Goal: Transaction & Acquisition: Book appointment/travel/reservation

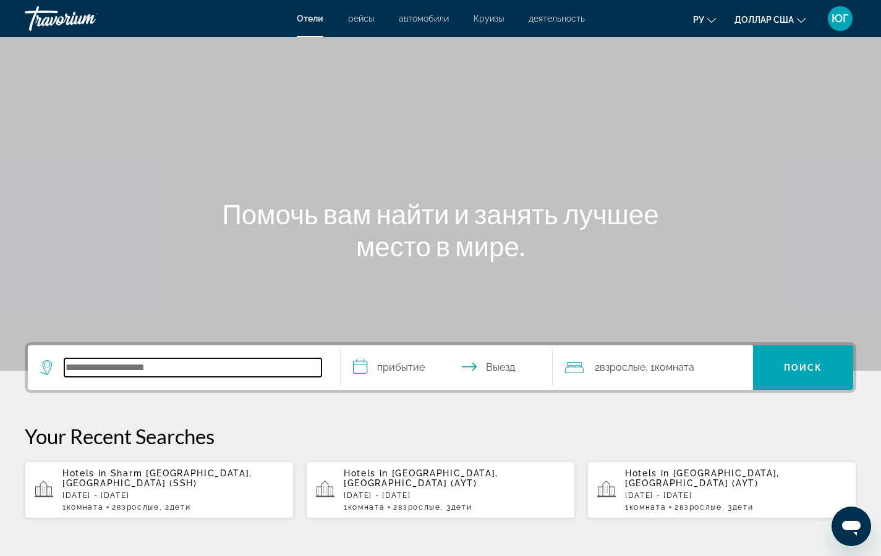
click at [132, 368] on input "Поиск отеля" at bounding box center [192, 368] width 257 height 19
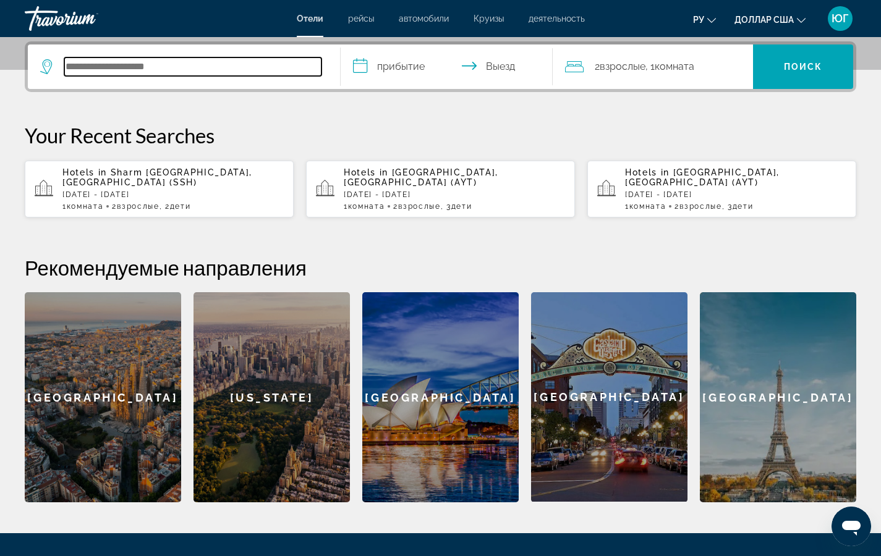
scroll to position [302, 0]
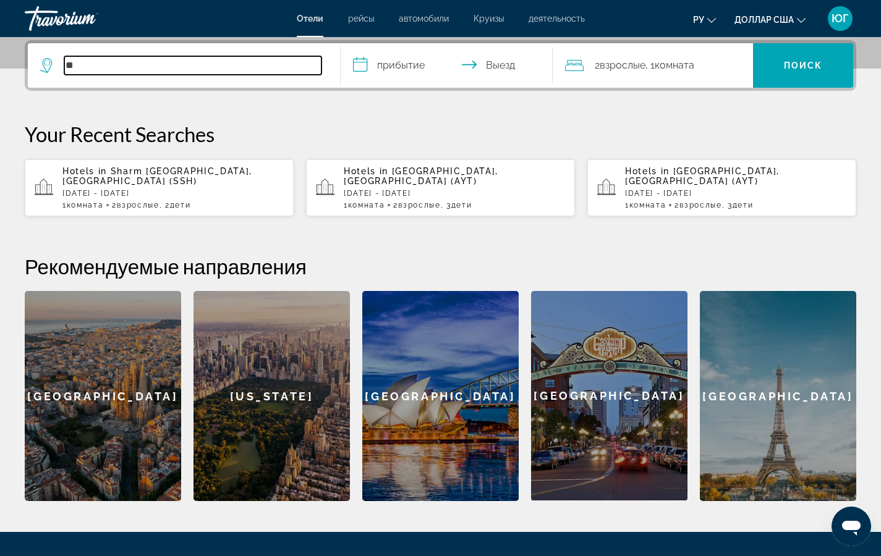
type input "*"
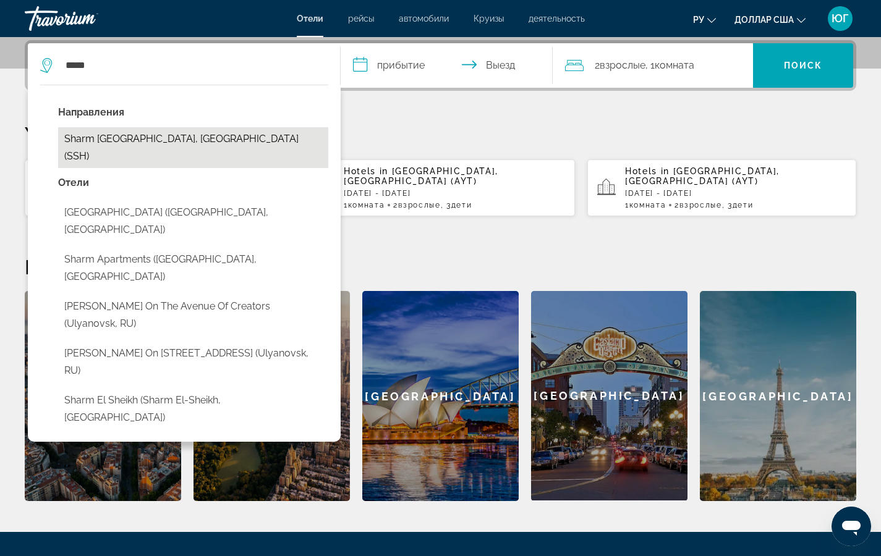
click at [146, 140] on button "Sharm [GEOGRAPHIC_DATA], [GEOGRAPHIC_DATA] (SSH)" at bounding box center [193, 147] width 270 height 41
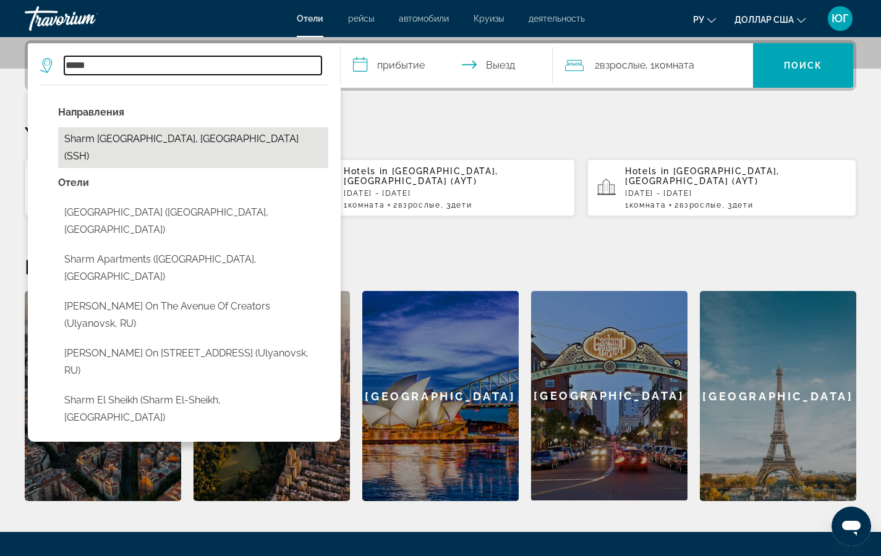
type input "**********"
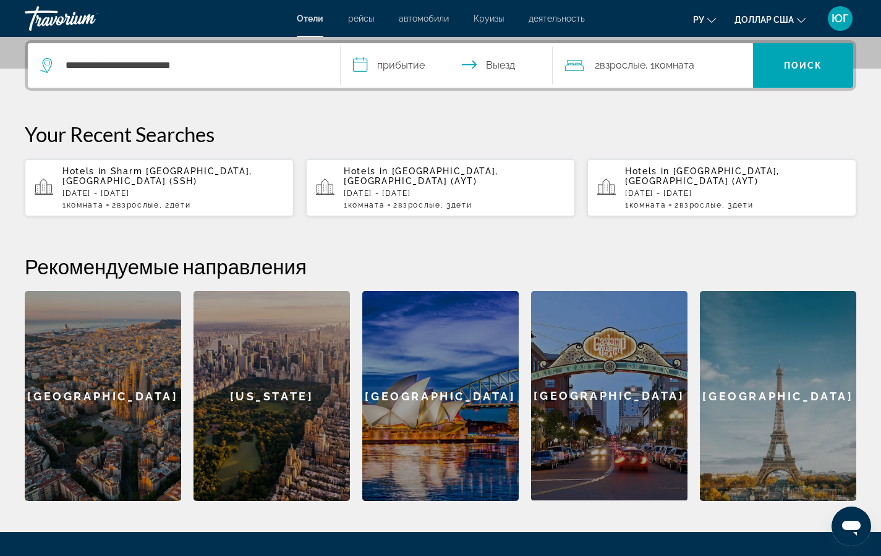
click at [359, 64] on input "**********" at bounding box center [450, 67] width 218 height 48
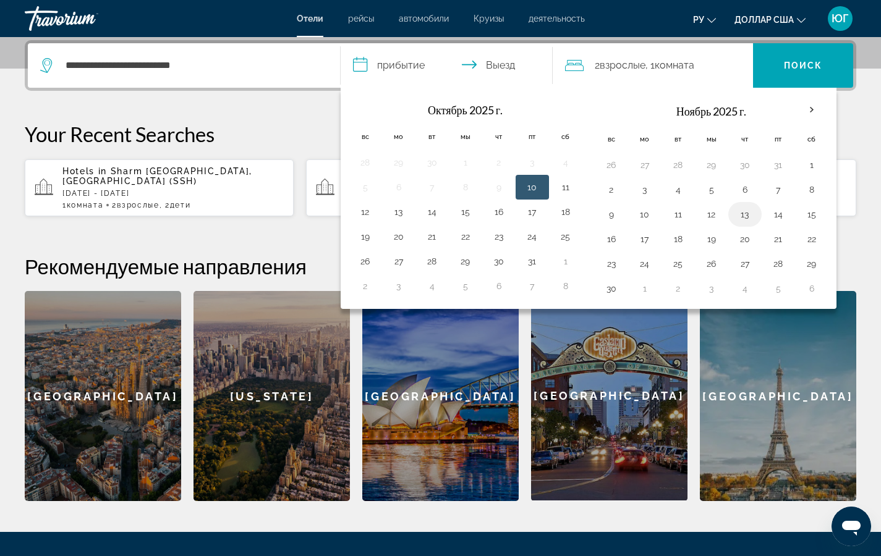
click at [740, 217] on button "13" at bounding box center [745, 214] width 20 height 17
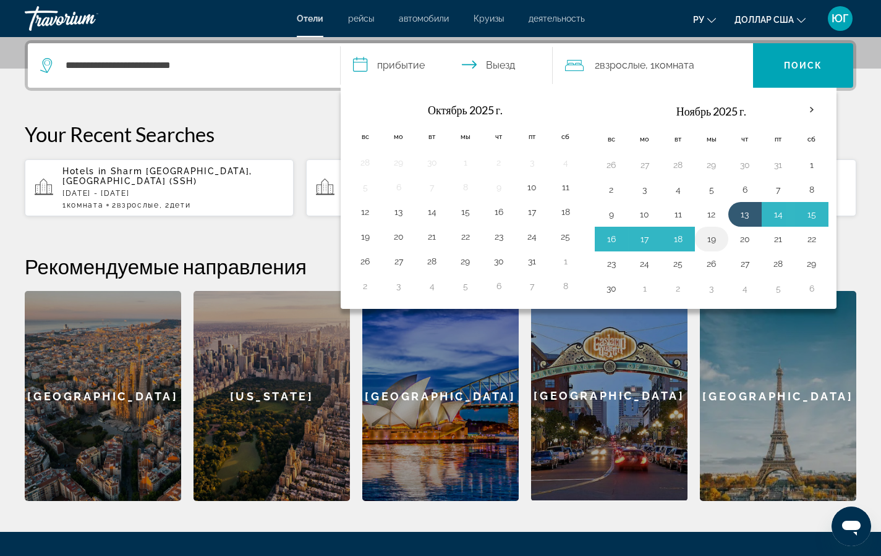
click at [714, 241] on button "19" at bounding box center [712, 239] width 20 height 17
type input "**********"
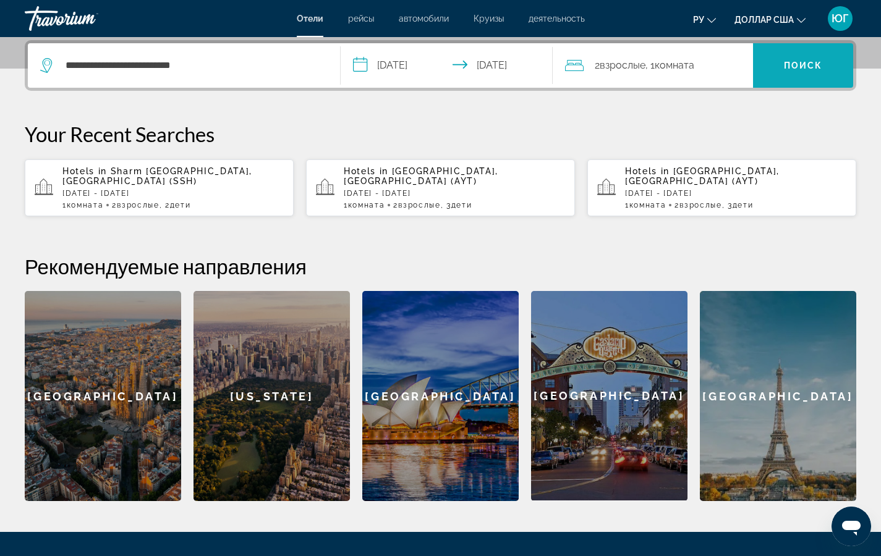
click at [809, 57] on span "Поиск" at bounding box center [803, 66] width 100 height 30
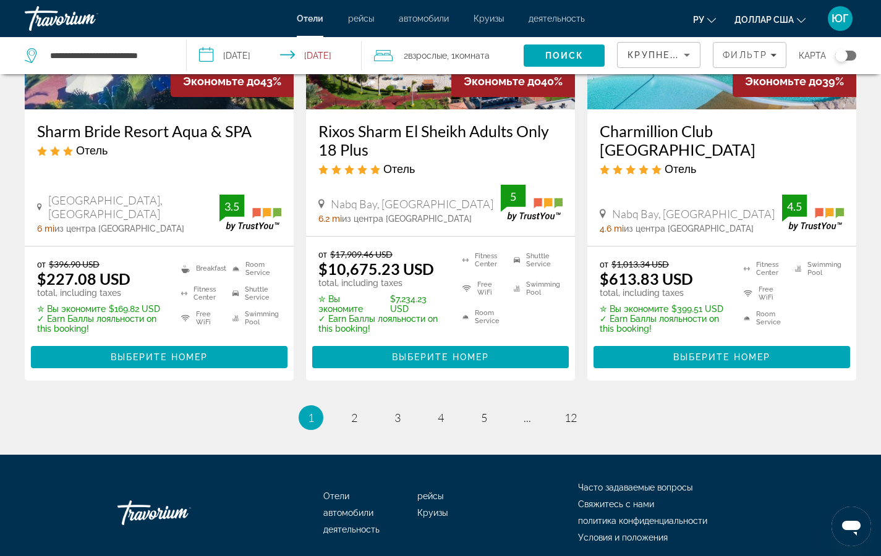
scroll to position [1668, 0]
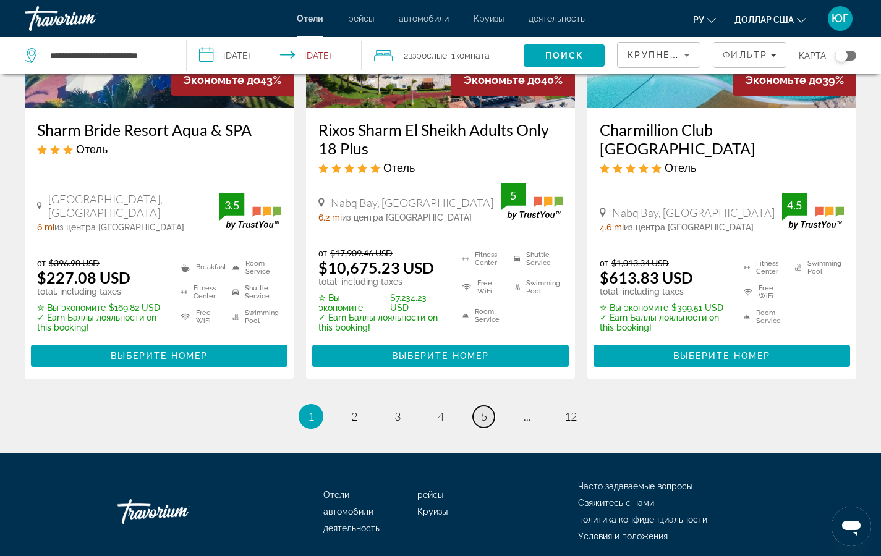
click at [487, 410] on span "5" at bounding box center [484, 417] width 6 height 14
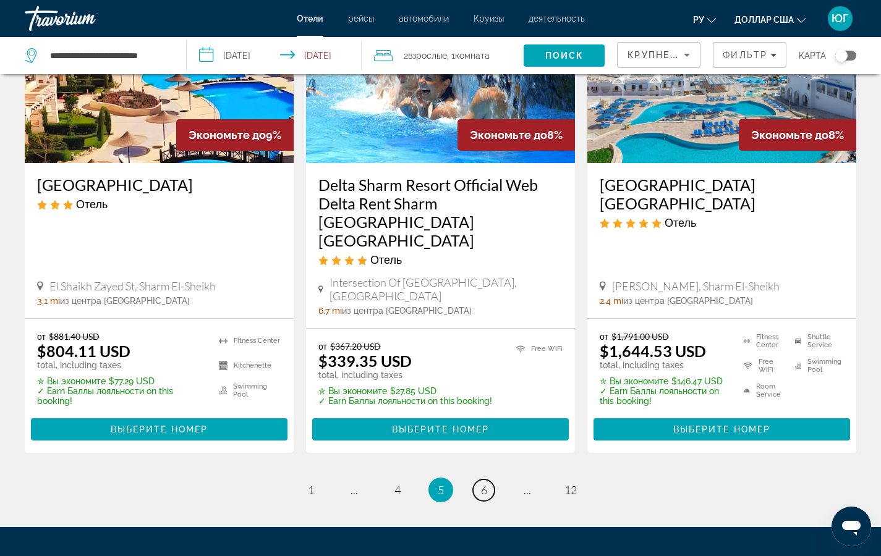
scroll to position [1618, 0]
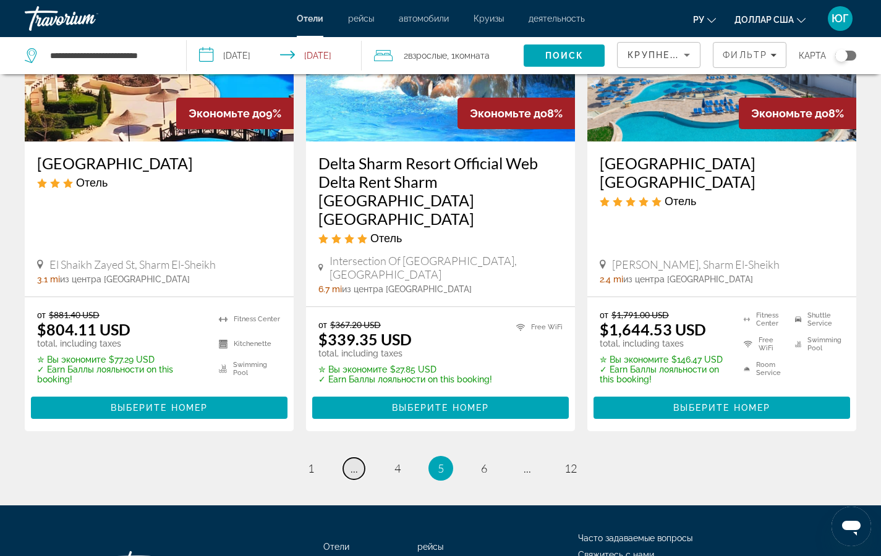
click at [351, 462] on span "..." at bounding box center [354, 469] width 7 height 14
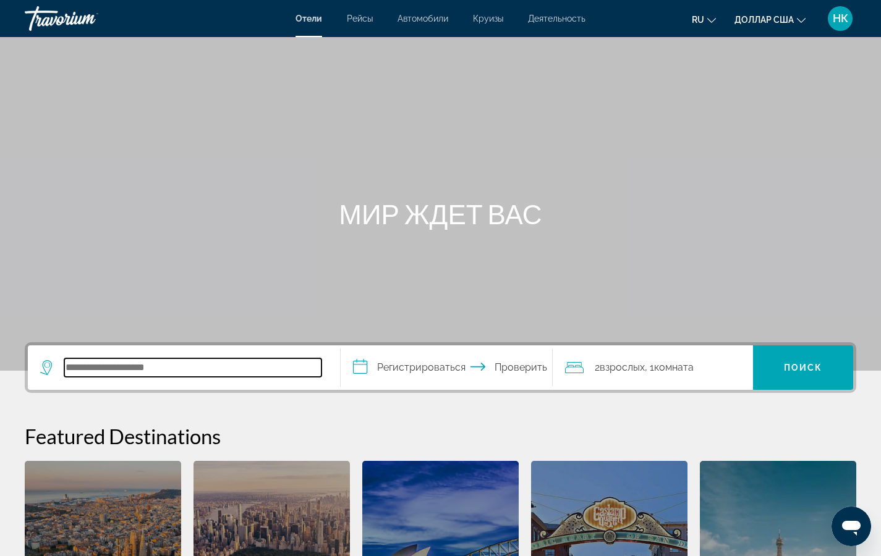
click at [114, 364] on input "Поиск отеля" at bounding box center [192, 368] width 257 height 19
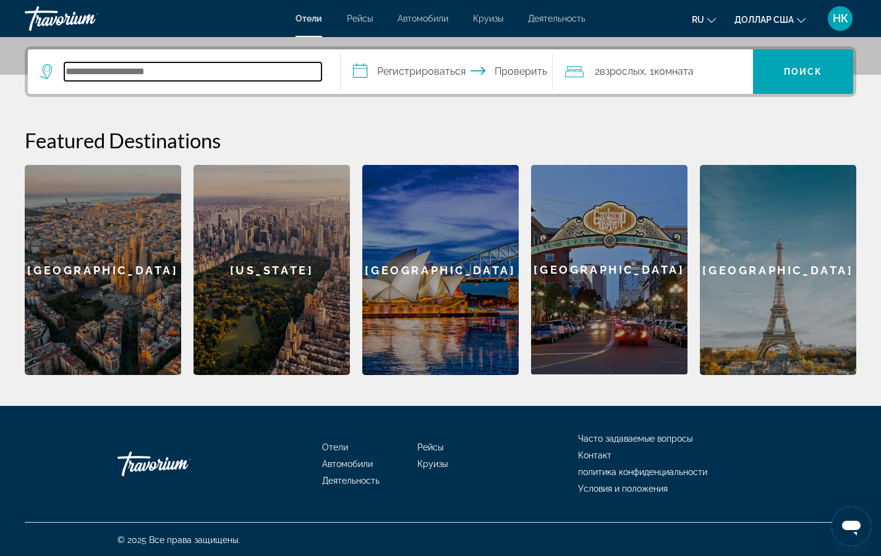
scroll to position [297, 0]
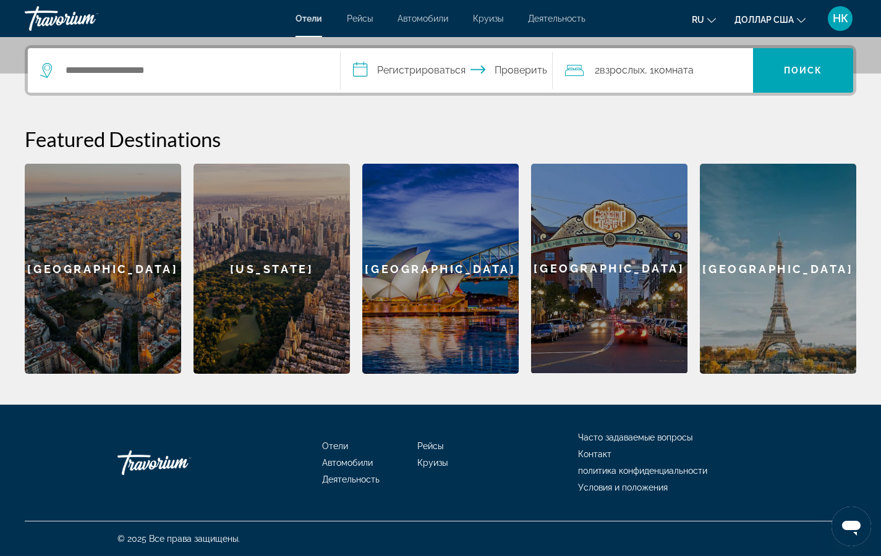
click at [492, 19] on font "Круизы" at bounding box center [488, 19] width 30 height 10
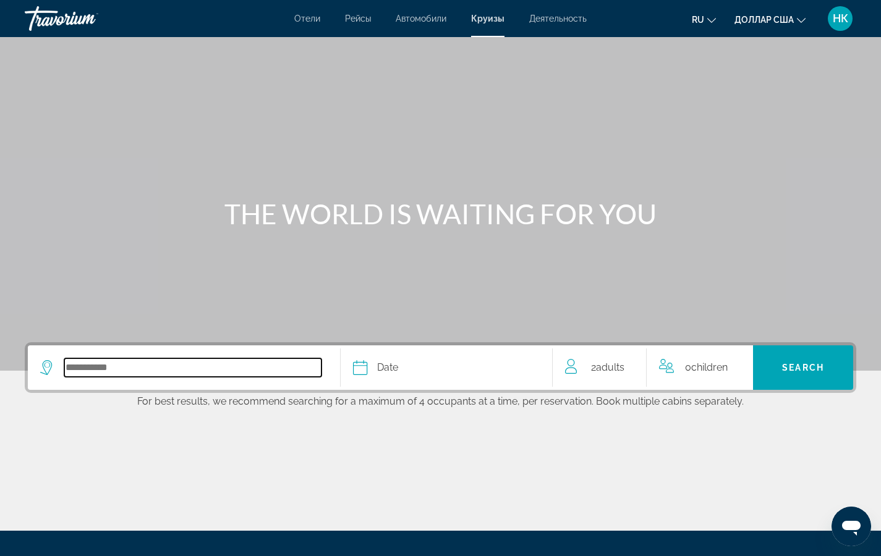
click at [106, 372] on input "Select cruise destination" at bounding box center [192, 368] width 257 height 19
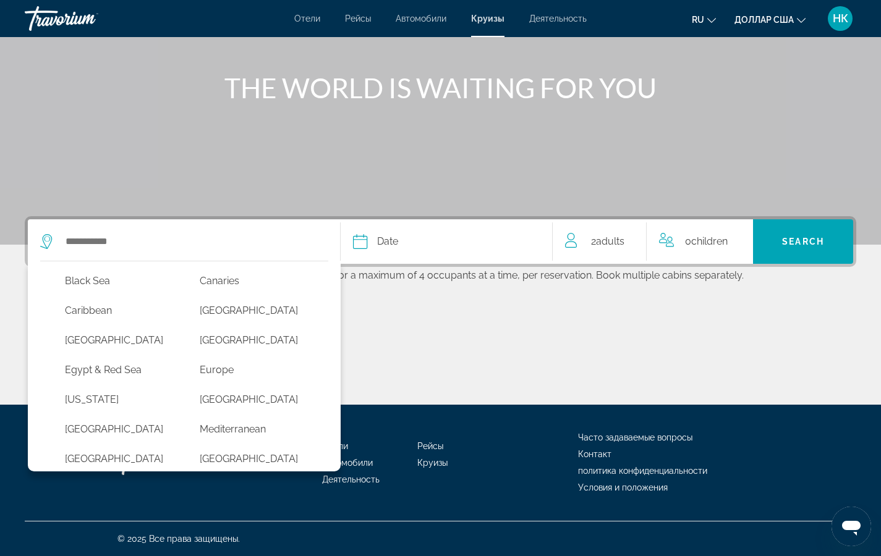
scroll to position [137, 0]
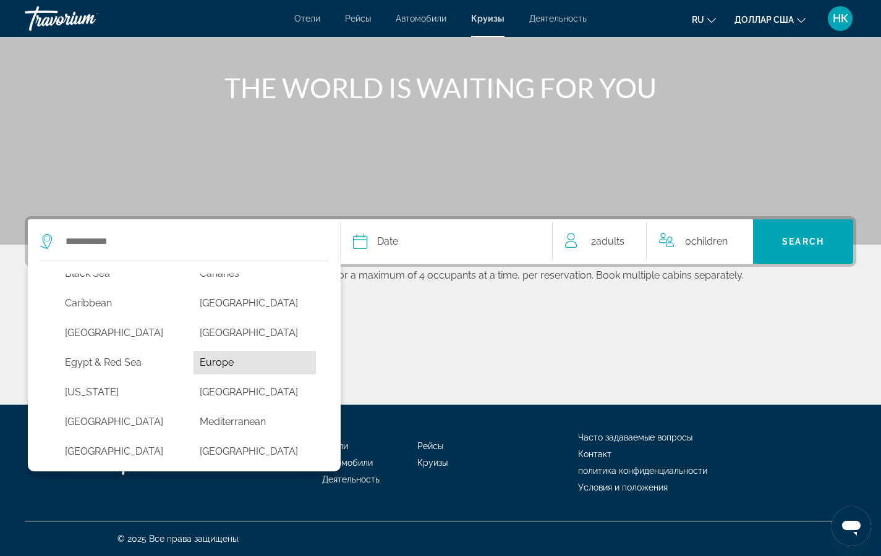
click at [222, 362] on button "Europe" at bounding box center [254, 362] width 122 height 23
type input "******"
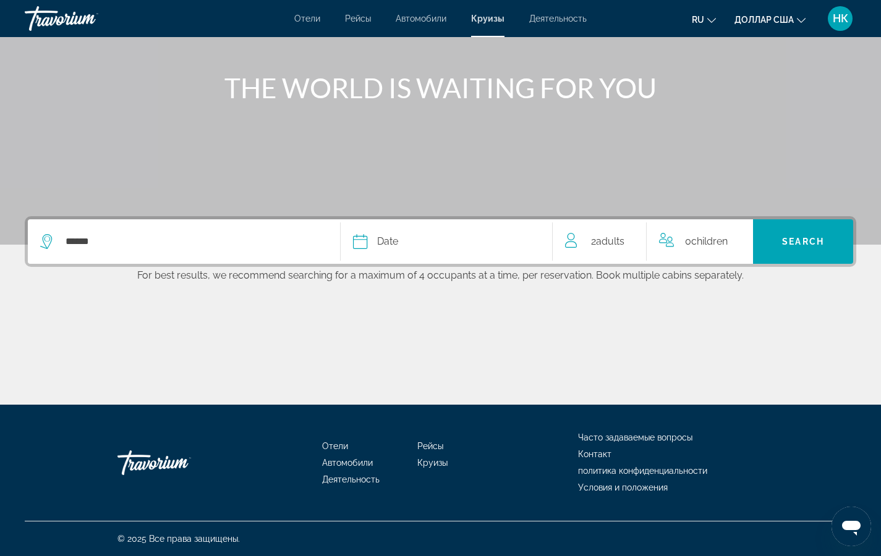
click at [360, 239] on icon "Select cruise date" at bounding box center [360, 241] width 15 height 15
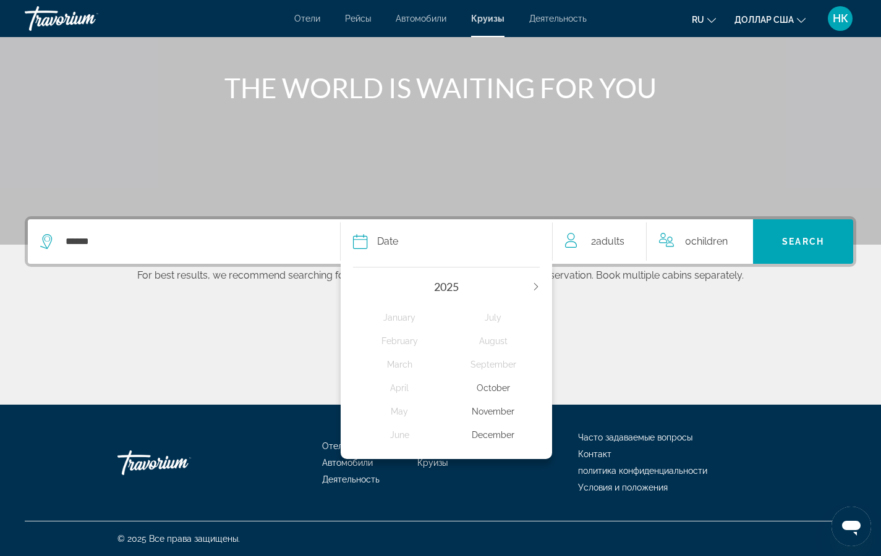
click at [496, 413] on div "November" at bounding box center [492, 412] width 93 height 22
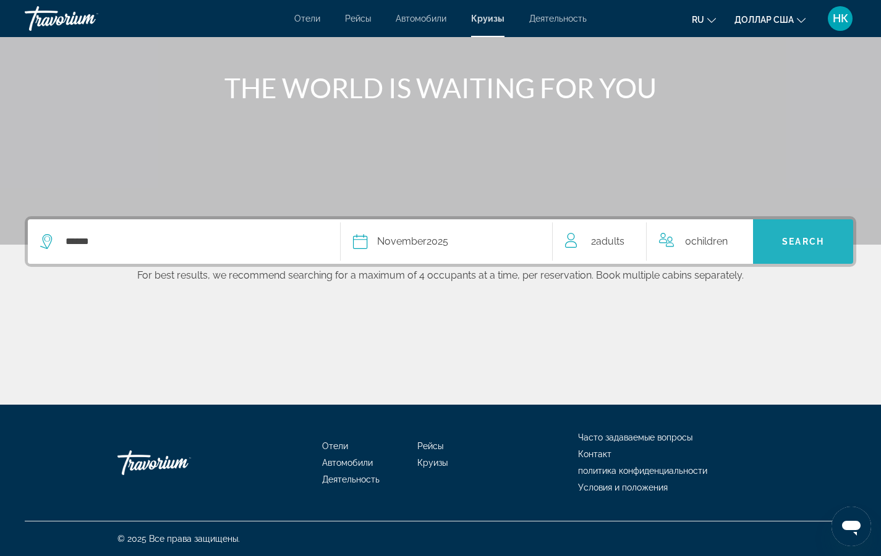
click at [804, 241] on span "Search" at bounding box center [803, 242] width 42 height 10
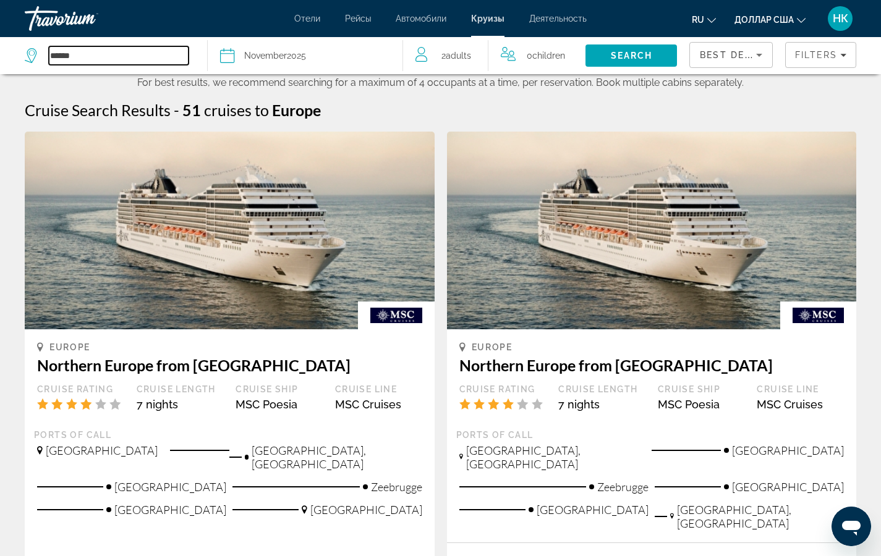
click at [57, 56] on input "******" at bounding box center [119, 55] width 140 height 19
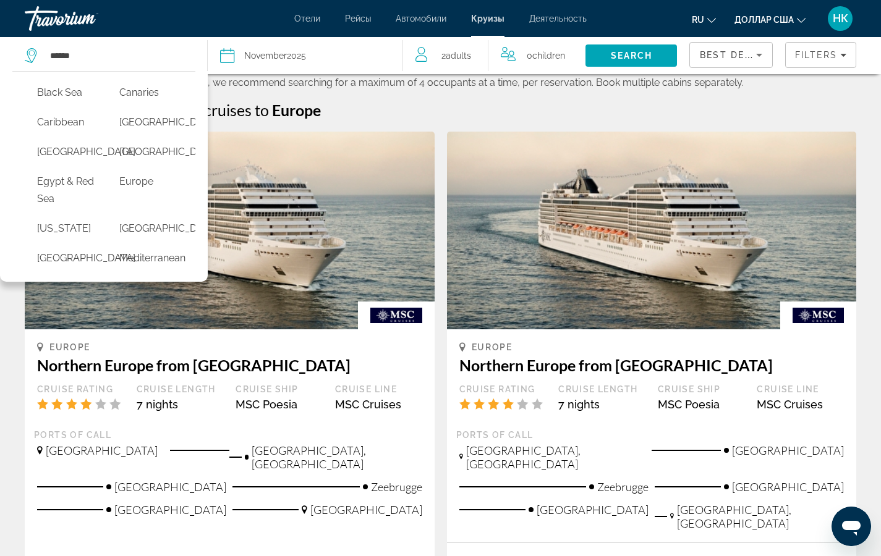
scroll to position [169, 0]
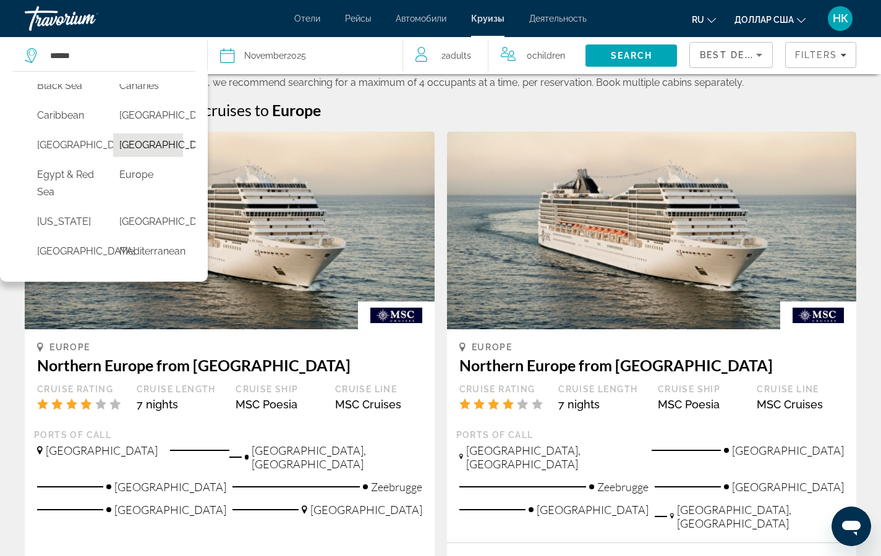
click at [124, 157] on button "Dubai & Emirates" at bounding box center [148, 145] width 70 height 23
type input "**********"
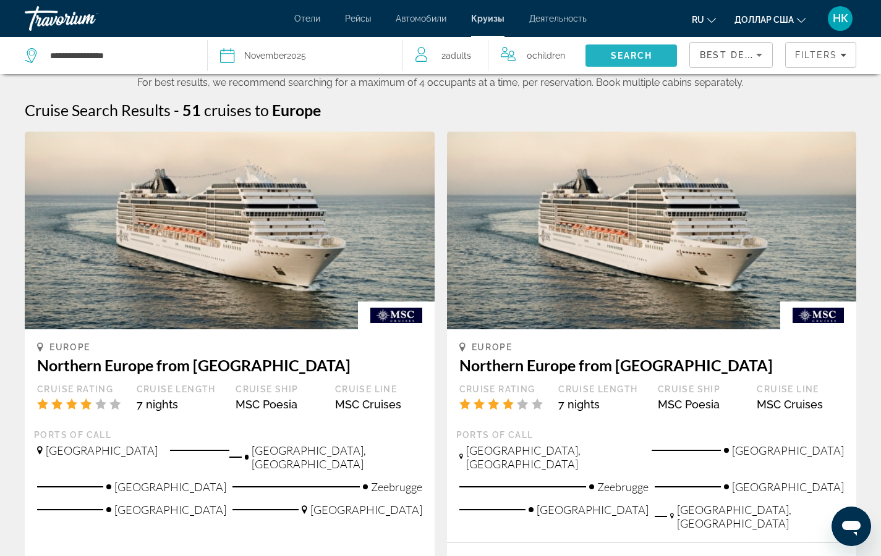
click at [621, 53] on span "Search" at bounding box center [632, 56] width 42 height 10
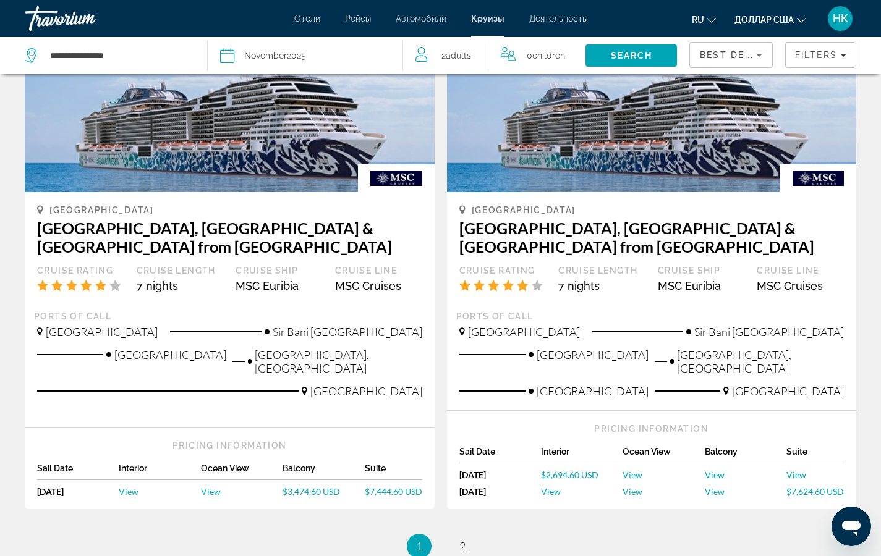
scroll to position [1271, 0]
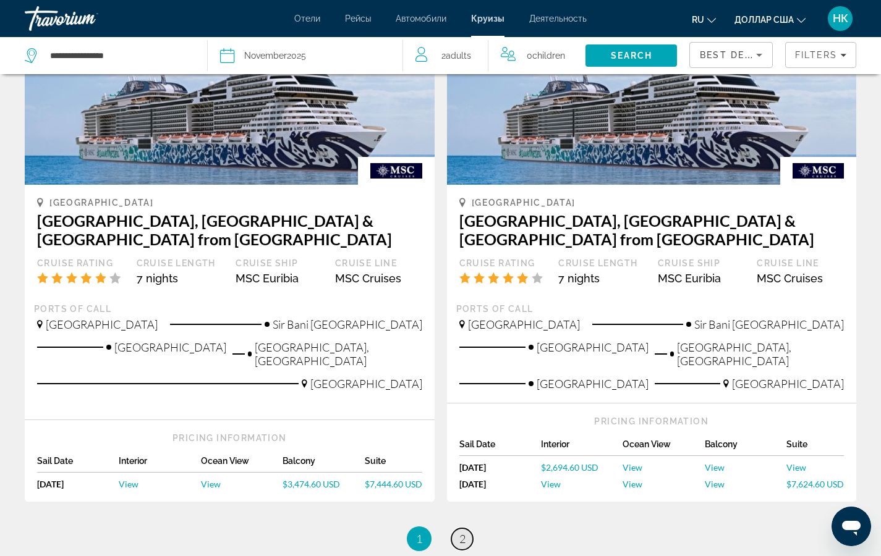
click at [461, 532] on span "2" at bounding box center [462, 539] width 6 height 14
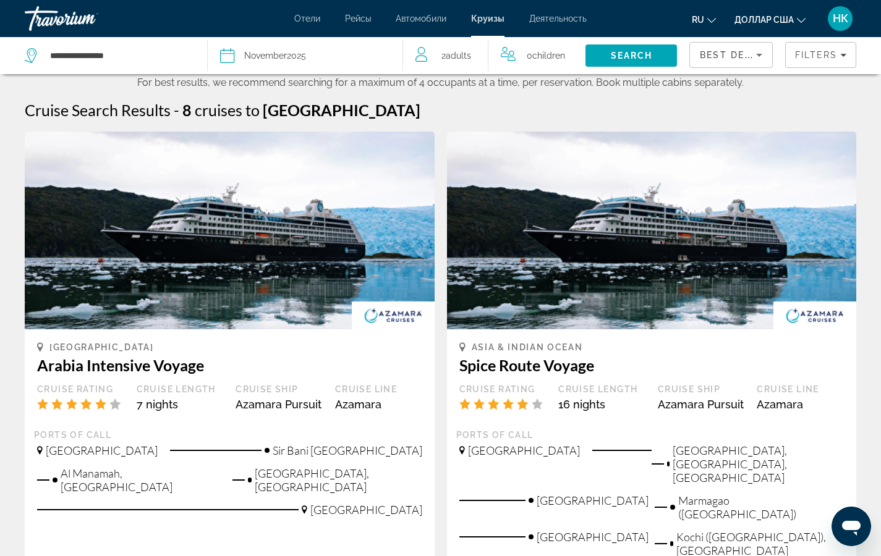
click at [266, 53] on span "November" at bounding box center [265, 56] width 43 height 10
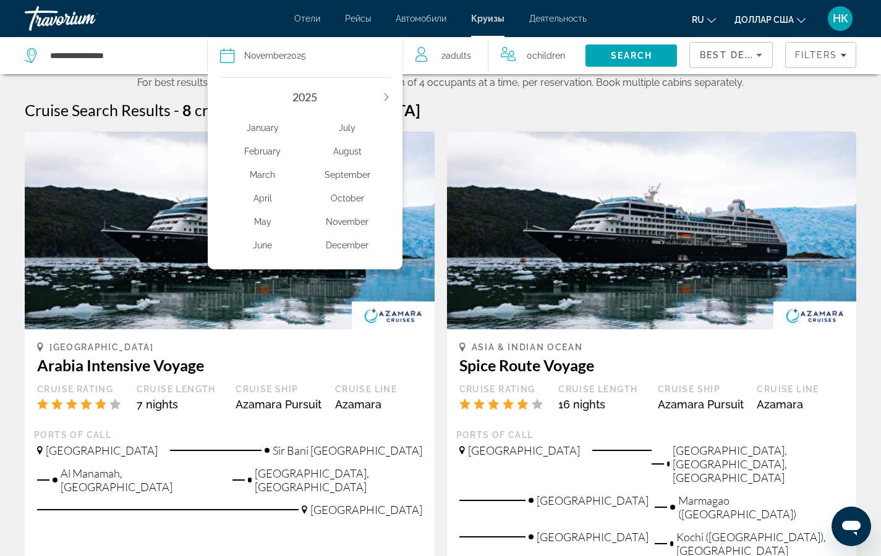
click at [269, 197] on div "April" at bounding box center [262, 198] width 85 height 22
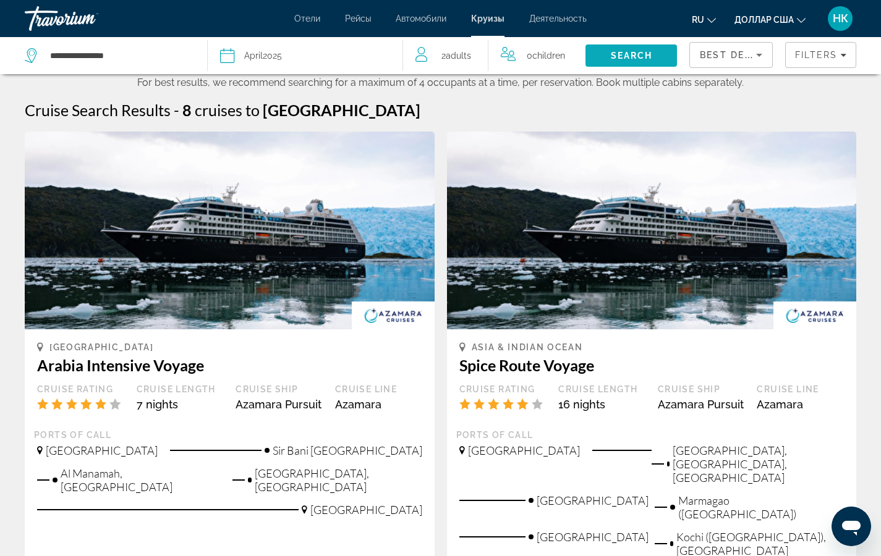
click at [611, 52] on span "Search" at bounding box center [632, 56] width 42 height 10
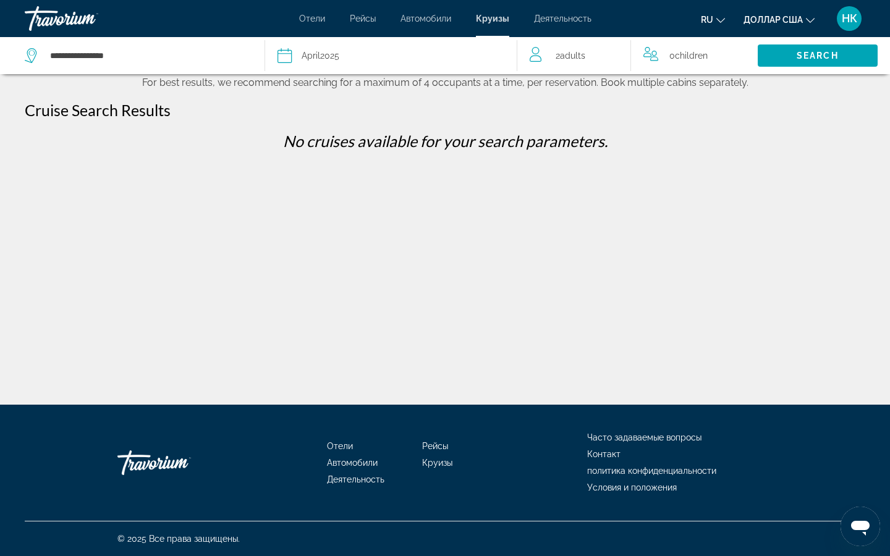
click at [304, 53] on span "April" at bounding box center [311, 56] width 19 height 10
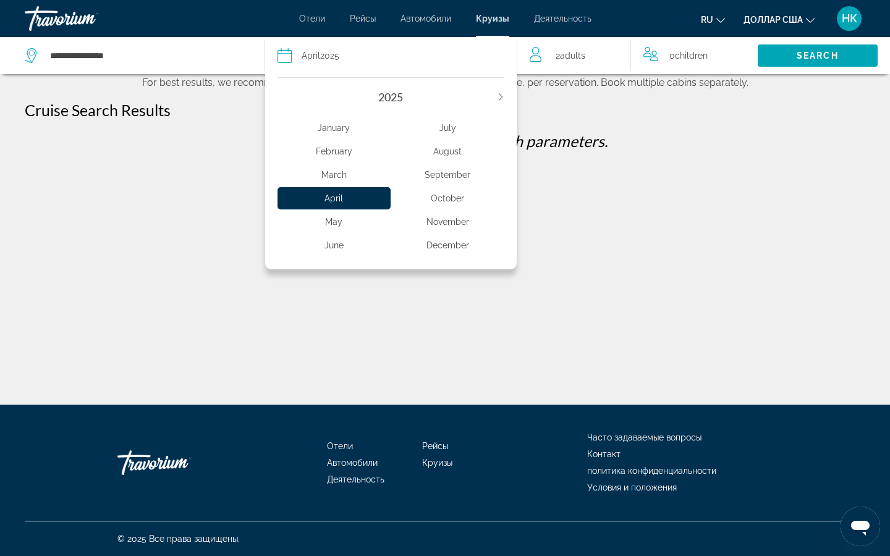
click at [499, 101] on button "Next year" at bounding box center [500, 97] width 7 height 9
click at [351, 204] on div "April" at bounding box center [335, 198] width 114 height 22
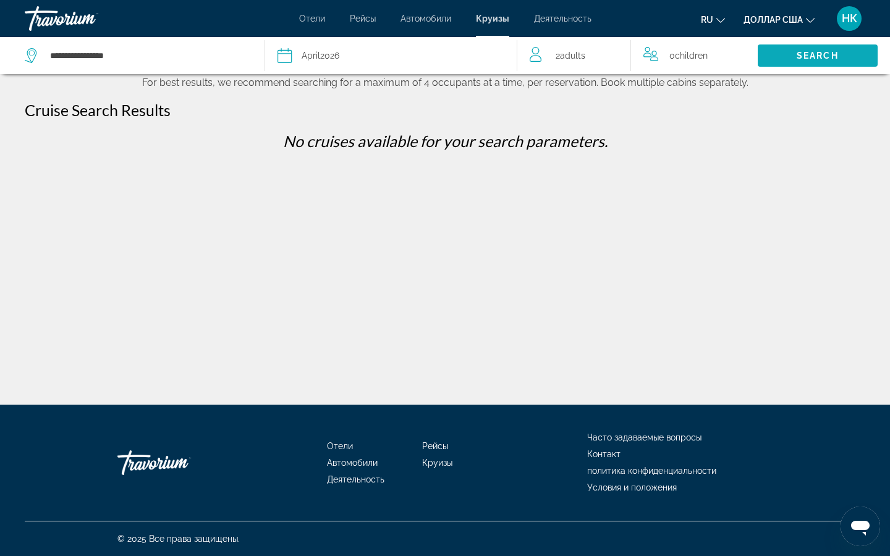
click at [787, 54] on span "Search" at bounding box center [818, 56] width 120 height 30
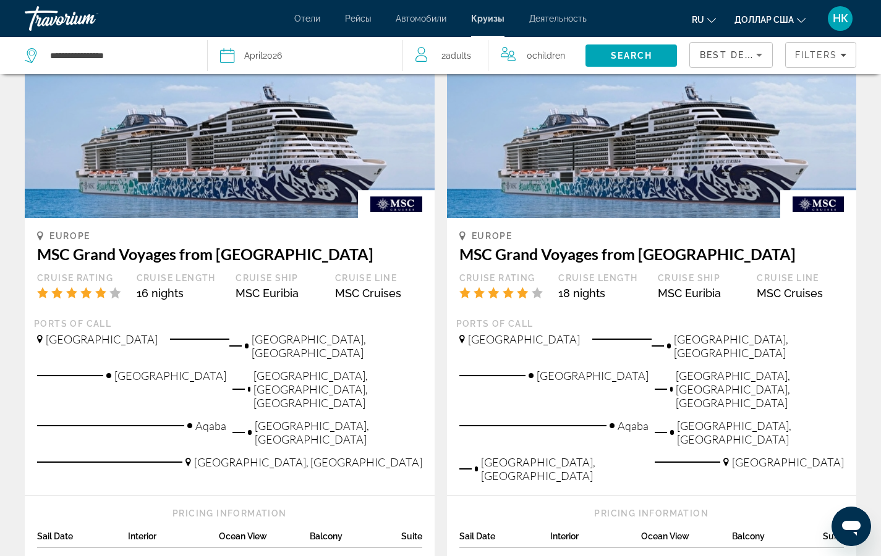
scroll to position [780, 0]
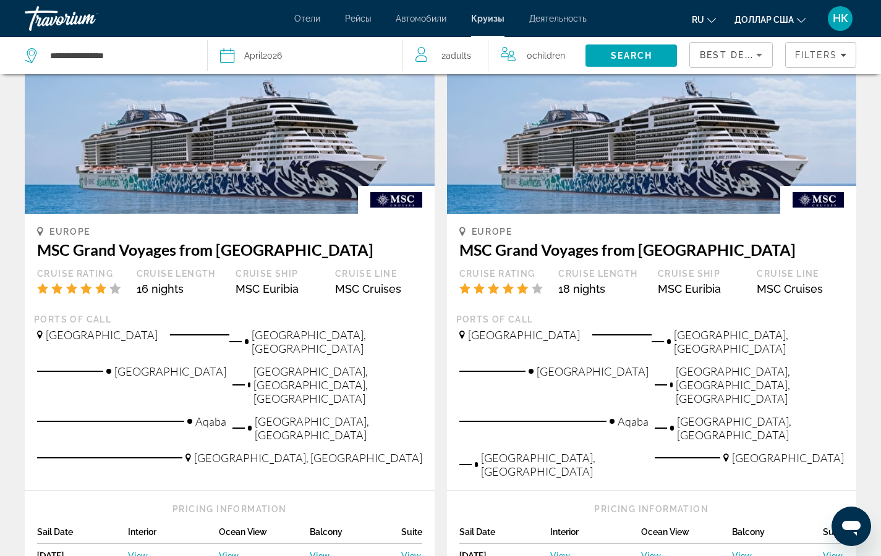
click at [142, 550] on span "View" at bounding box center [138, 555] width 20 height 11
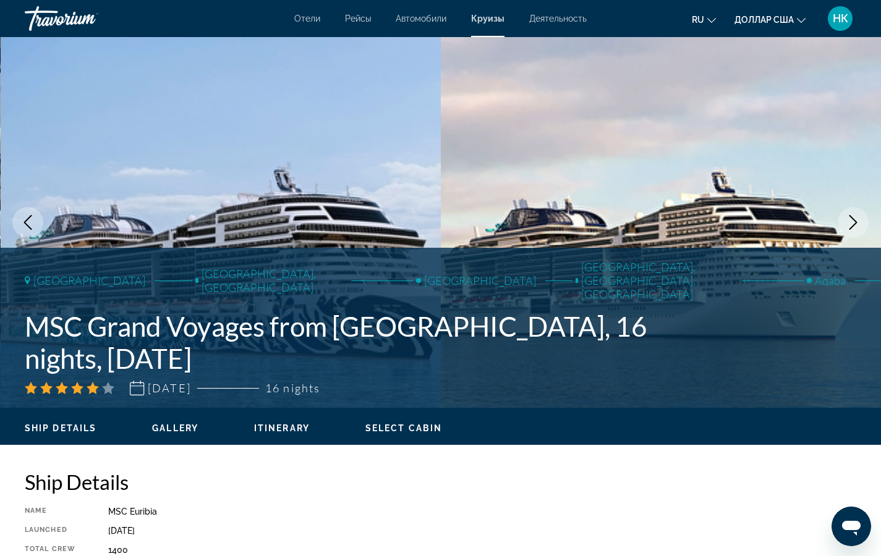
click at [852, 221] on icon "Next image" at bounding box center [853, 222] width 15 height 15
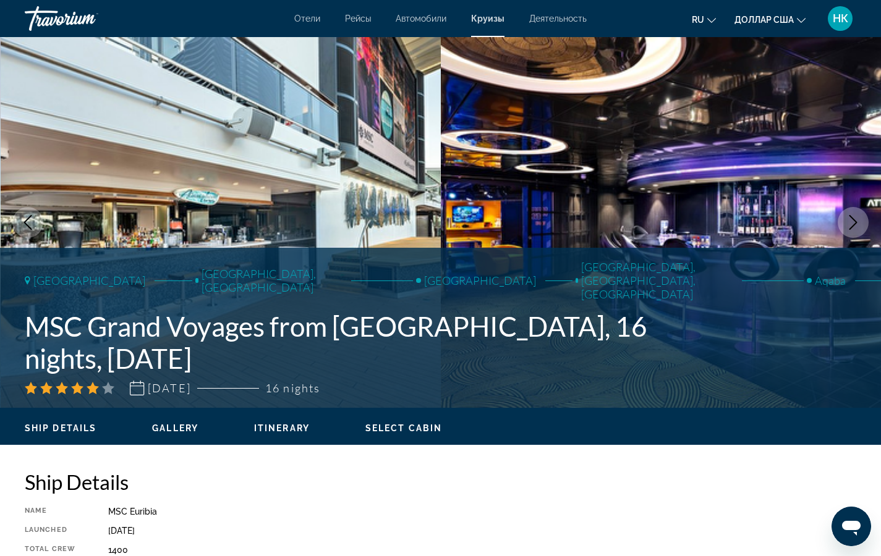
click at [851, 226] on icon "Next image" at bounding box center [853, 222] width 15 height 15
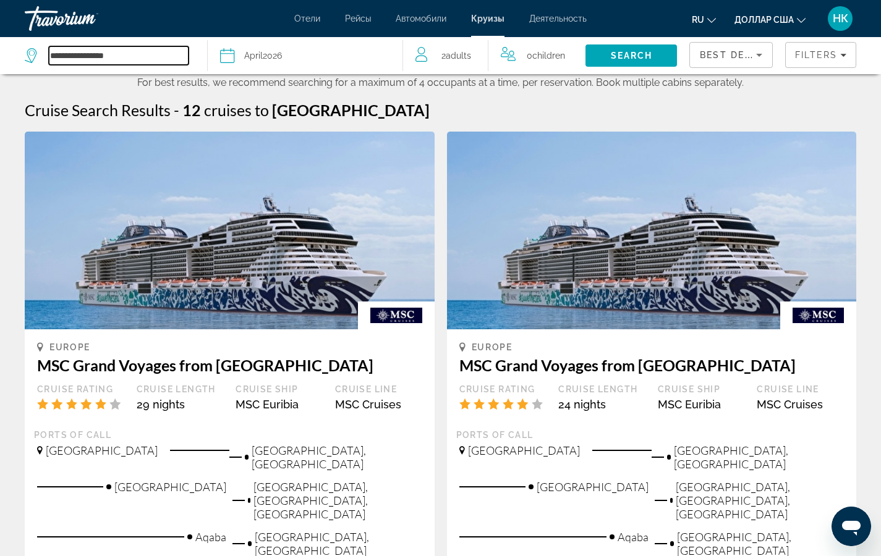
click at [52, 53] on input "**********" at bounding box center [119, 55] width 140 height 19
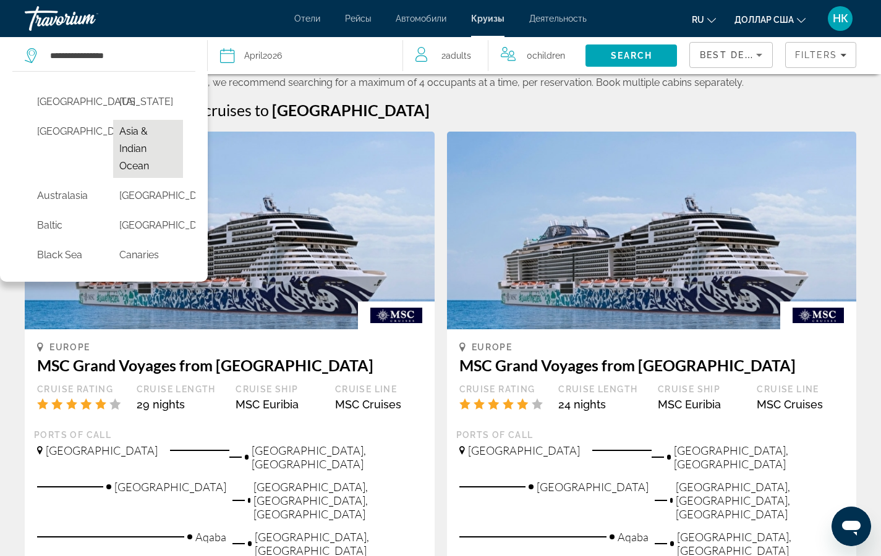
click at [124, 142] on button "Asia & Indian Ocean" at bounding box center [148, 149] width 70 height 58
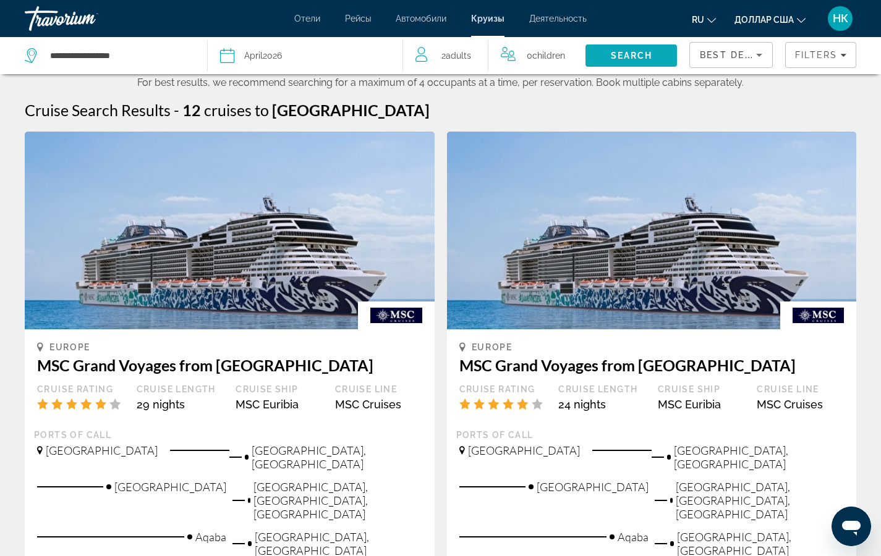
click at [639, 59] on span "Search" at bounding box center [632, 56] width 42 height 10
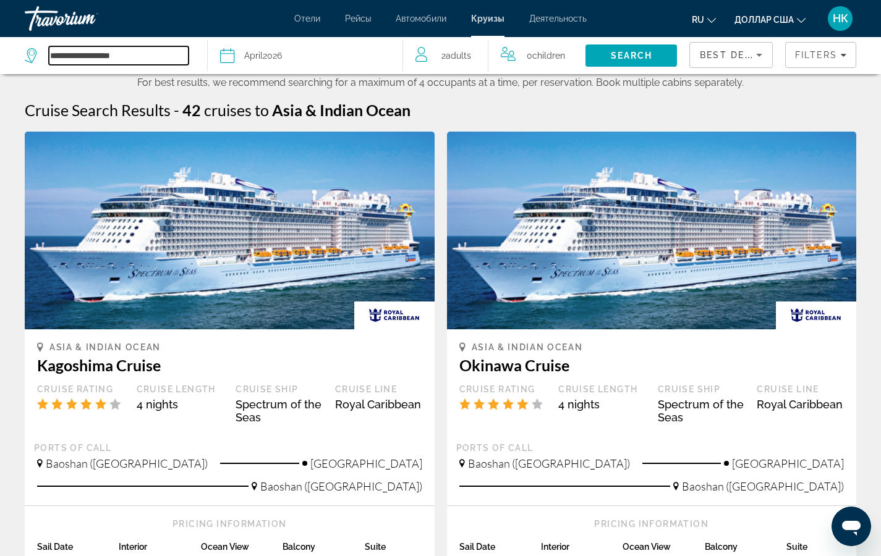
click at [66, 53] on input "**********" at bounding box center [119, 55] width 140 height 19
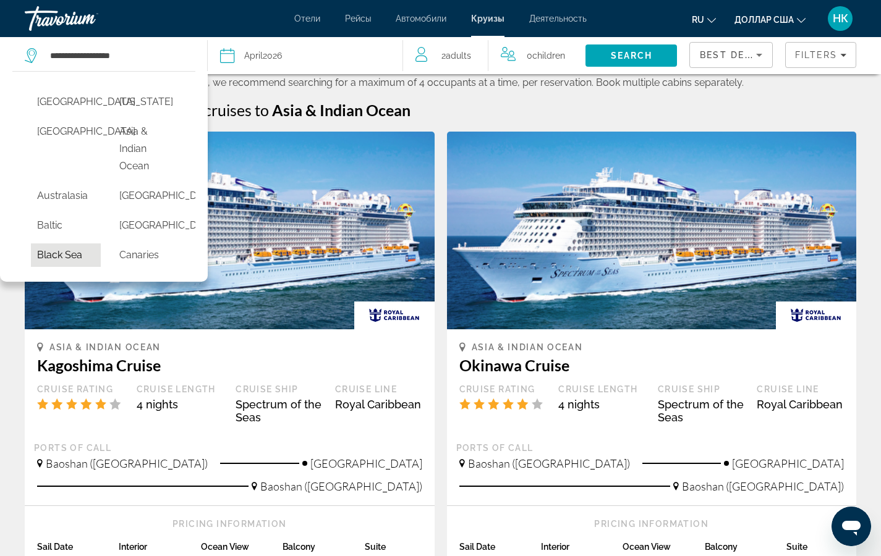
click at [51, 259] on button "Black Sea" at bounding box center [66, 255] width 70 height 23
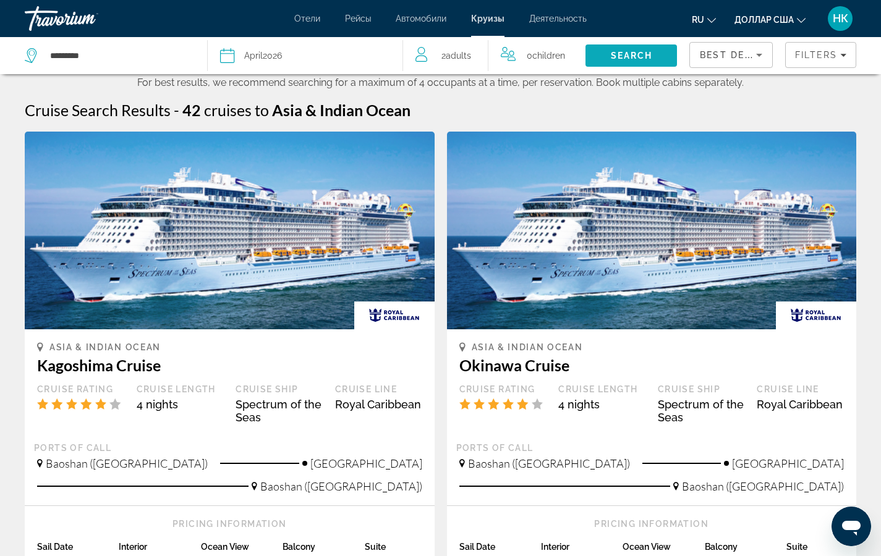
click at [644, 54] on span "Search" at bounding box center [632, 56] width 42 height 10
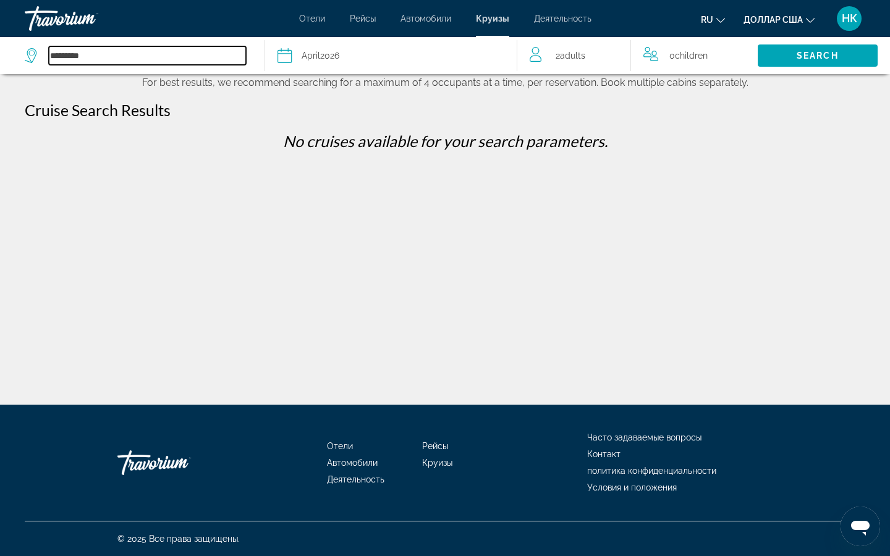
click at [77, 52] on input "*********" at bounding box center [147, 55] width 197 height 19
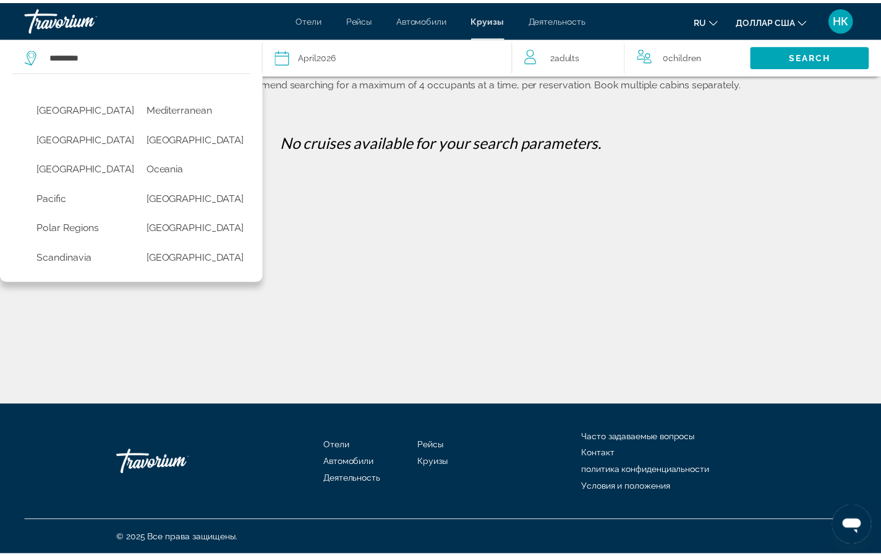
scroll to position [265, 0]
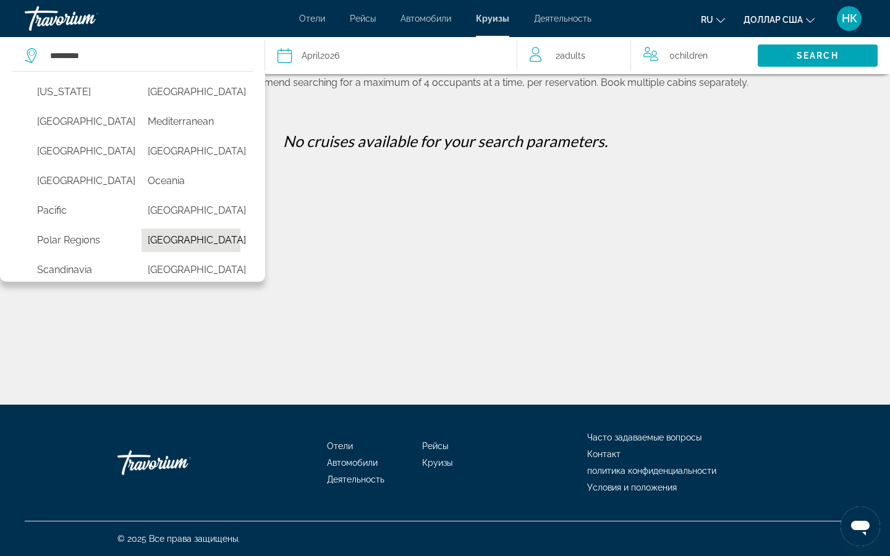
click at [163, 237] on button "Russia" at bounding box center [191, 240] width 98 height 23
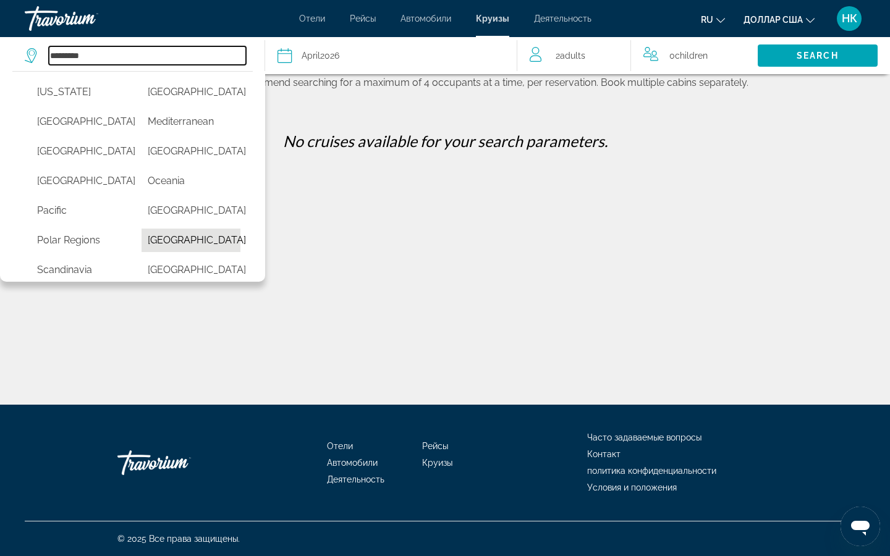
type input "******"
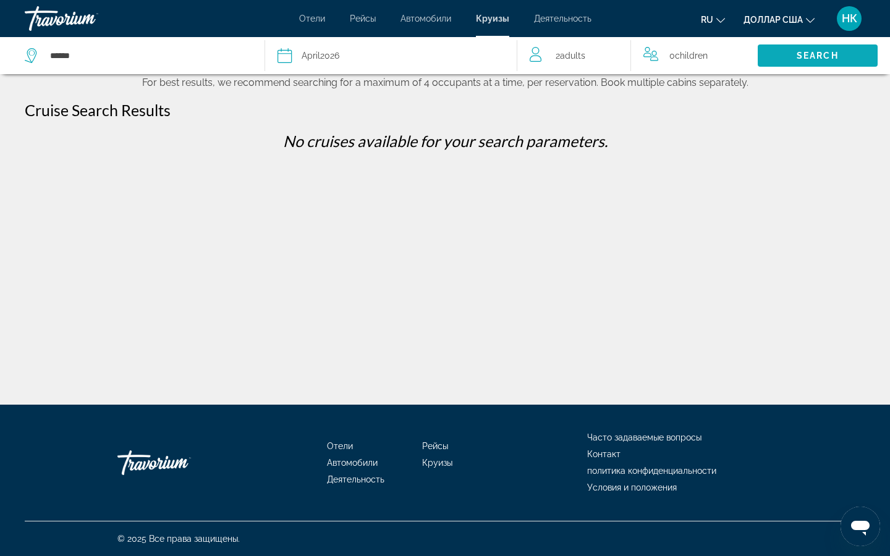
click at [786, 58] on span "Search" at bounding box center [818, 56] width 120 height 30
click at [281, 51] on icon "Select cruise date" at bounding box center [285, 55] width 15 height 15
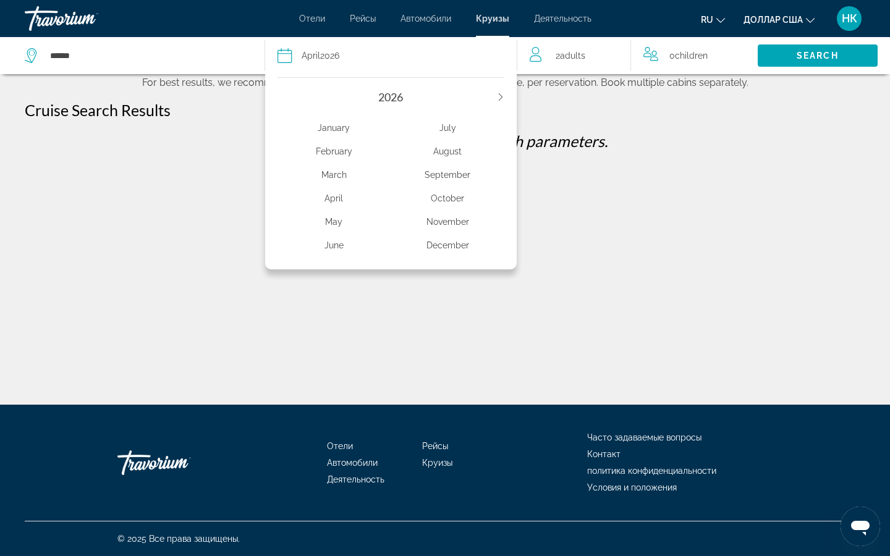
click at [338, 219] on div "May" at bounding box center [335, 222] width 114 height 22
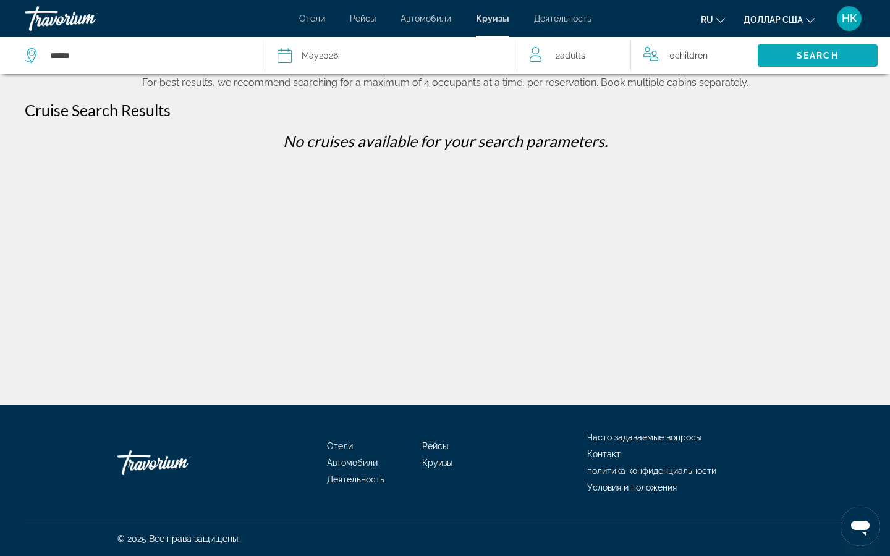
click at [809, 48] on span "Search" at bounding box center [818, 56] width 120 height 30
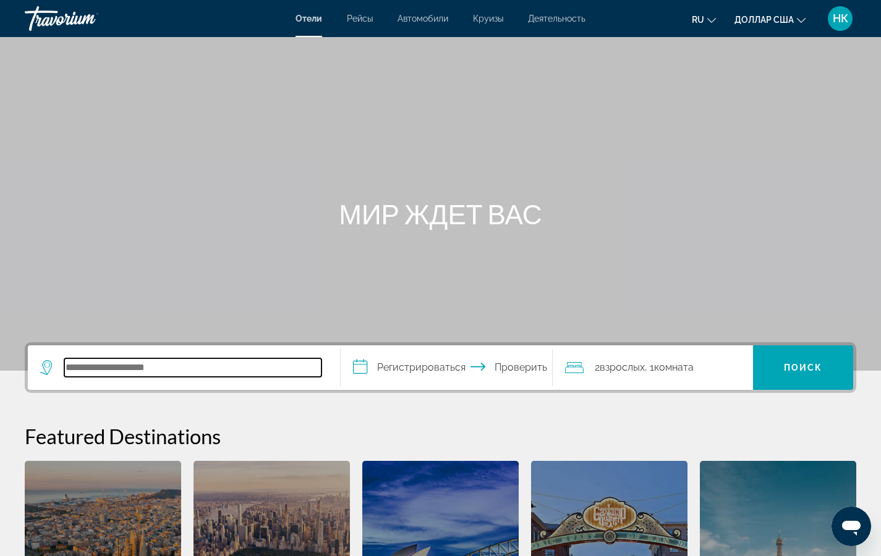
click at [95, 368] on input "Поиск отеля" at bounding box center [192, 368] width 257 height 19
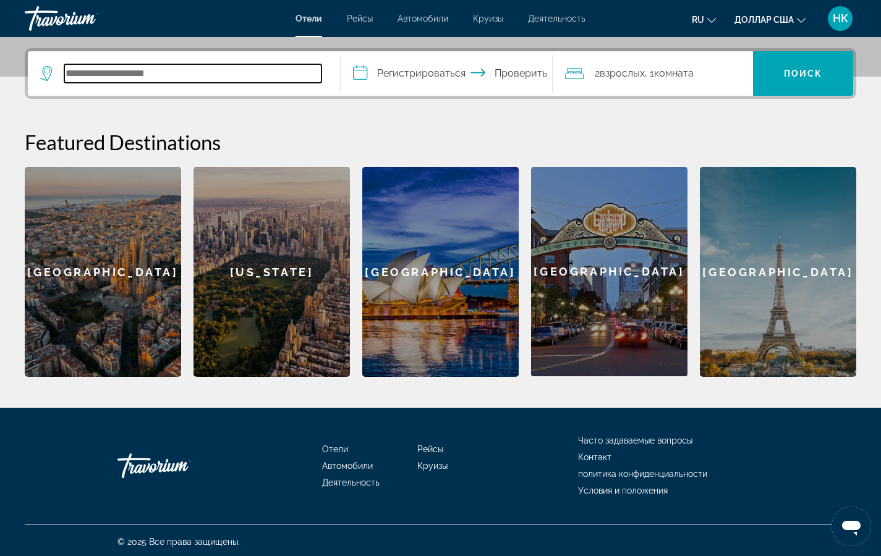
scroll to position [297, 0]
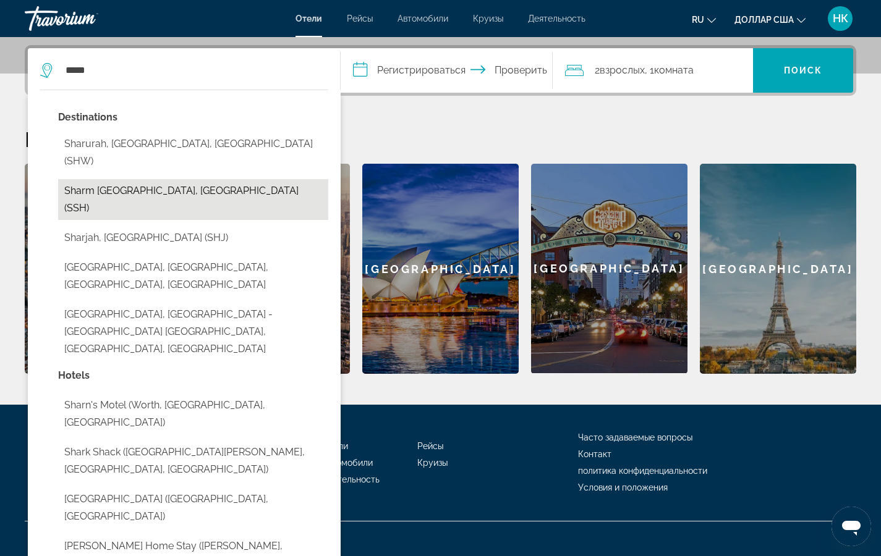
click at [134, 179] on button "Sharm [GEOGRAPHIC_DATA], [GEOGRAPHIC_DATA] (SSH)" at bounding box center [193, 199] width 270 height 41
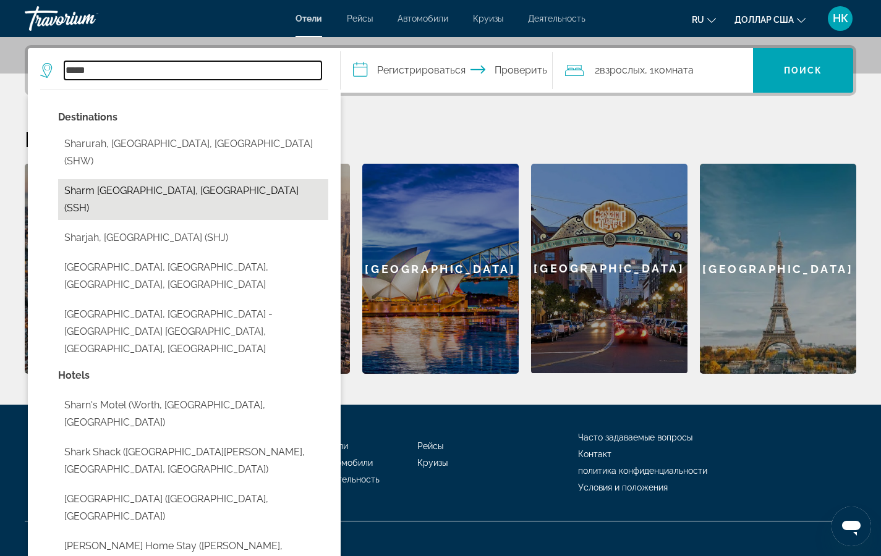
type input "**********"
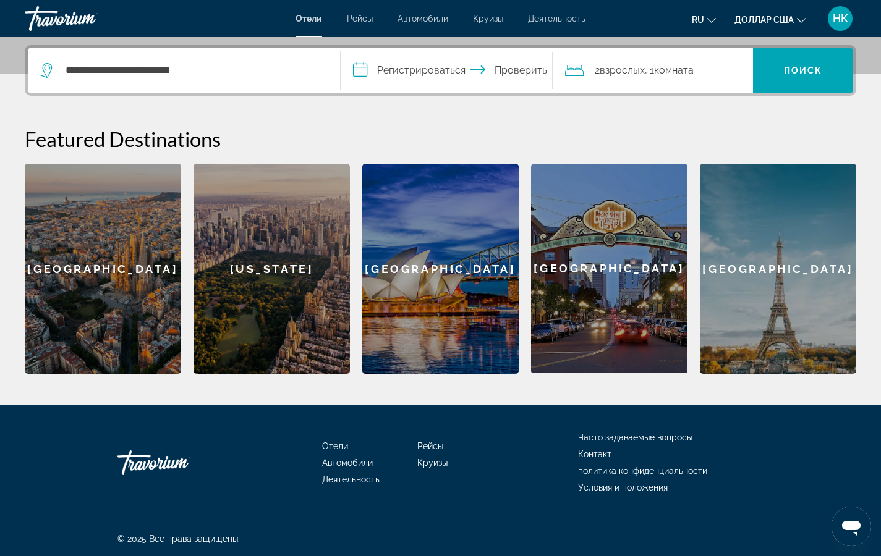
click at [359, 66] on input "**********" at bounding box center [450, 72] width 218 height 48
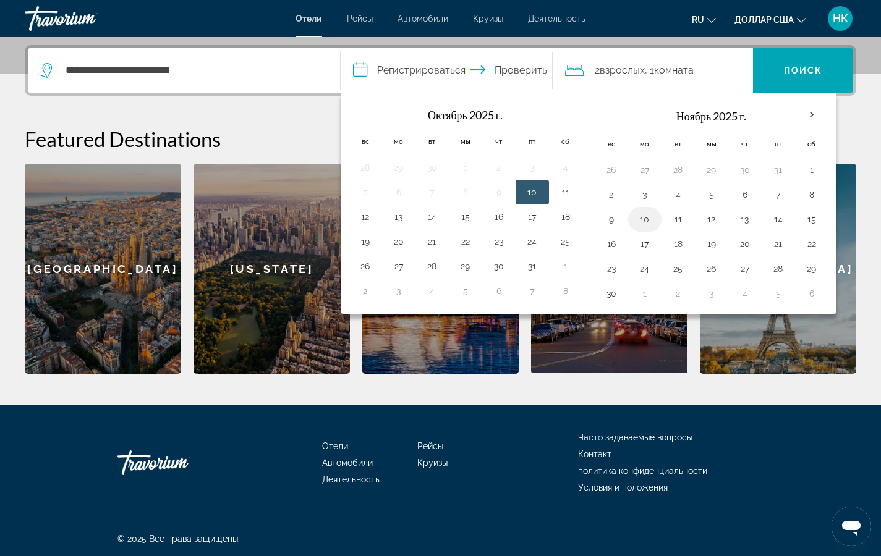
click at [647, 215] on button "10" at bounding box center [645, 219] width 20 height 17
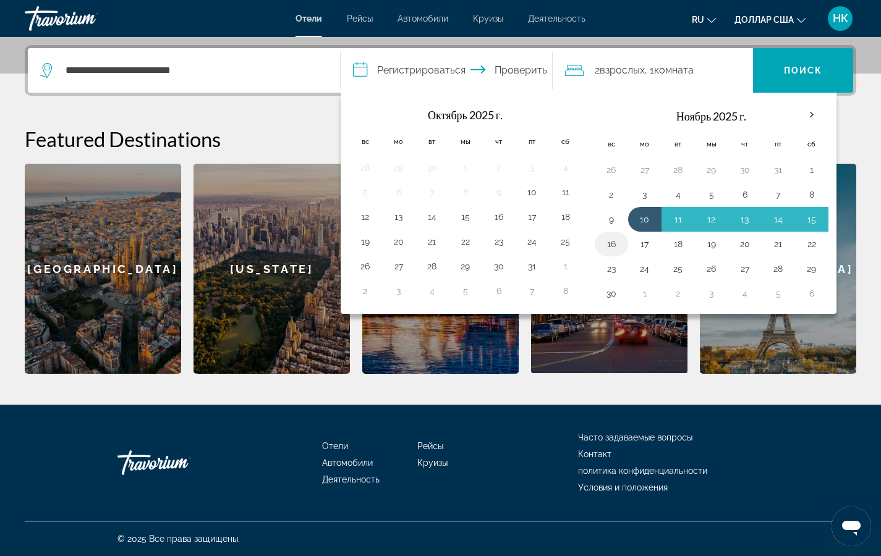
click at [611, 247] on button "16" at bounding box center [611, 244] width 20 height 17
type input "**********"
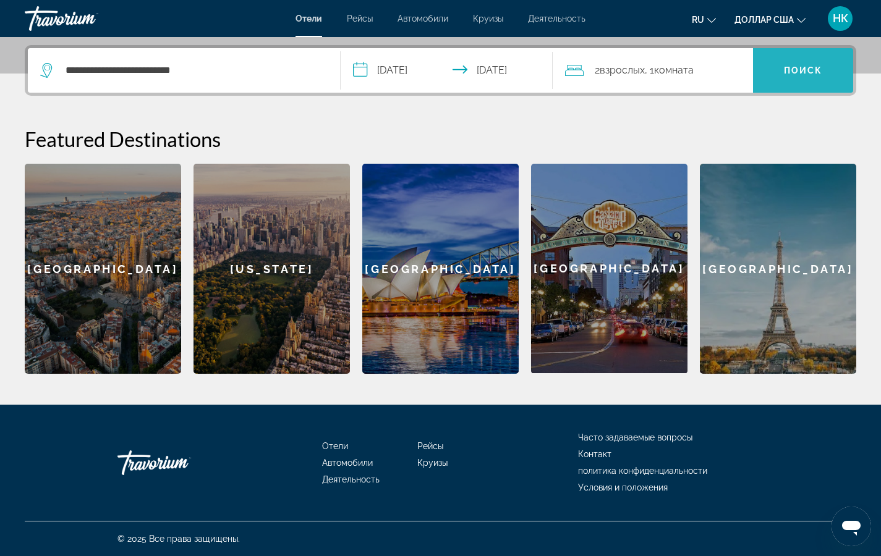
click at [809, 70] on font "Поиск" at bounding box center [803, 71] width 39 height 10
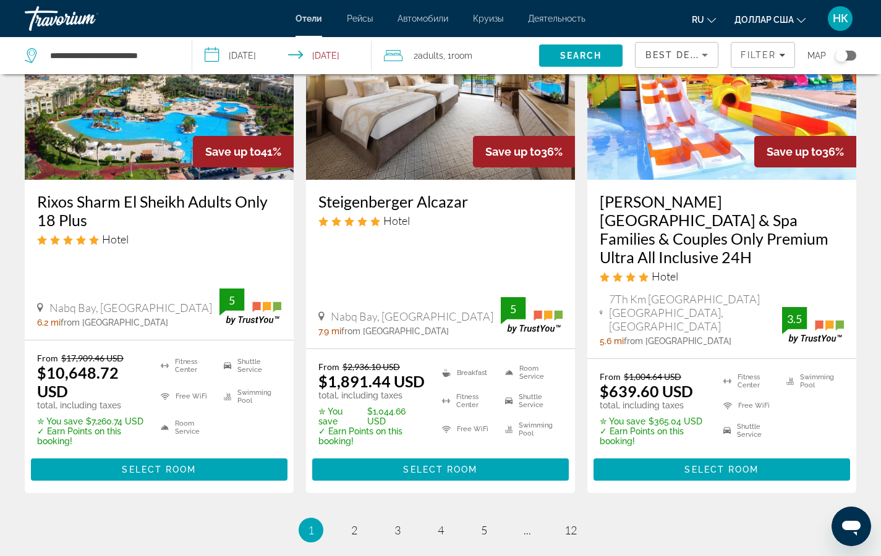
scroll to position [1612, 0]
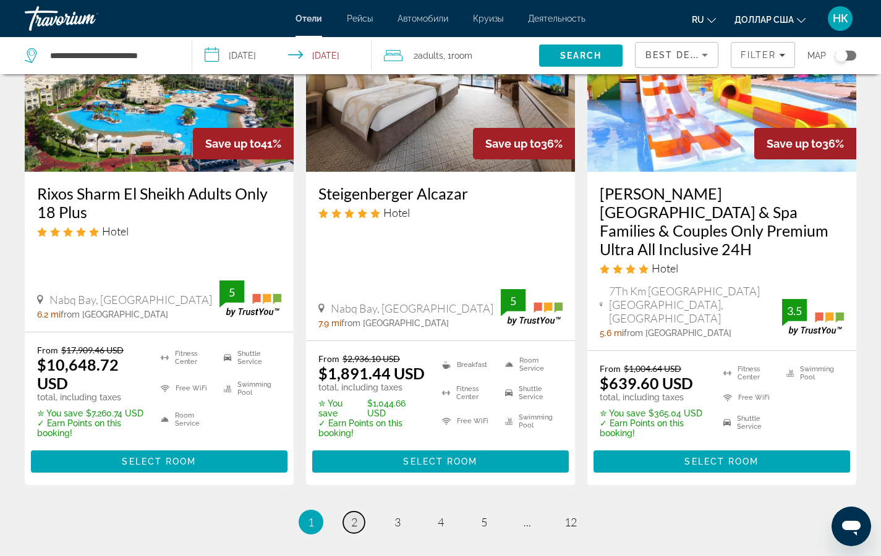
click at [355, 516] on span "2" at bounding box center [354, 523] width 6 height 14
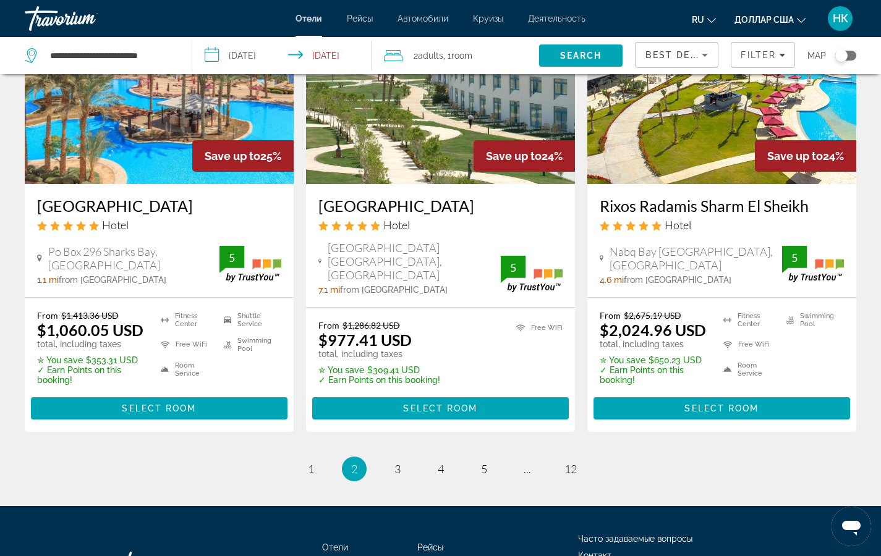
scroll to position [1598, 0]
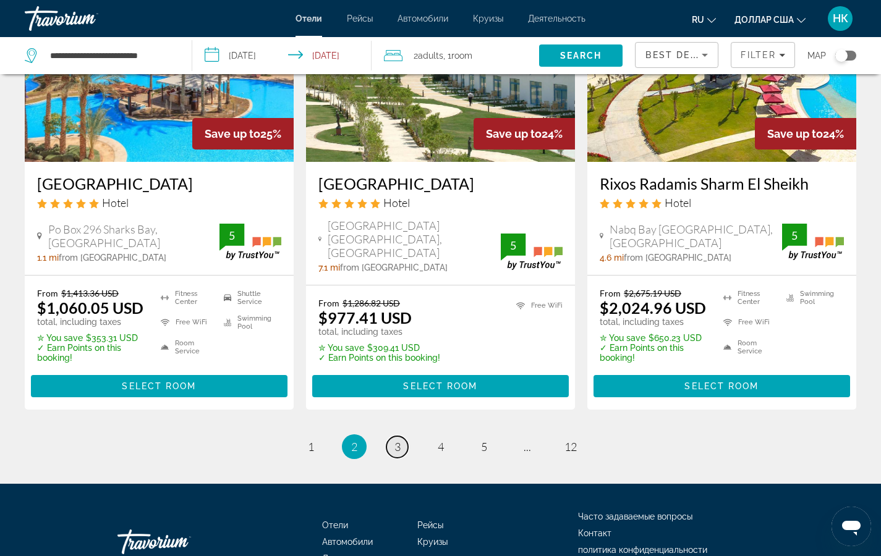
click at [394, 440] on span "3" at bounding box center [397, 447] width 6 height 14
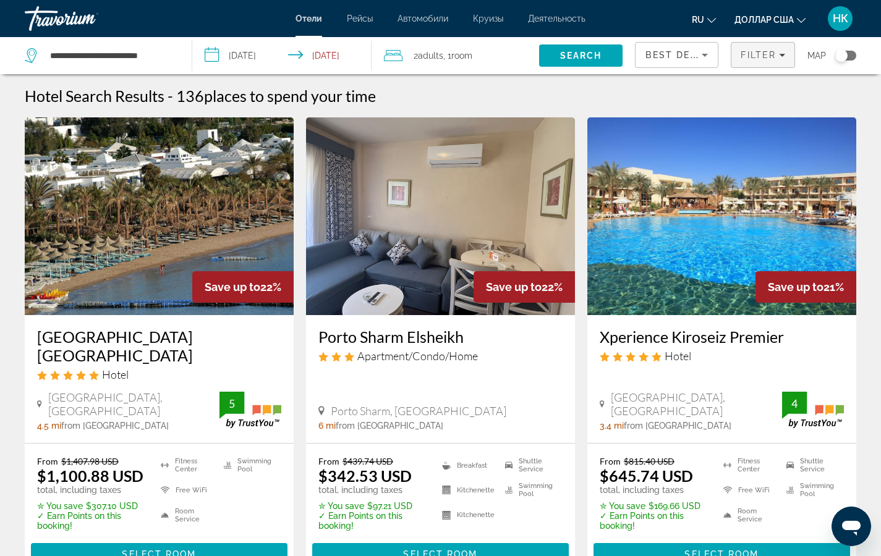
click at [762, 53] on span "Filter" at bounding box center [758, 55] width 35 height 10
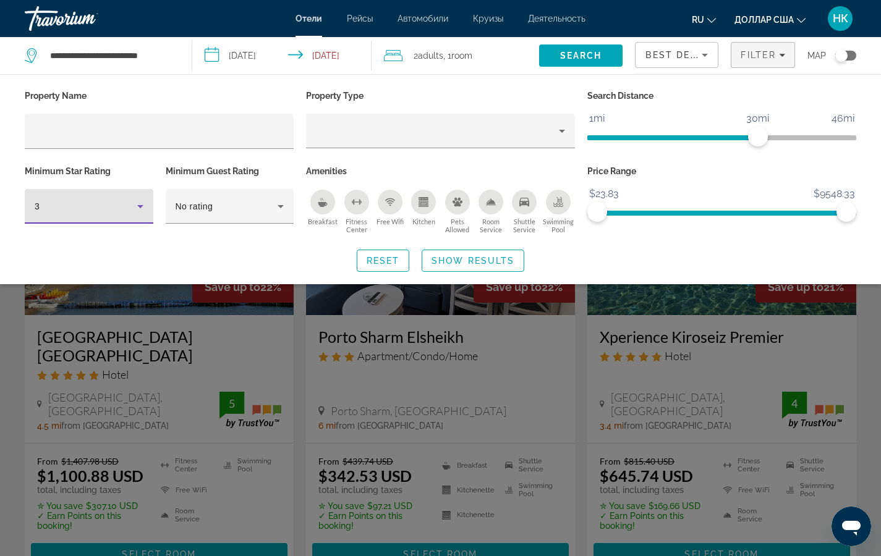
click at [143, 206] on icon "Hotel Filters" at bounding box center [140, 206] width 15 height 15
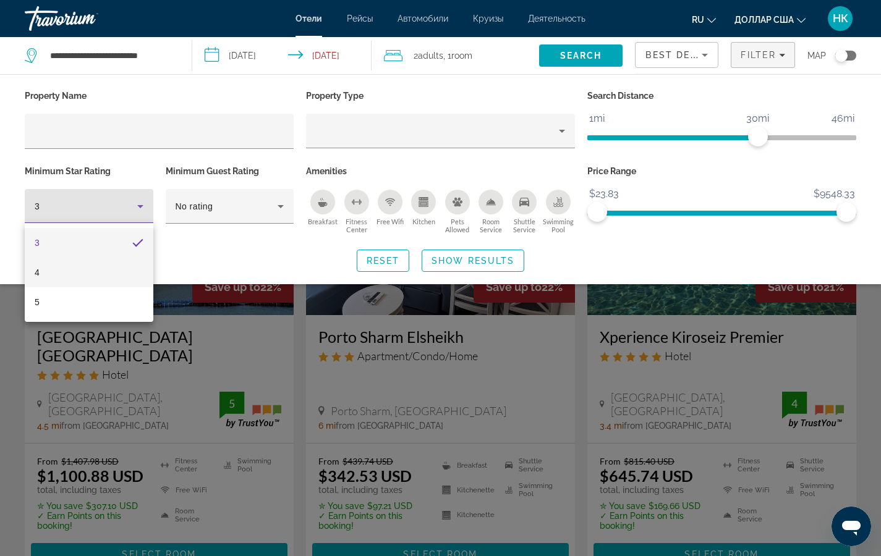
click at [41, 271] on mat-option "4" at bounding box center [89, 273] width 129 height 30
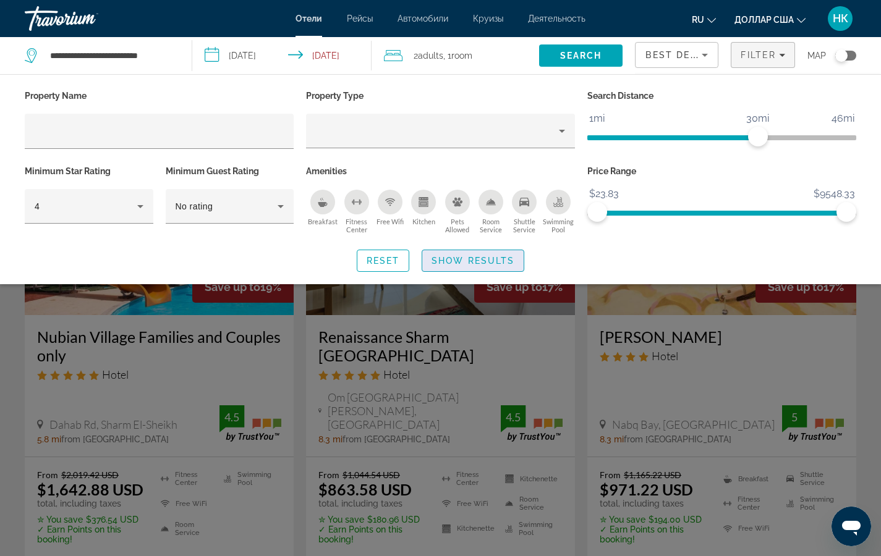
click at [470, 253] on span "Search widget" at bounding box center [472, 261] width 101 height 30
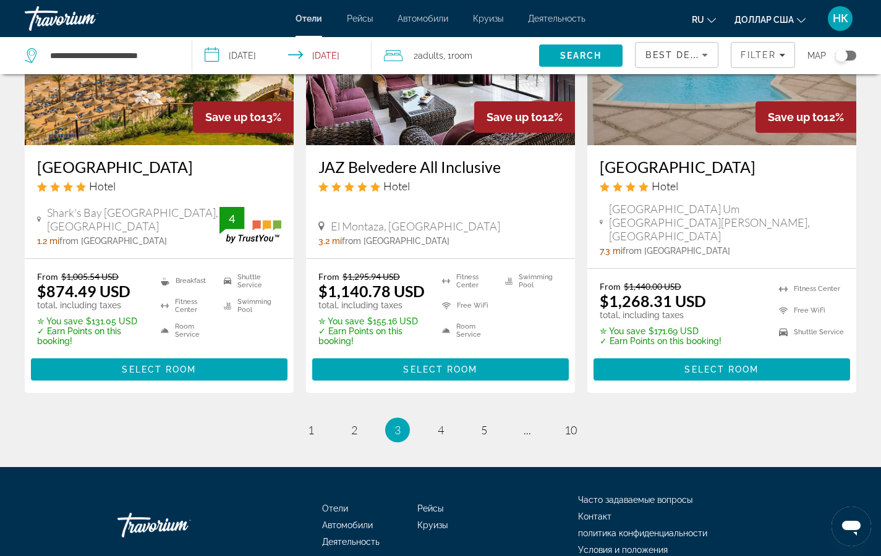
scroll to position [1623, 0]
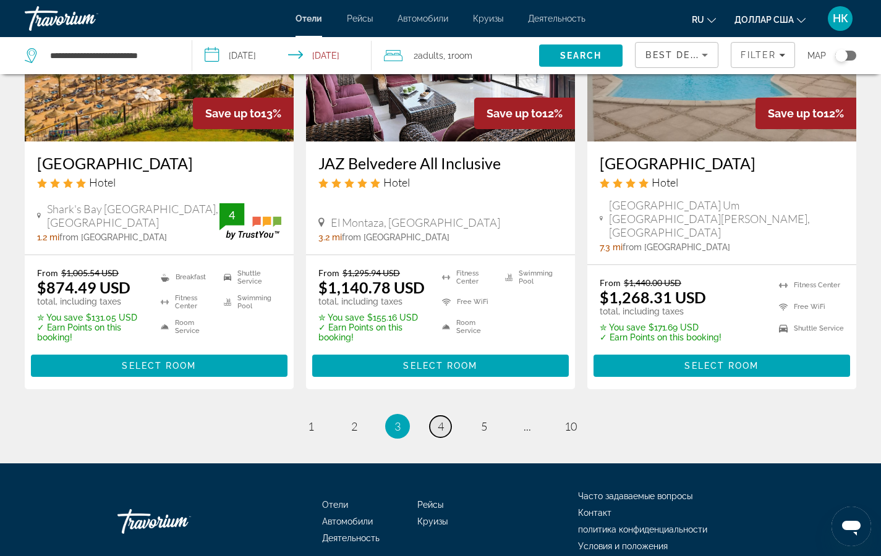
click at [438, 420] on span "4" at bounding box center [441, 427] width 6 height 14
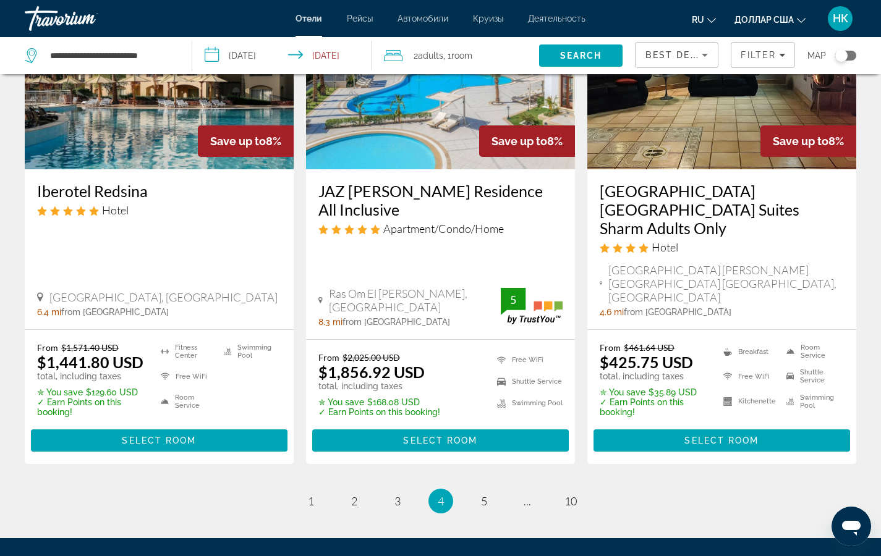
scroll to position [1698, 0]
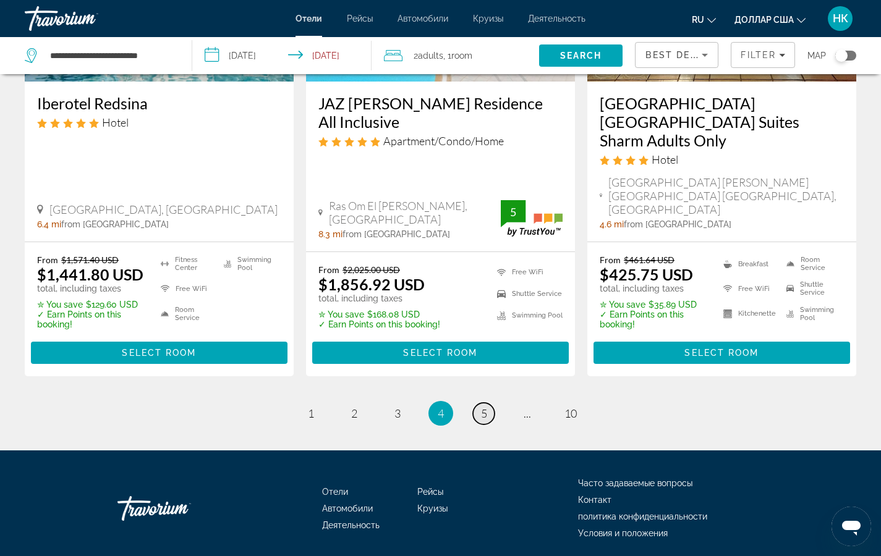
click at [479, 403] on link "page 5" at bounding box center [484, 414] width 22 height 22
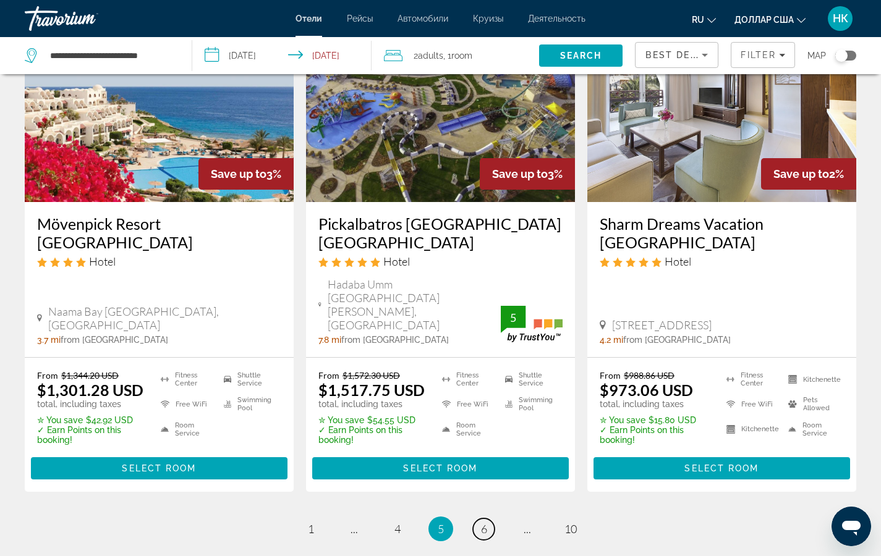
scroll to position [1568, 0]
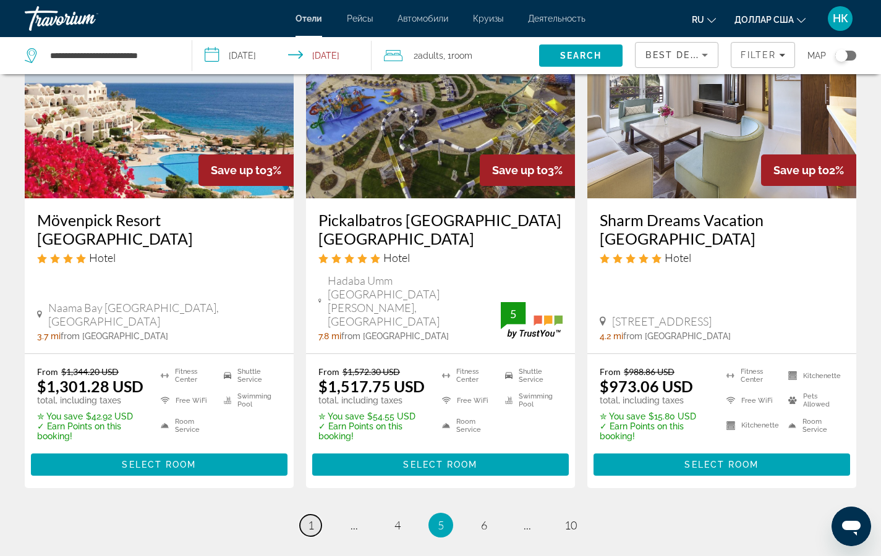
click at [309, 519] on span "1" at bounding box center [311, 526] width 6 height 14
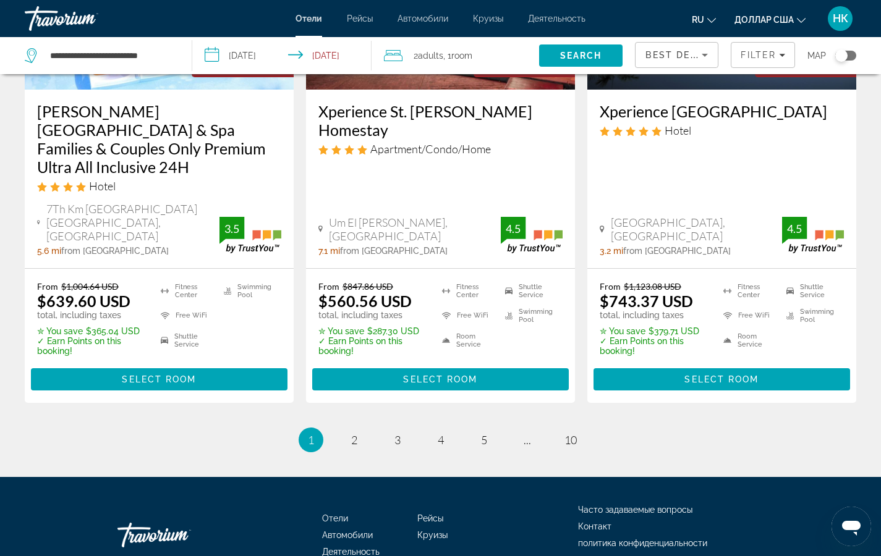
scroll to position [1716, 0]
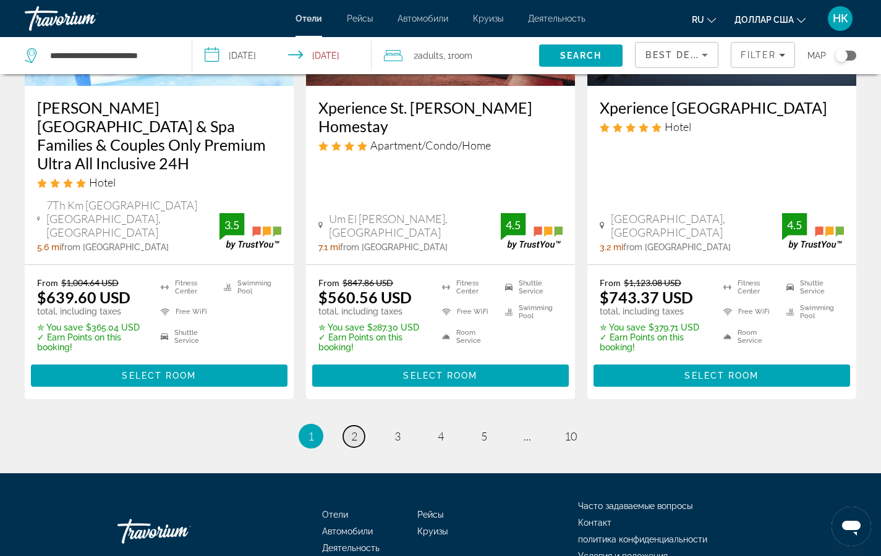
click at [353, 430] on span "2" at bounding box center [354, 437] width 6 height 14
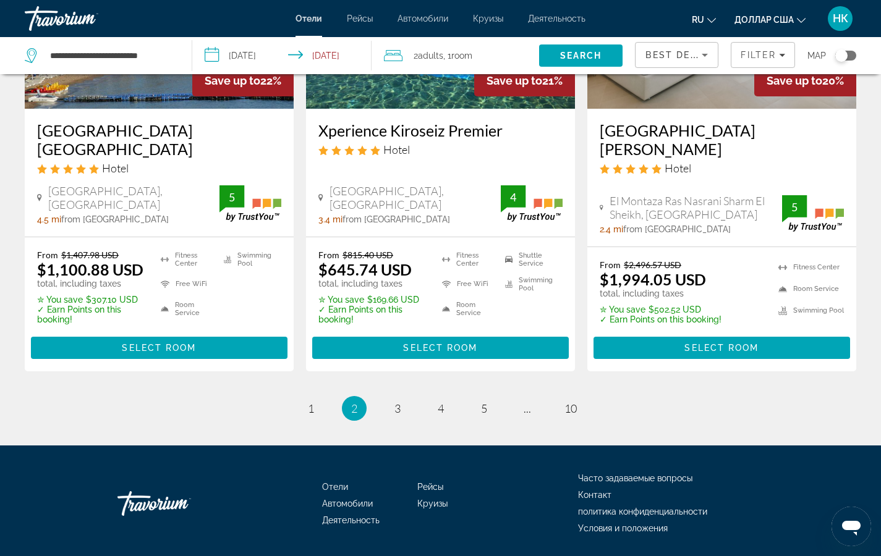
scroll to position [1638, 0]
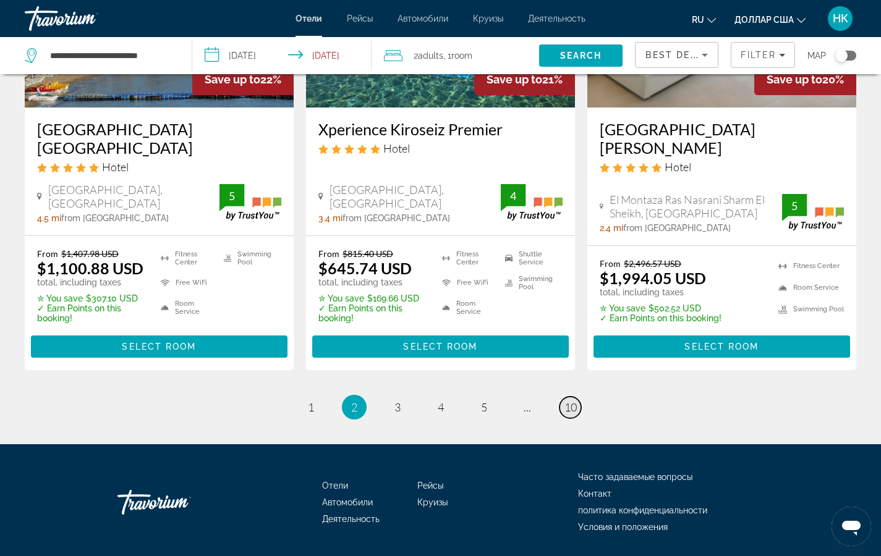
click at [567, 401] on span "10" at bounding box center [570, 408] width 12 height 14
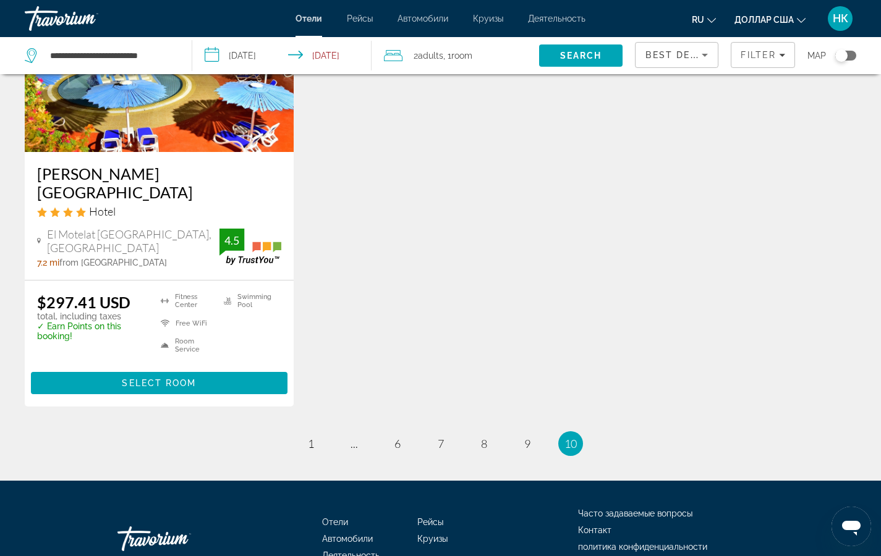
scroll to position [1133, 0]
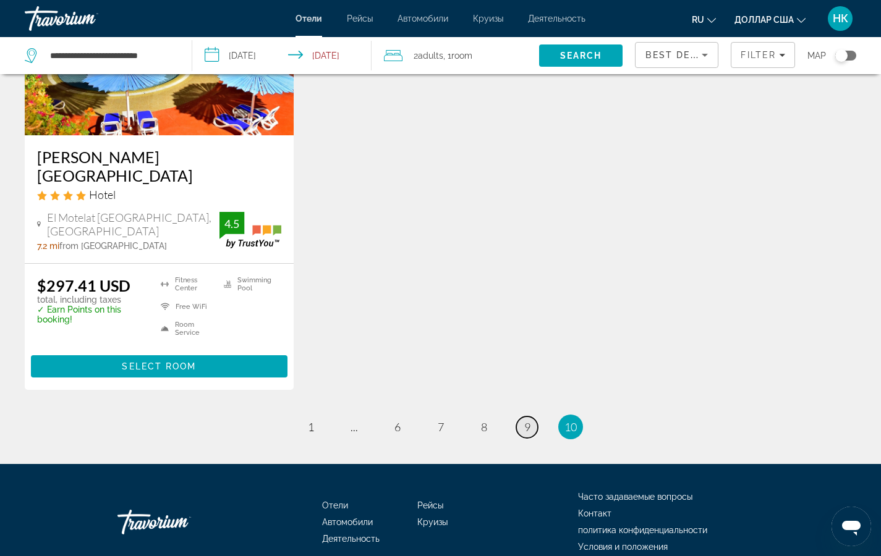
click at [525, 420] on span "9" at bounding box center [527, 427] width 6 height 14
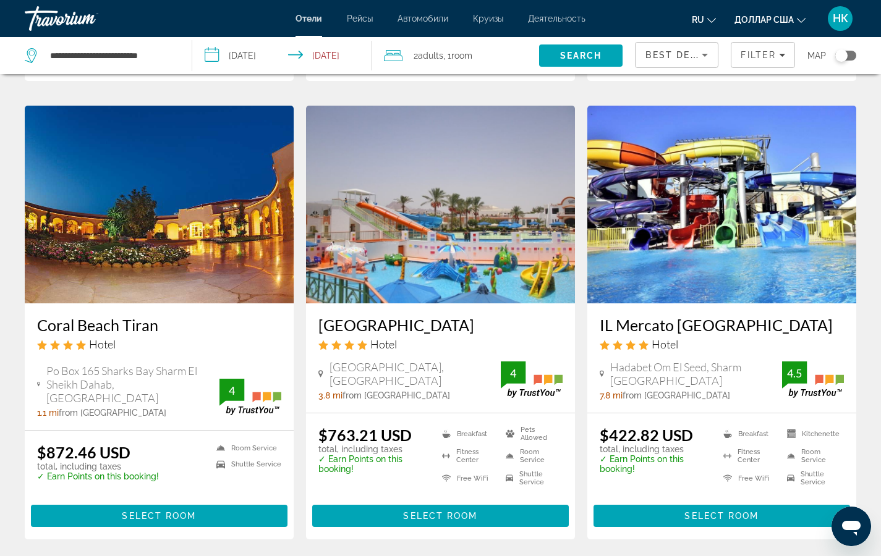
scroll to position [980, 0]
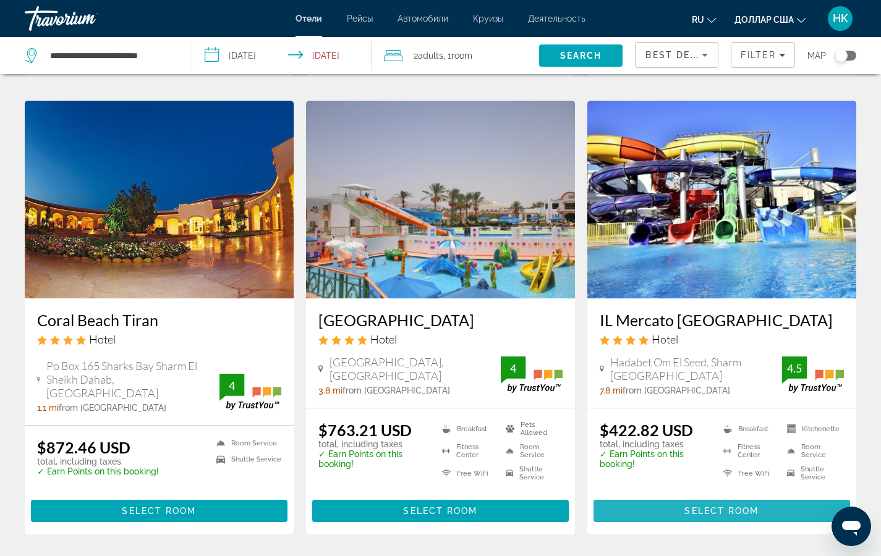
click at [734, 506] on span "Select Room" at bounding box center [721, 511] width 74 height 10
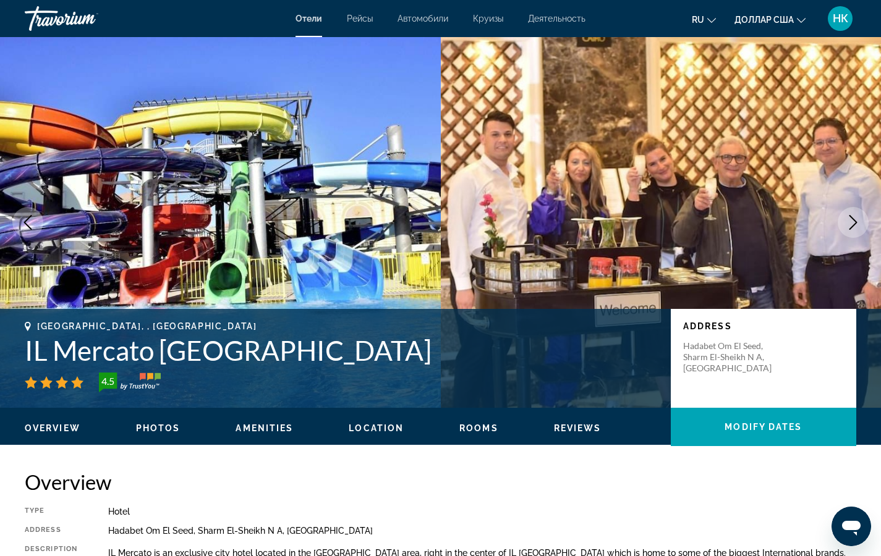
click at [854, 224] on icon "Next image" at bounding box center [853, 222] width 8 height 15
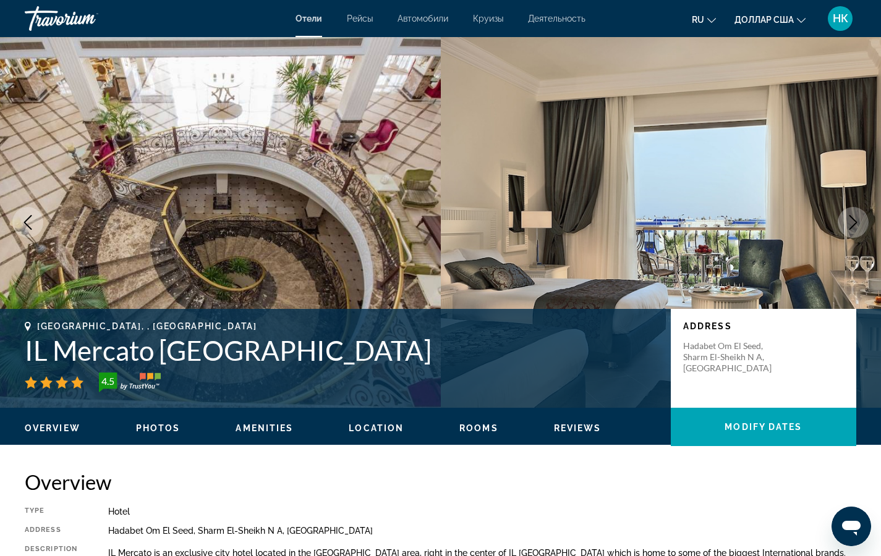
click at [854, 221] on icon "Next image" at bounding box center [853, 222] width 8 height 15
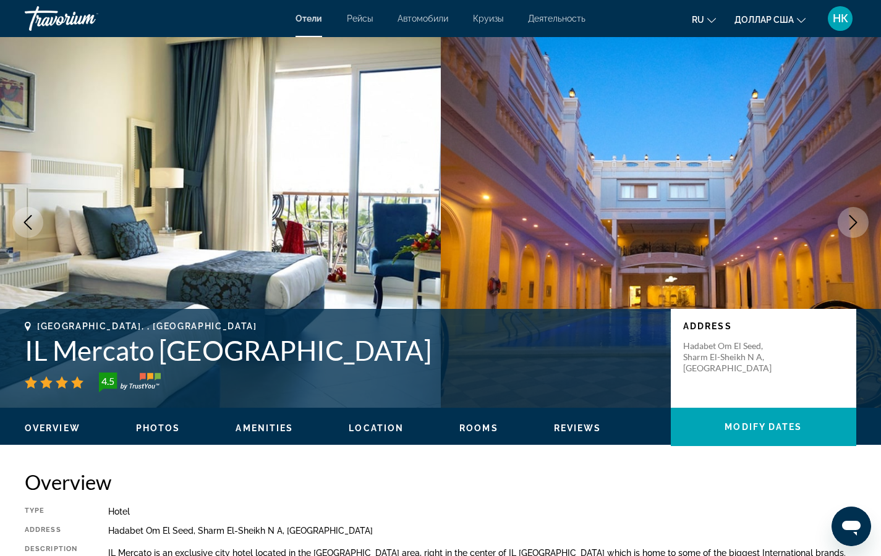
click at [849, 218] on icon "Next image" at bounding box center [853, 222] width 15 height 15
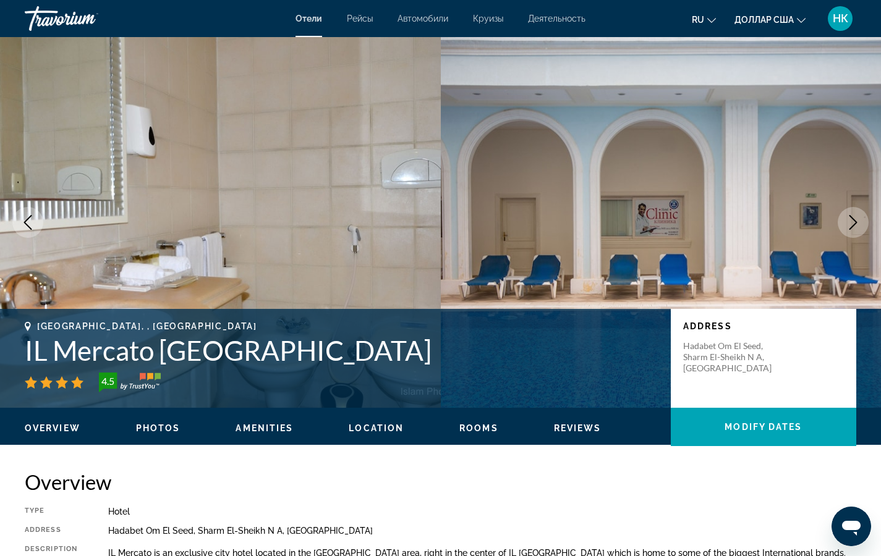
click at [27, 221] on icon "Previous image" at bounding box center [27, 222] width 15 height 15
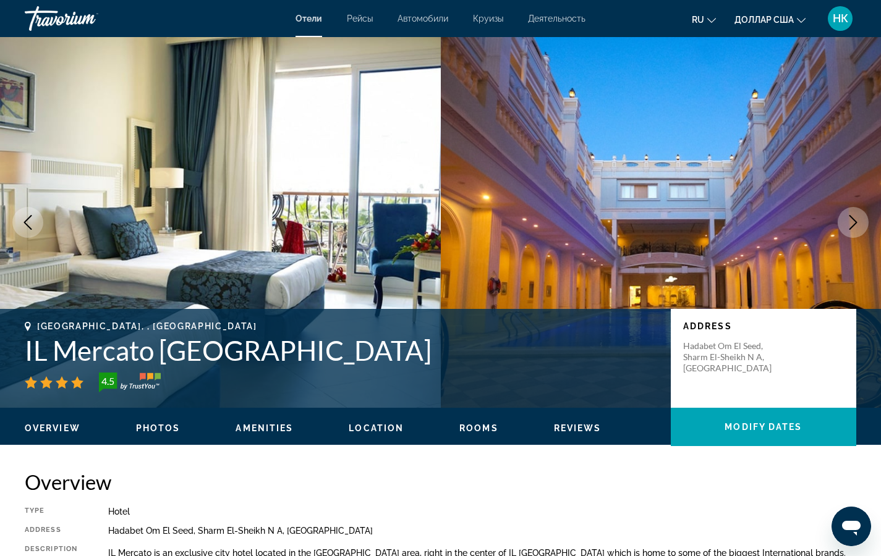
click at [27, 221] on icon "Previous image" at bounding box center [27, 222] width 15 height 15
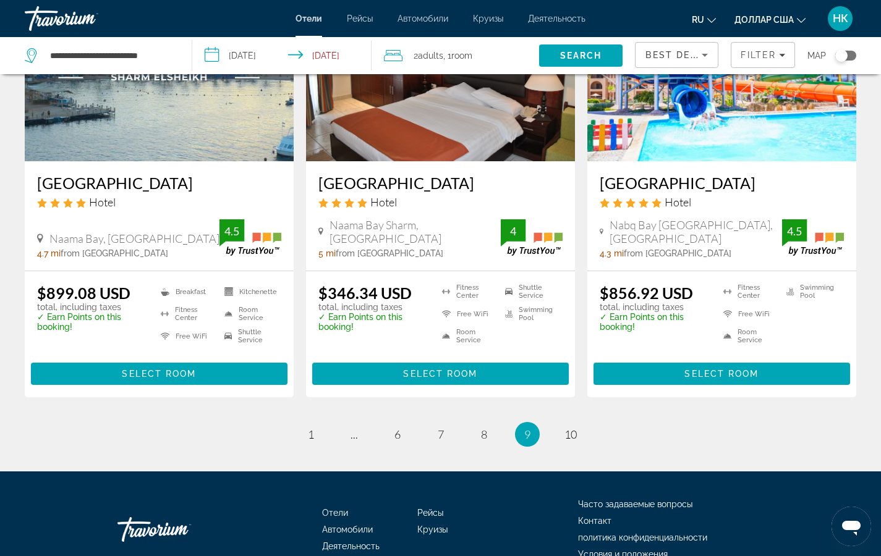
scroll to position [1628, 0]
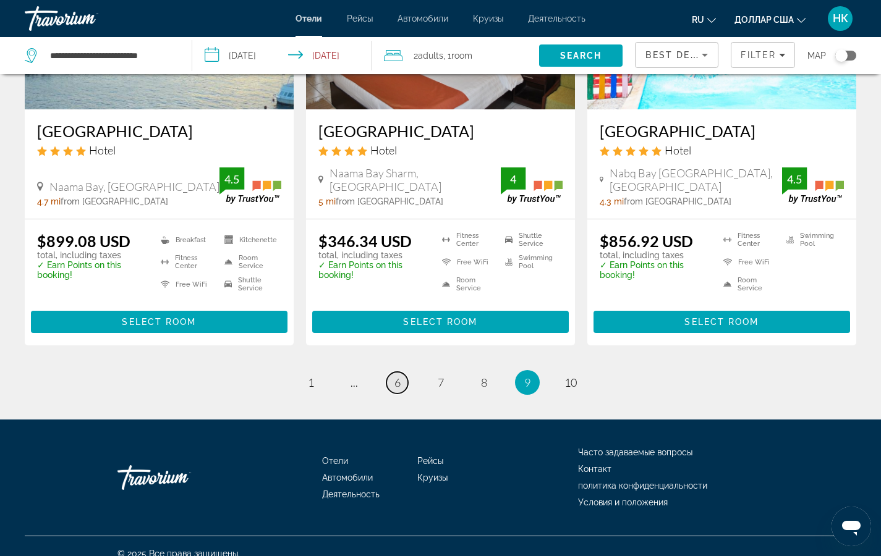
click at [396, 376] on span "6" at bounding box center [397, 383] width 6 height 14
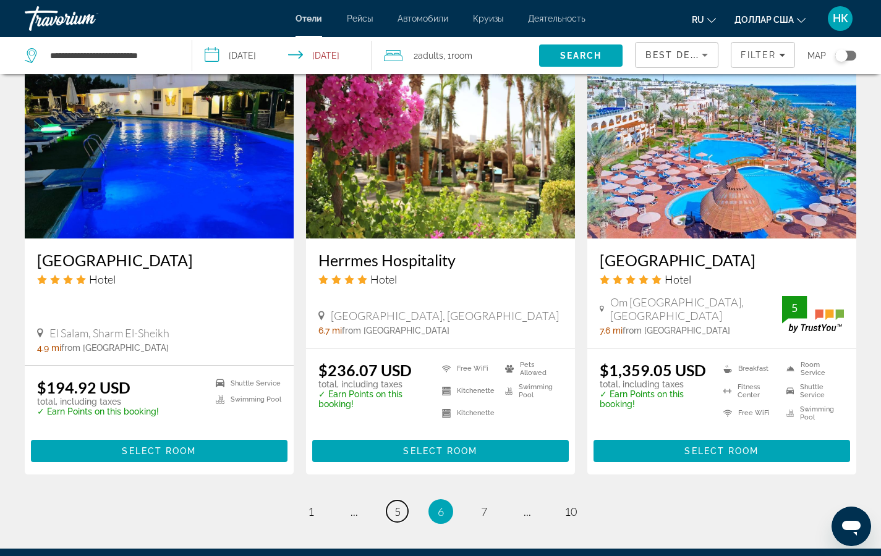
scroll to position [1556, 0]
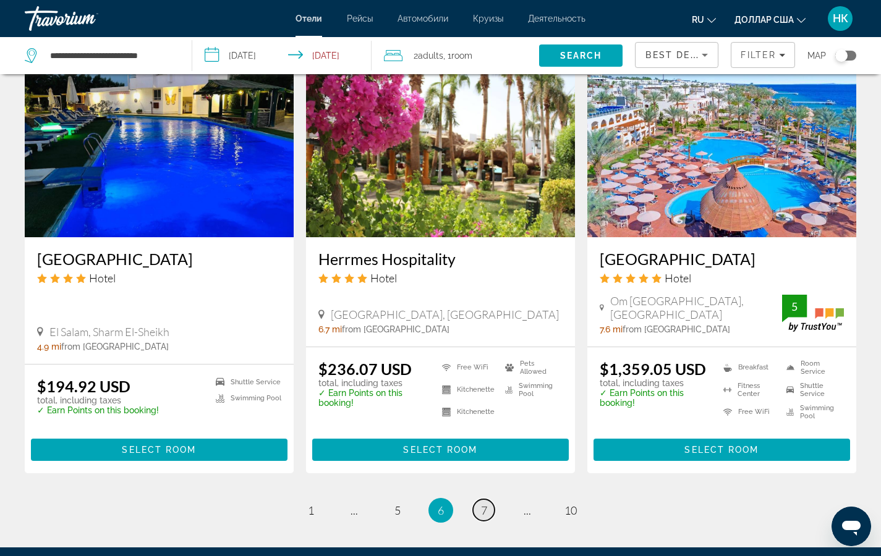
click at [477, 499] on link "page 7" at bounding box center [484, 510] width 22 height 22
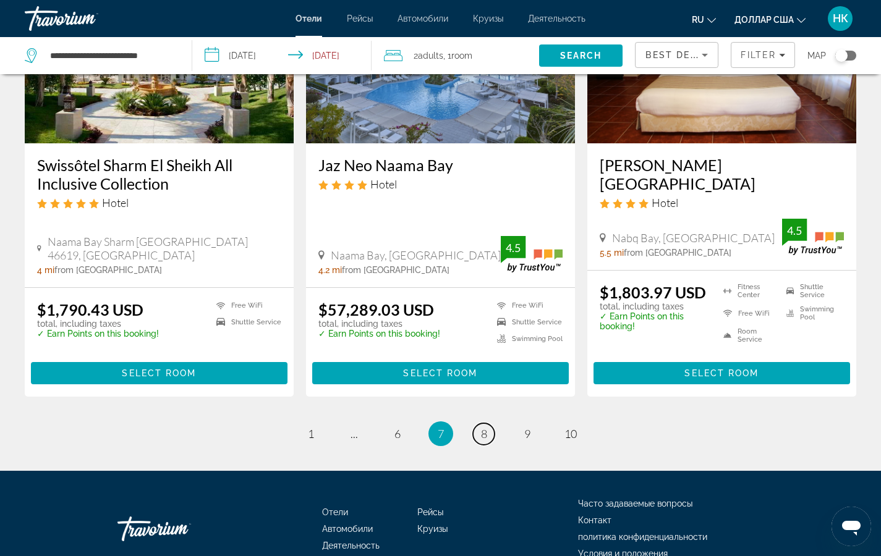
scroll to position [1597, 0]
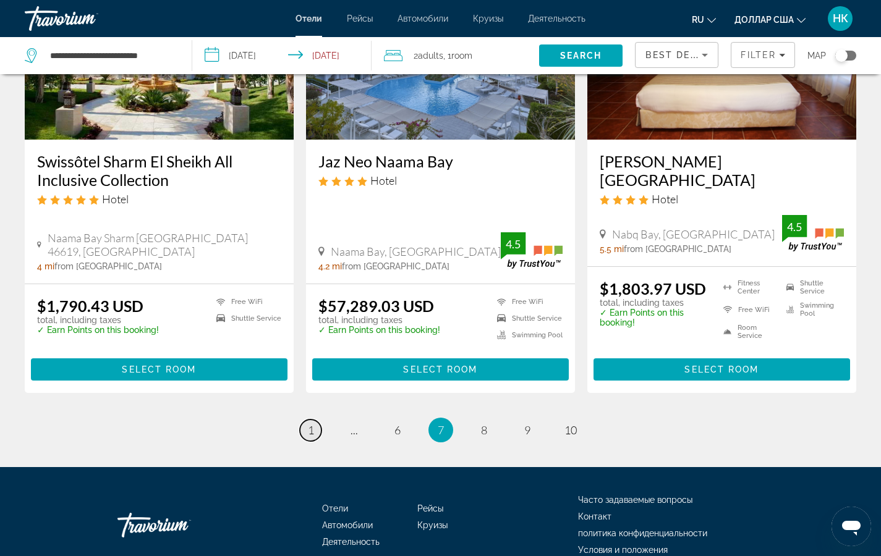
click at [306, 420] on link "page 1" at bounding box center [311, 431] width 22 height 22
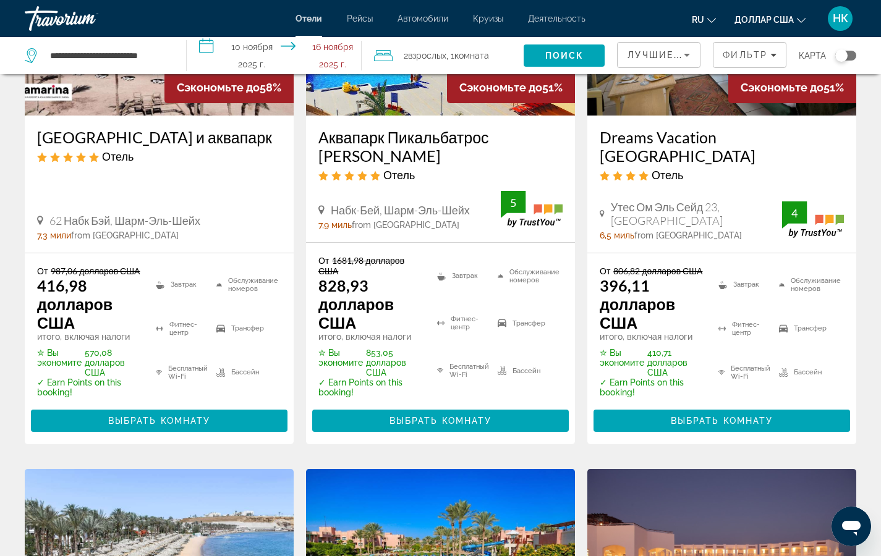
scroll to position [229, 0]
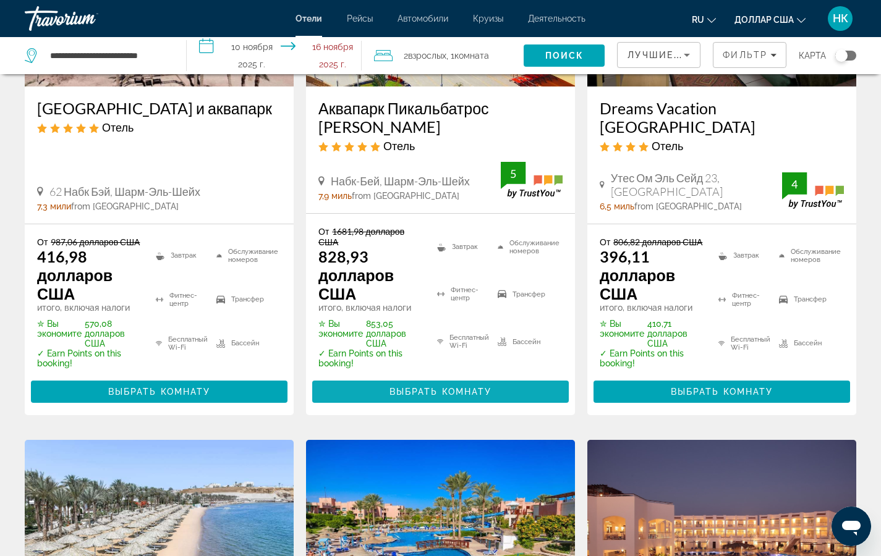
click at [430, 397] on span "Основное содержание" at bounding box center [440, 392] width 257 height 30
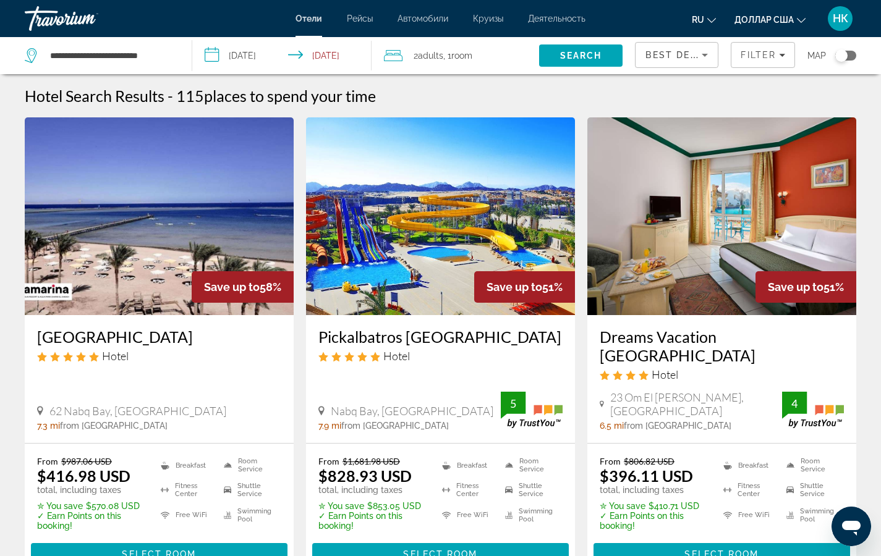
click at [219, 52] on input "**********" at bounding box center [284, 57] width 185 height 41
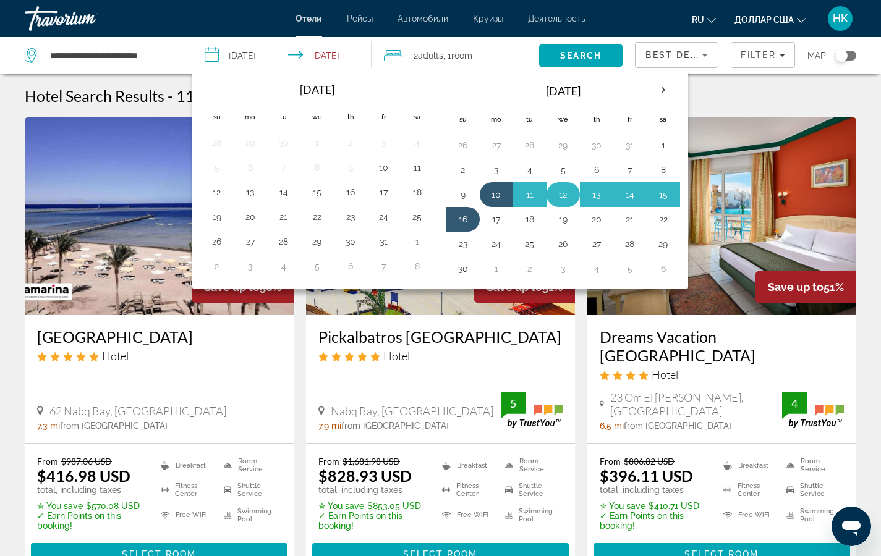
click at [563, 194] on button "12" at bounding box center [563, 194] width 20 height 17
click at [536, 217] on button "18" at bounding box center [530, 219] width 20 height 17
type input "**********"
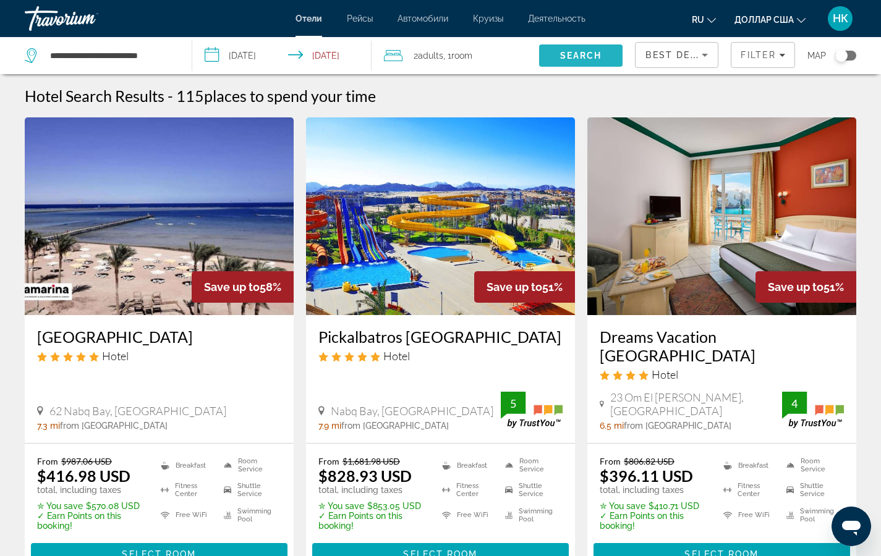
click at [584, 56] on span "Search" at bounding box center [581, 56] width 42 height 10
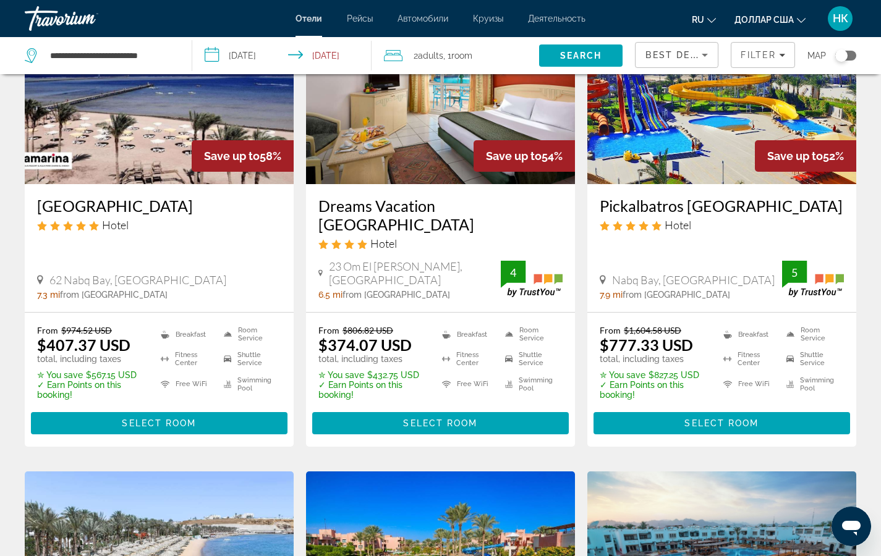
scroll to position [138, 0]
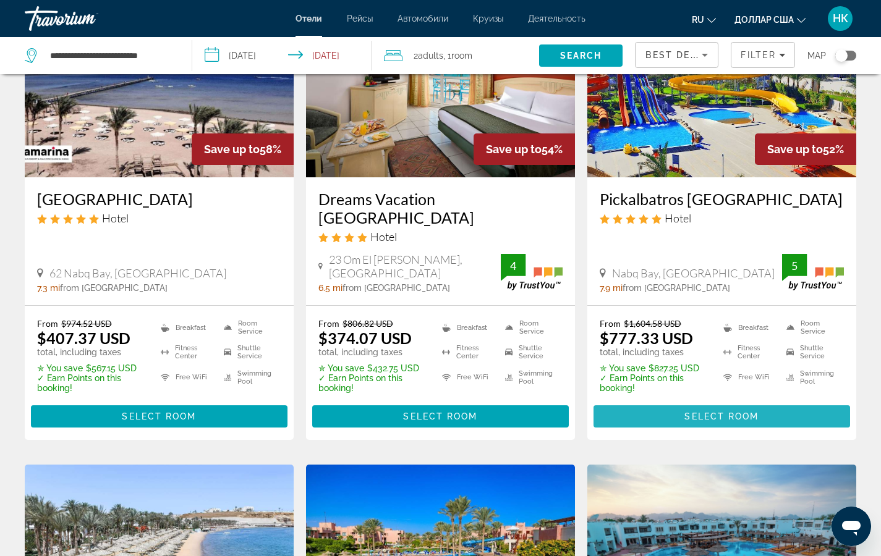
click at [683, 417] on span "Основное содержание" at bounding box center [721, 417] width 257 height 30
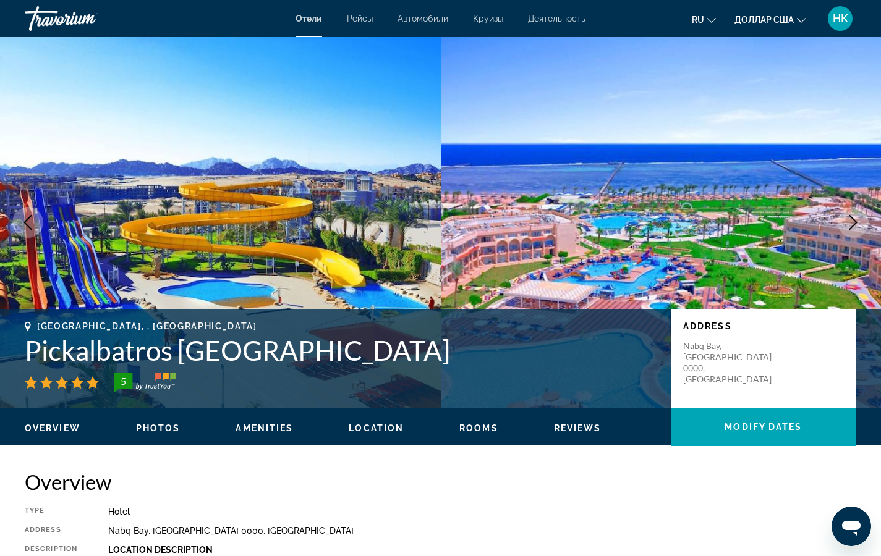
click at [855, 225] on icon "Next image" at bounding box center [853, 222] width 15 height 15
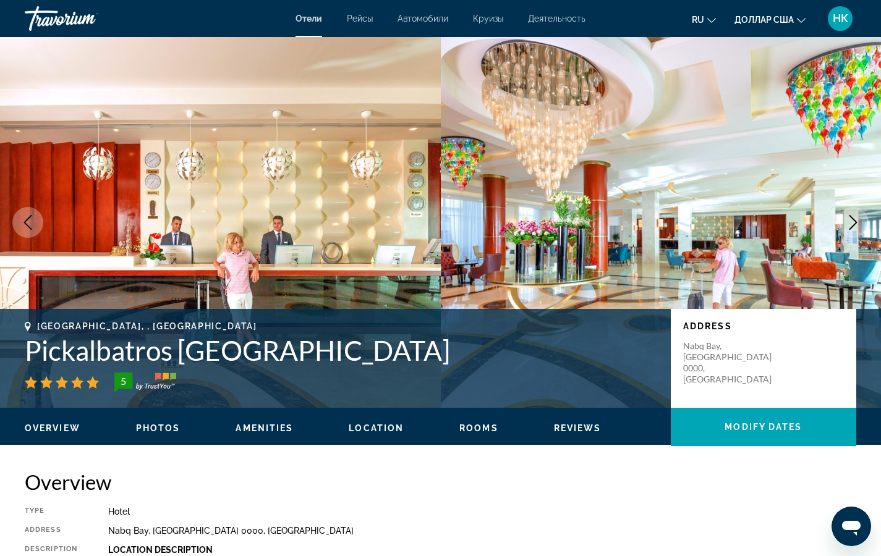
click at [854, 218] on icon "Next image" at bounding box center [853, 222] width 15 height 15
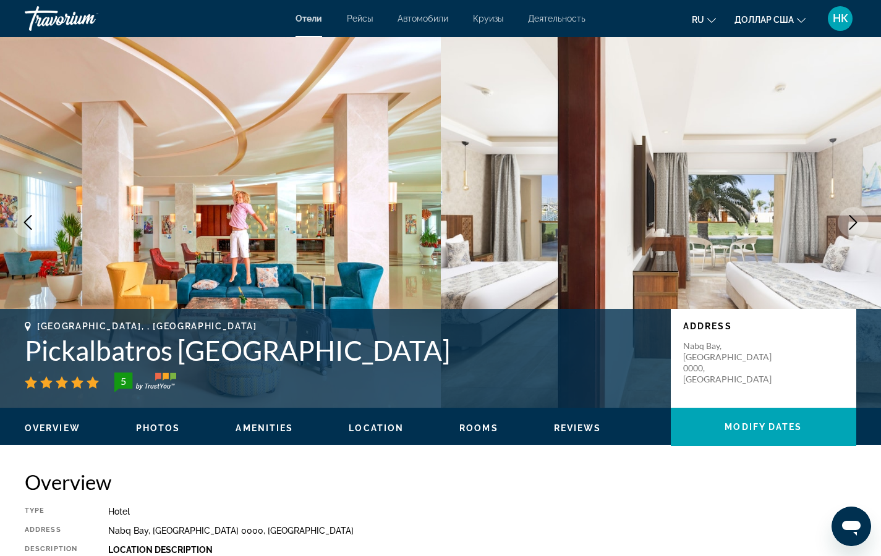
click at [860, 219] on icon "Next image" at bounding box center [853, 222] width 15 height 15
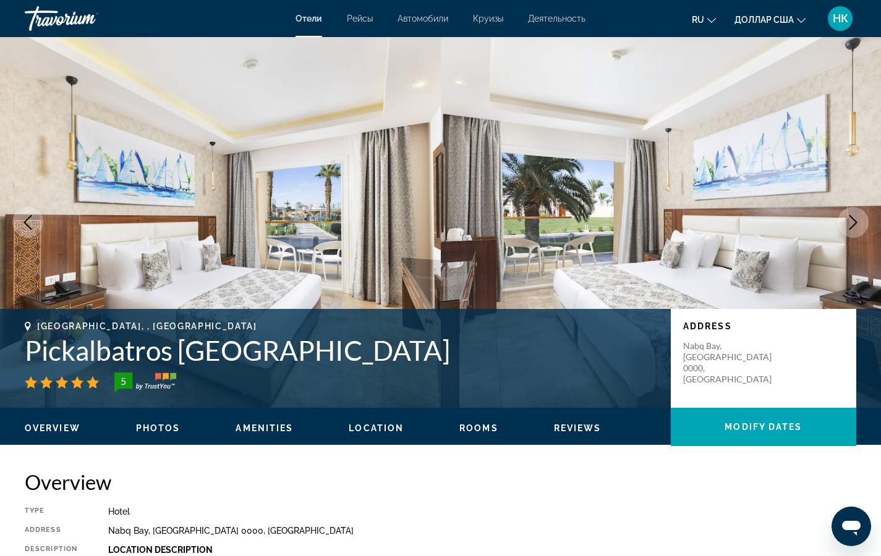
click at [860, 219] on icon "Next image" at bounding box center [853, 222] width 15 height 15
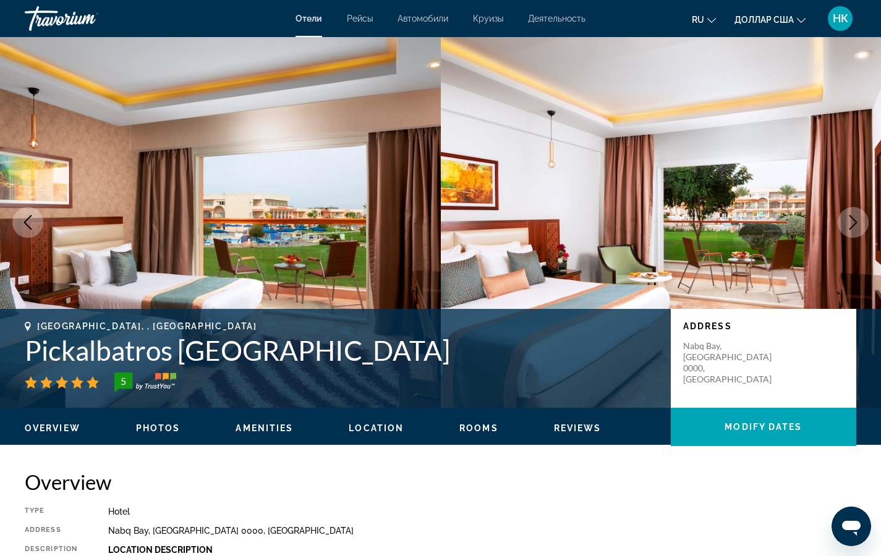
click at [860, 219] on icon "Next image" at bounding box center [853, 222] width 15 height 15
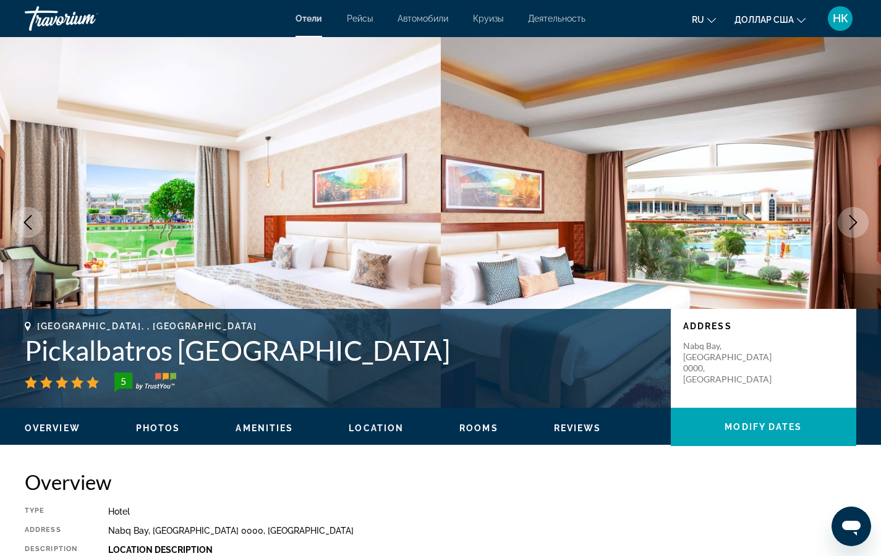
click at [860, 219] on icon "Next image" at bounding box center [853, 222] width 15 height 15
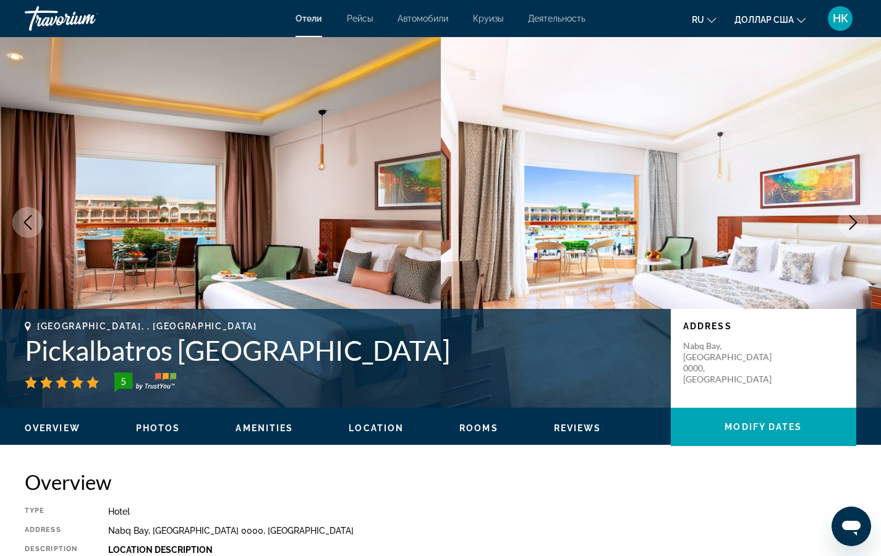
click at [860, 219] on icon "Next image" at bounding box center [853, 222] width 15 height 15
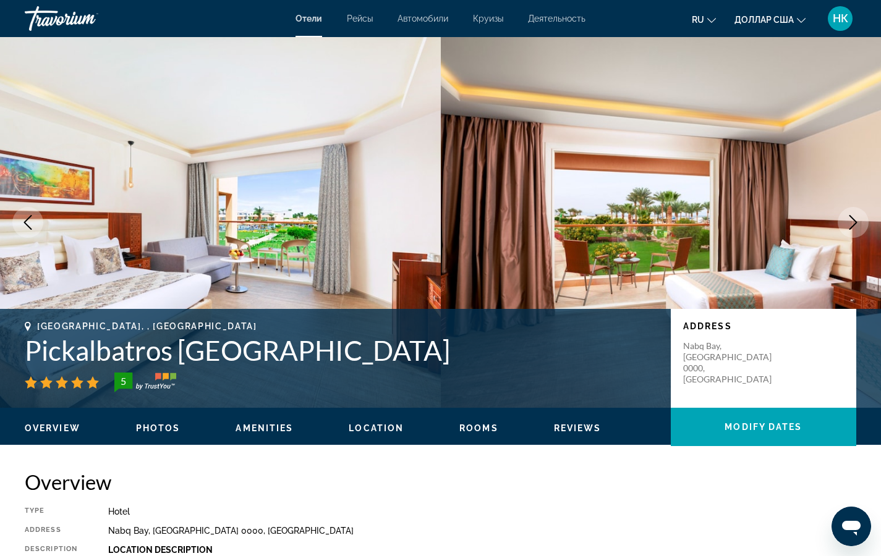
click at [860, 219] on icon "Next image" at bounding box center [853, 222] width 15 height 15
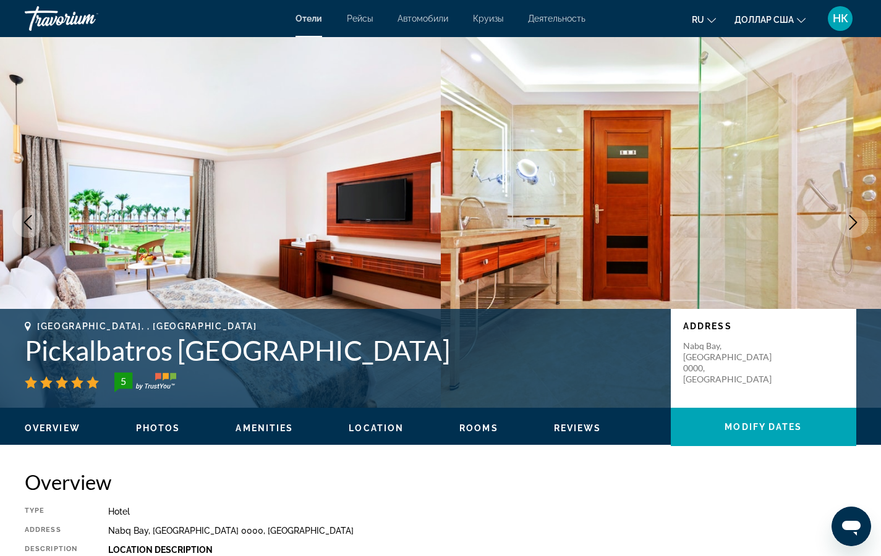
click at [860, 219] on icon "Next image" at bounding box center [853, 222] width 15 height 15
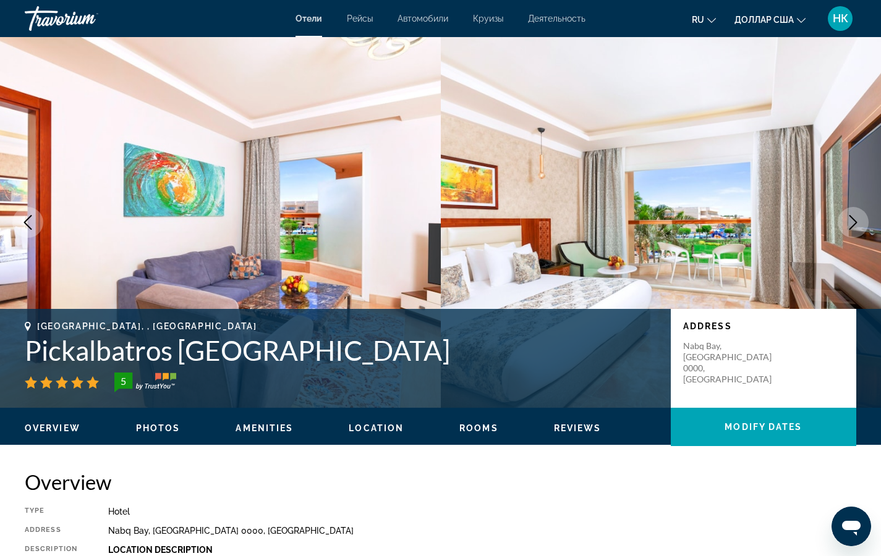
click at [860, 219] on icon "Next image" at bounding box center [853, 222] width 15 height 15
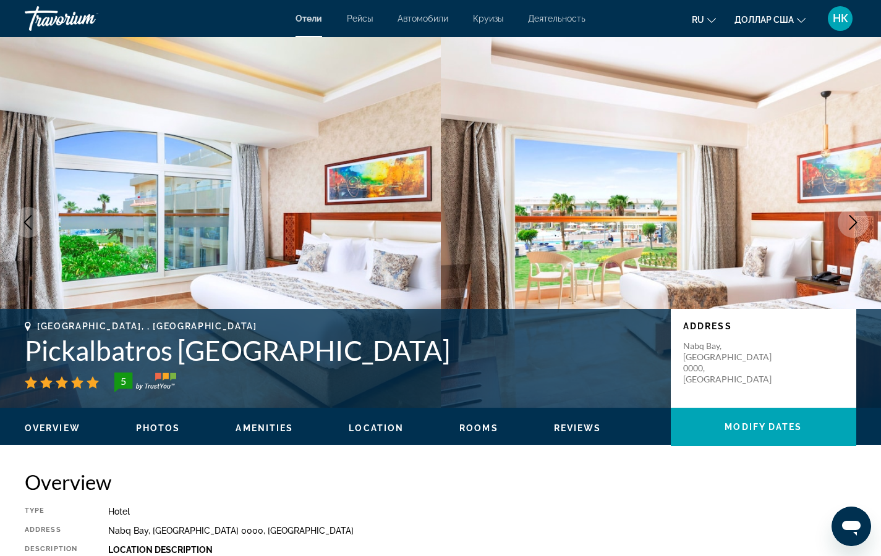
click at [860, 219] on icon "Next image" at bounding box center [853, 222] width 15 height 15
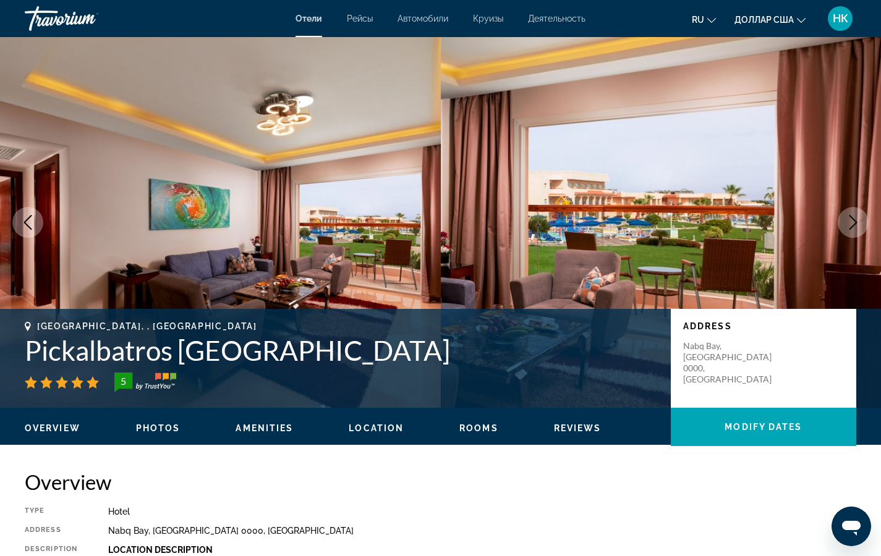
click at [860, 219] on icon "Next image" at bounding box center [853, 222] width 15 height 15
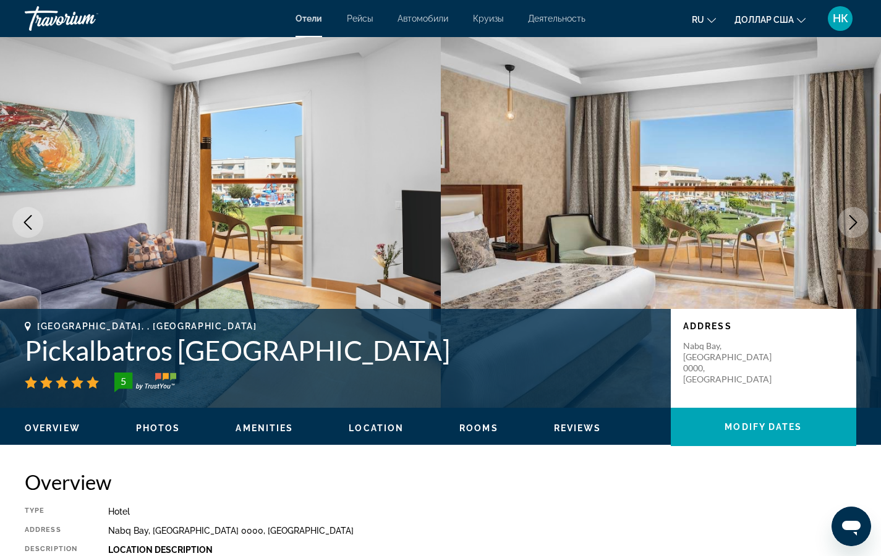
click at [860, 219] on icon "Next image" at bounding box center [853, 222] width 15 height 15
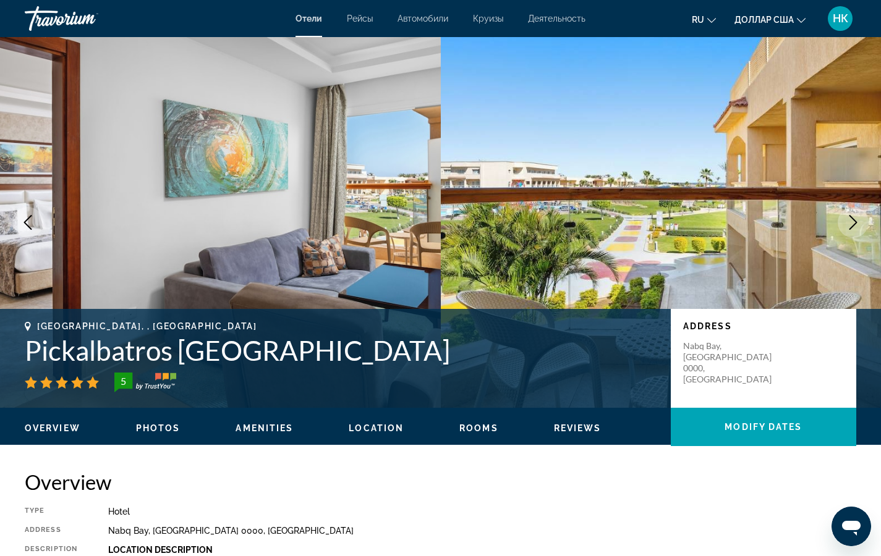
click at [860, 219] on icon "Next image" at bounding box center [853, 222] width 15 height 15
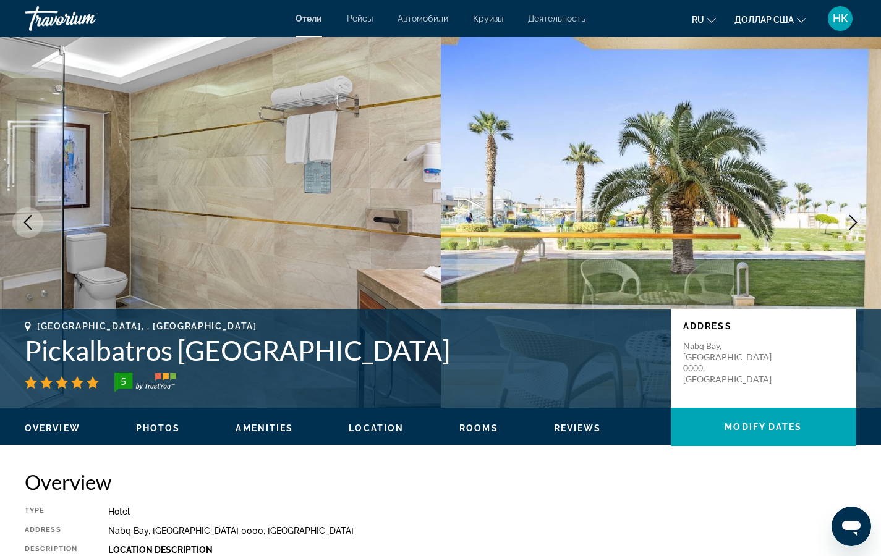
click at [860, 219] on icon "Next image" at bounding box center [853, 222] width 15 height 15
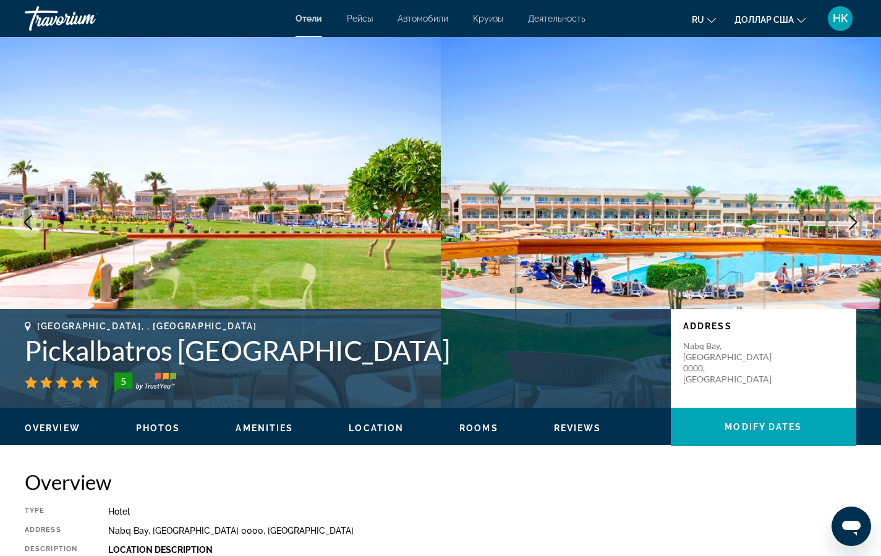
click at [860, 219] on icon "Next image" at bounding box center [853, 222] width 15 height 15
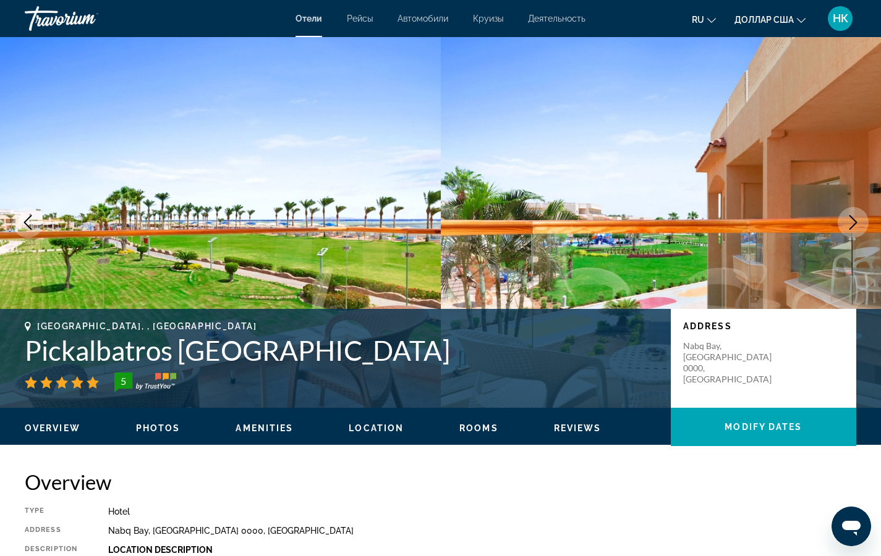
click at [860, 219] on icon "Next image" at bounding box center [853, 222] width 15 height 15
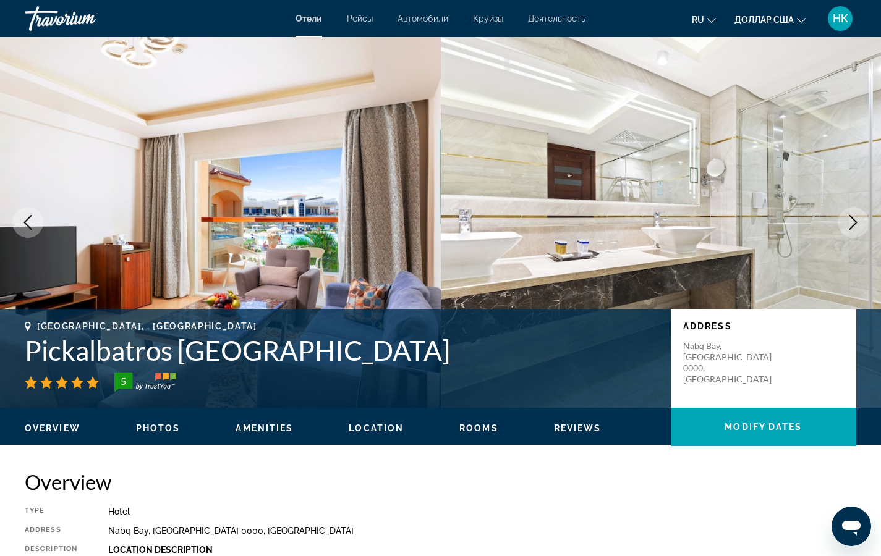
click at [860, 219] on icon "Next image" at bounding box center [853, 222] width 15 height 15
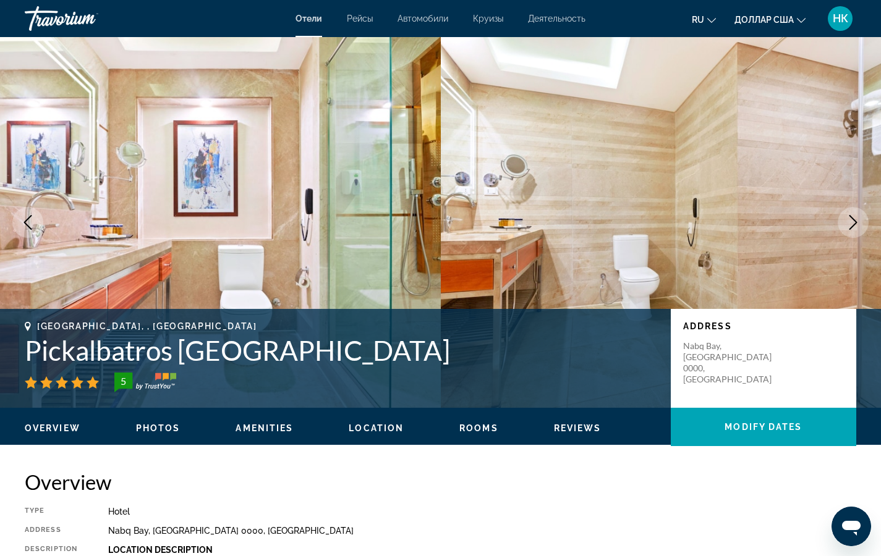
click at [860, 219] on icon "Next image" at bounding box center [853, 222] width 15 height 15
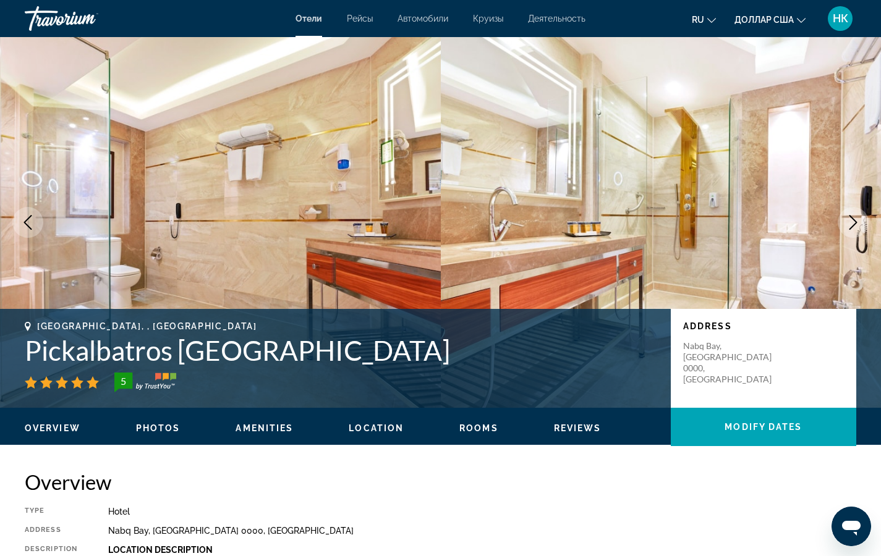
click at [860, 219] on icon "Next image" at bounding box center [853, 222] width 15 height 15
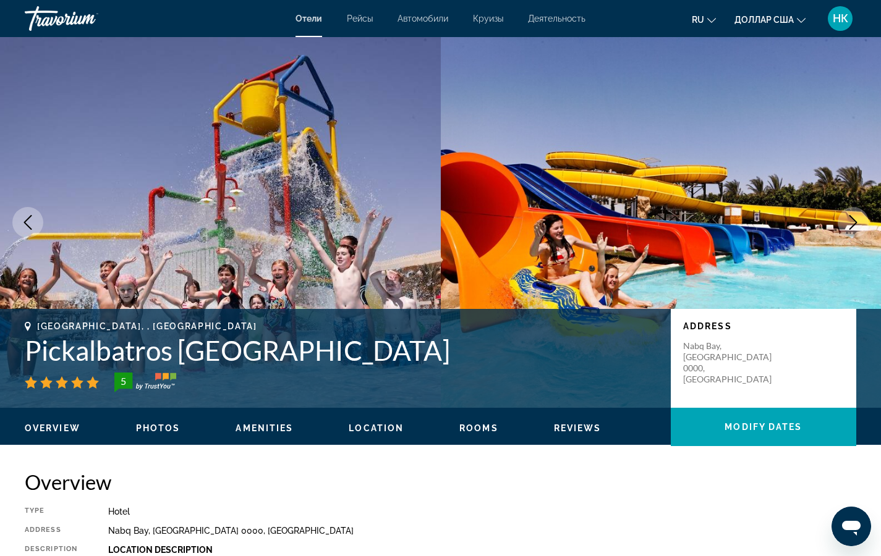
click at [860, 219] on icon "Next image" at bounding box center [853, 222] width 15 height 15
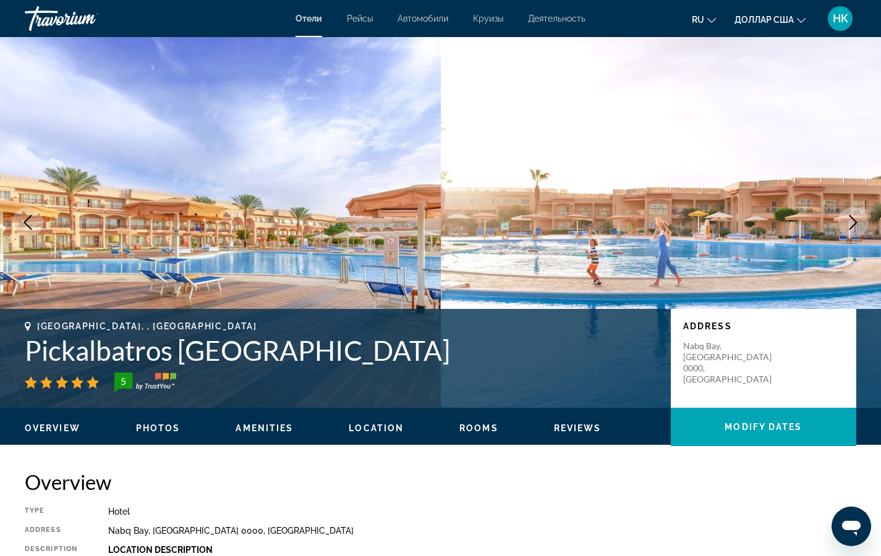
click at [860, 219] on icon "Next image" at bounding box center [853, 222] width 15 height 15
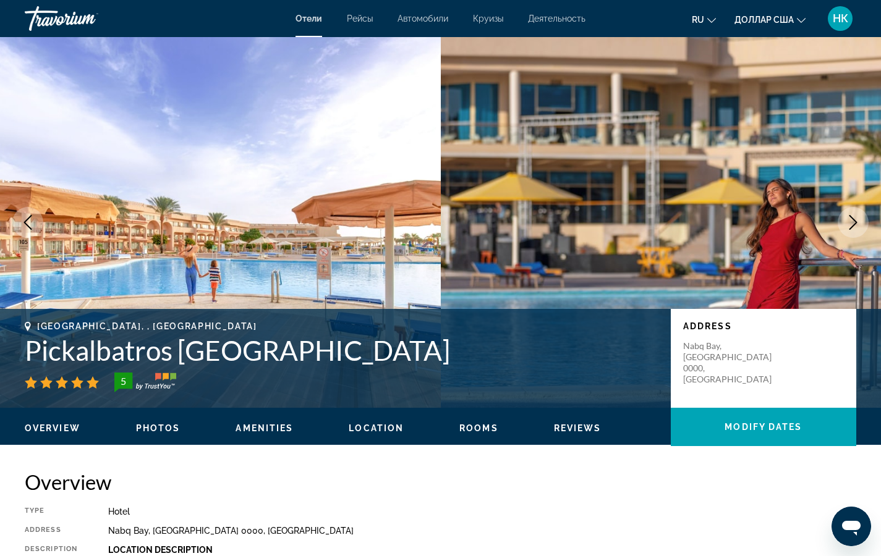
click at [860, 219] on icon "Next image" at bounding box center [853, 222] width 15 height 15
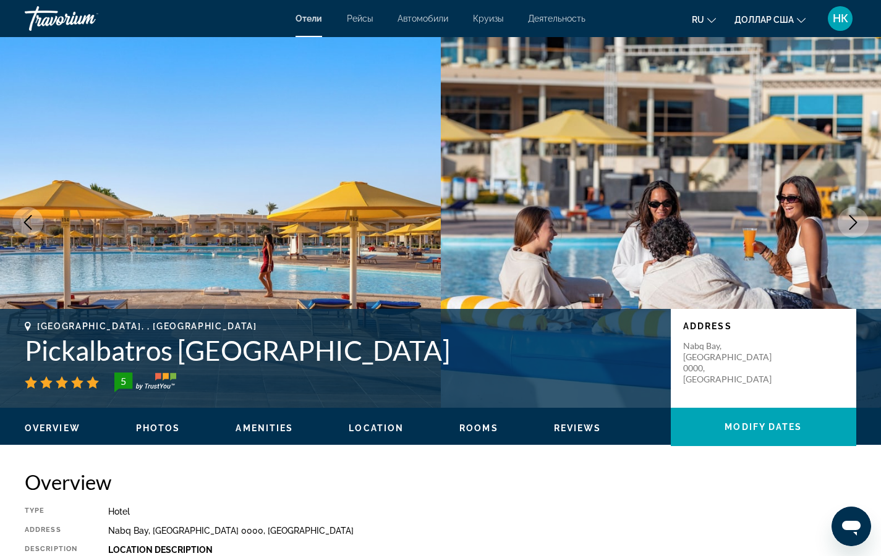
click at [860, 219] on icon "Next image" at bounding box center [853, 222] width 15 height 15
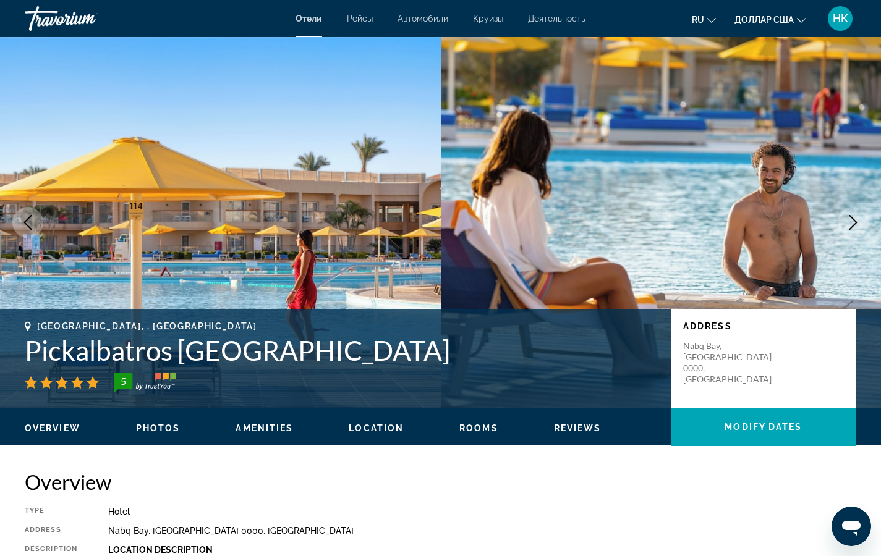
click at [860, 219] on icon "Next image" at bounding box center [853, 222] width 15 height 15
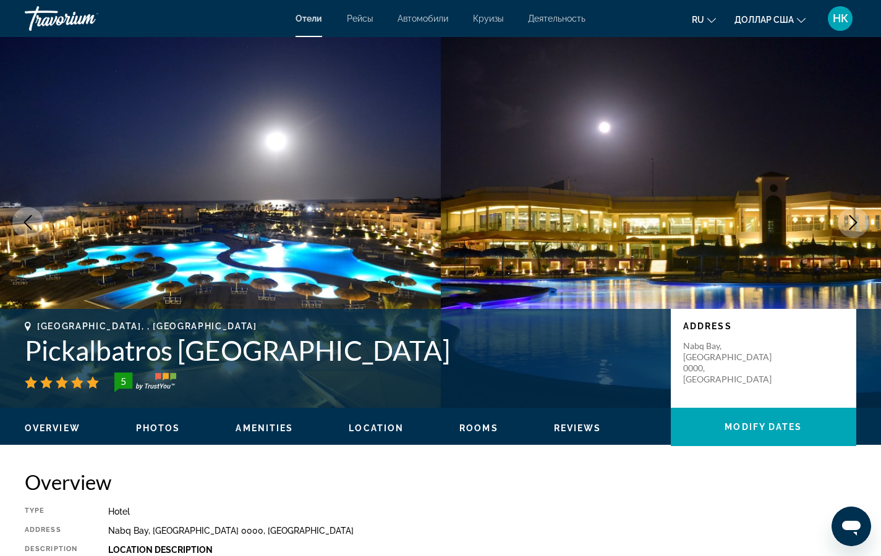
click at [856, 220] on icon "Next image" at bounding box center [853, 222] width 15 height 15
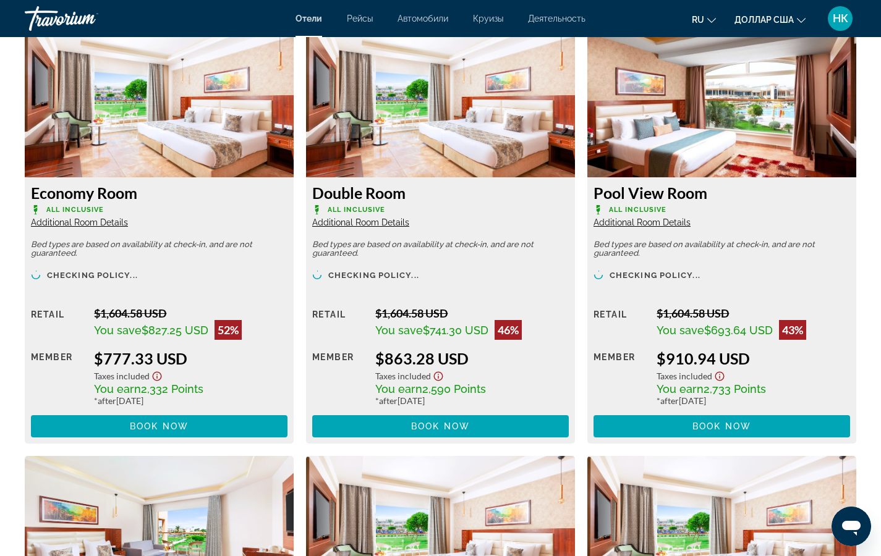
scroll to position [1730, 0]
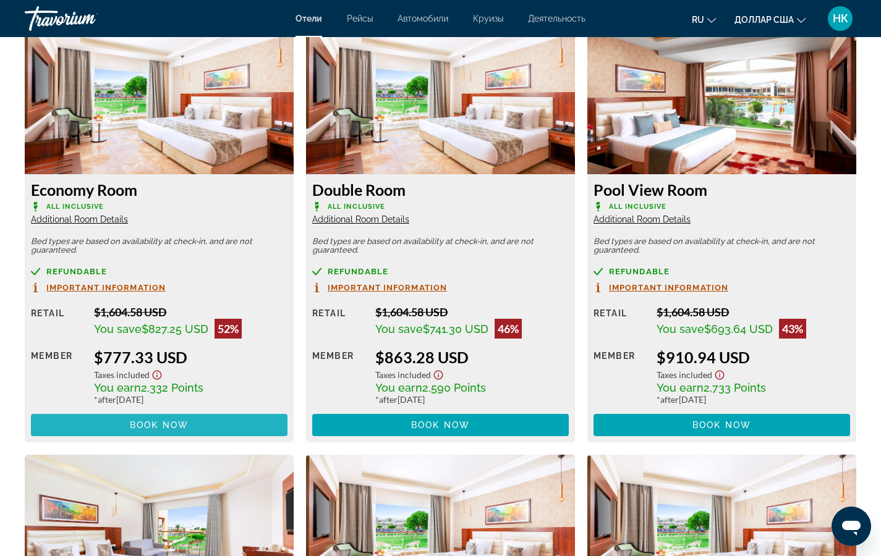
click at [122, 428] on span "Основное содержание" at bounding box center [159, 425] width 257 height 30
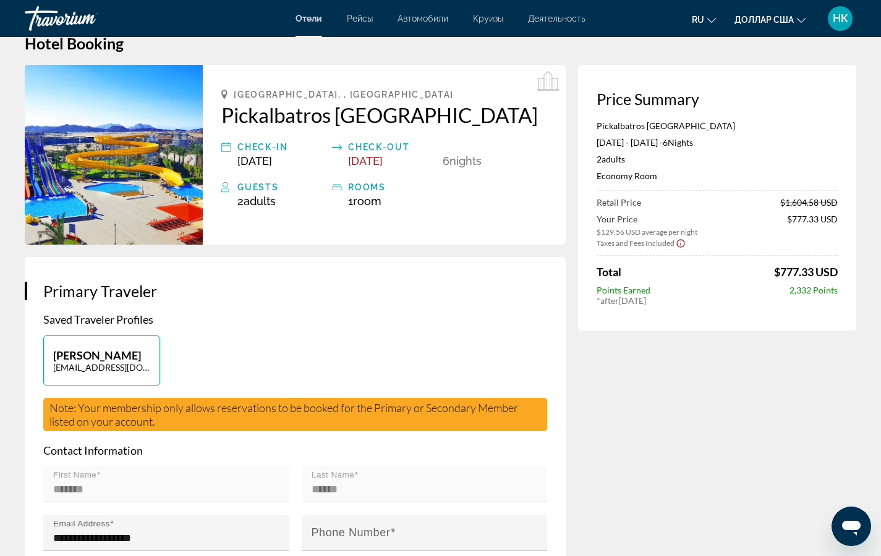
scroll to position [19, 0]
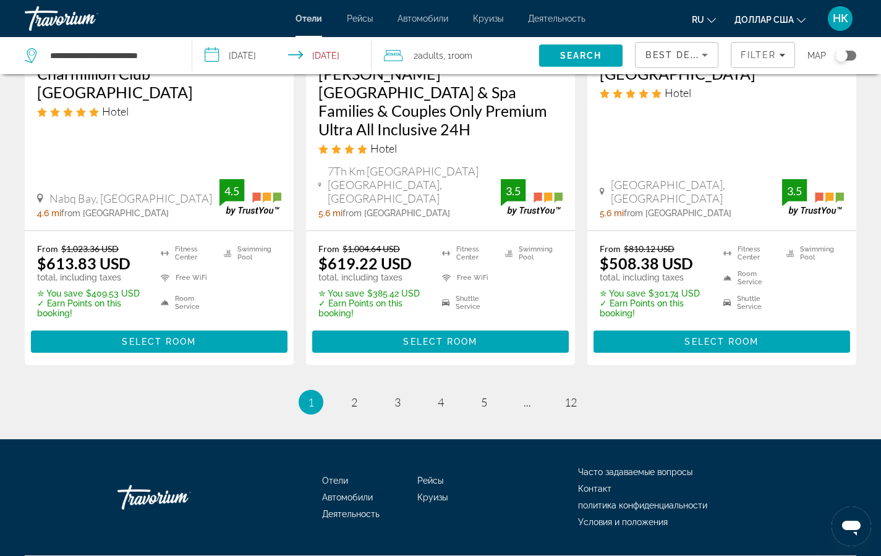
scroll to position [1757, 0]
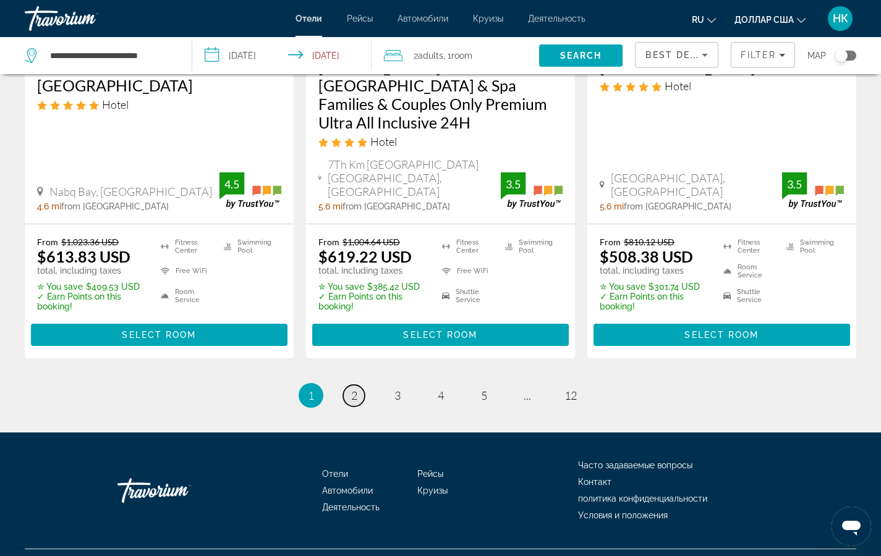
click at [351, 389] on span "2" at bounding box center [354, 396] width 6 height 14
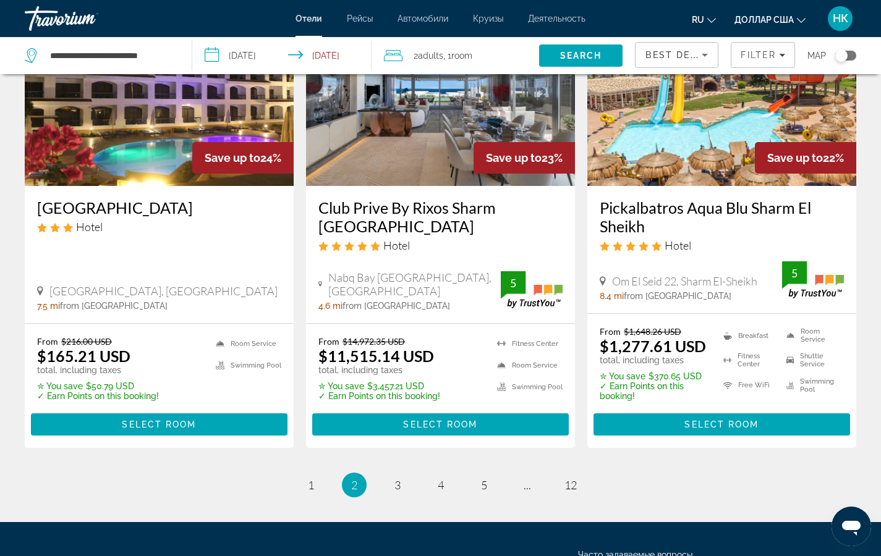
scroll to position [1594, 0]
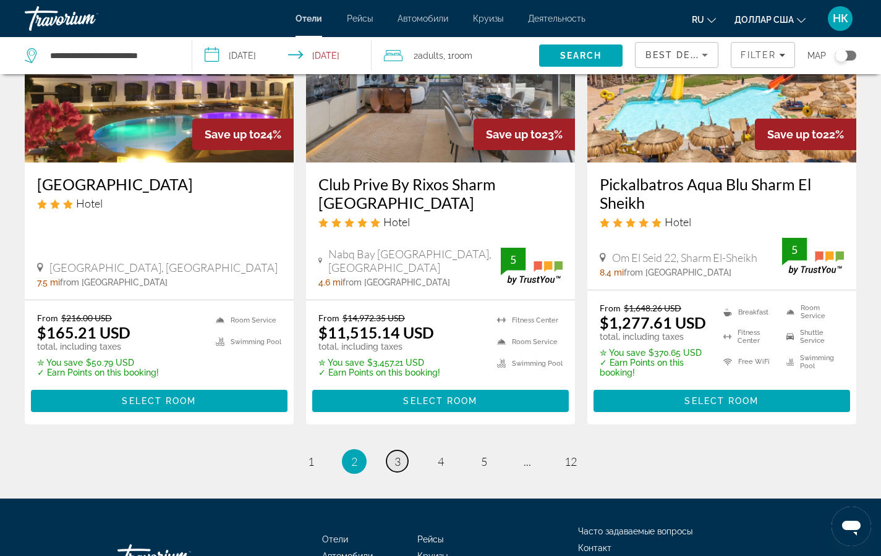
click at [399, 455] on span "3" at bounding box center [397, 462] width 6 height 14
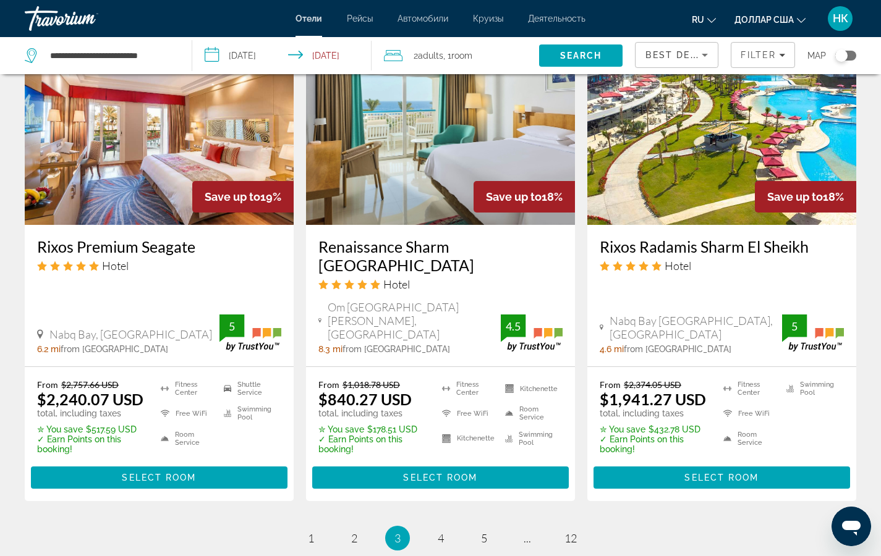
scroll to position [1529, 0]
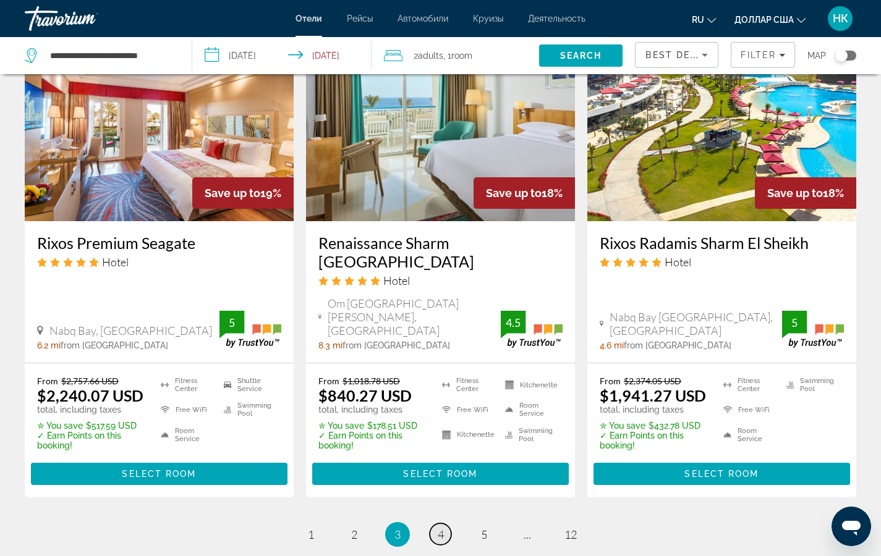
click at [438, 528] on span "4" at bounding box center [441, 535] width 6 height 14
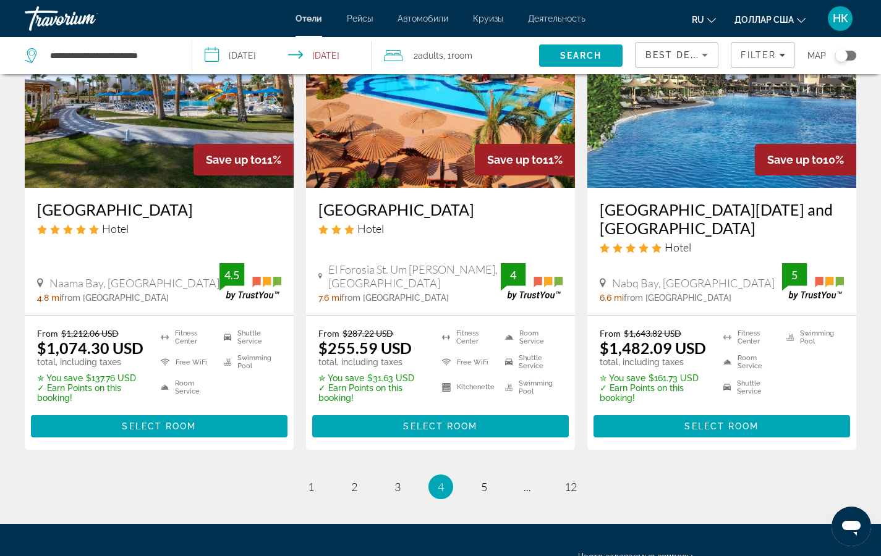
scroll to position [1554, 0]
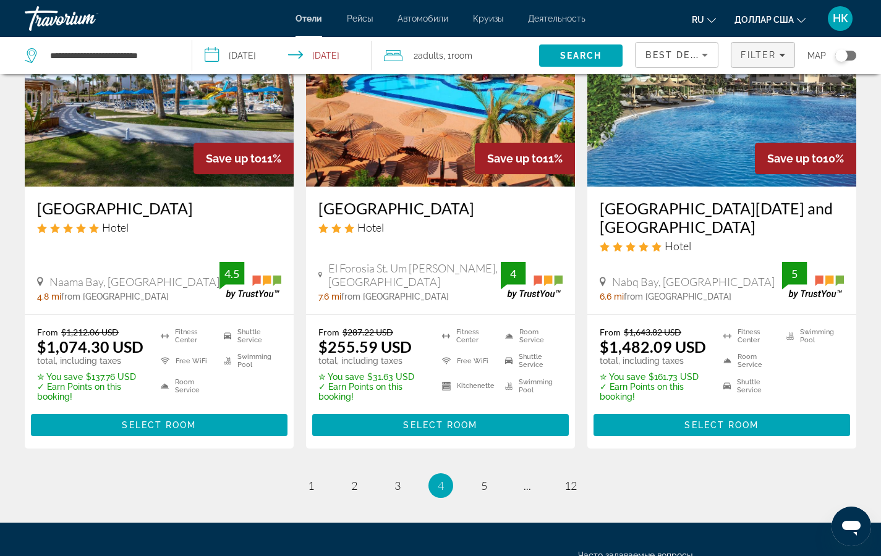
click at [757, 53] on span "Filter" at bounding box center [758, 55] width 35 height 10
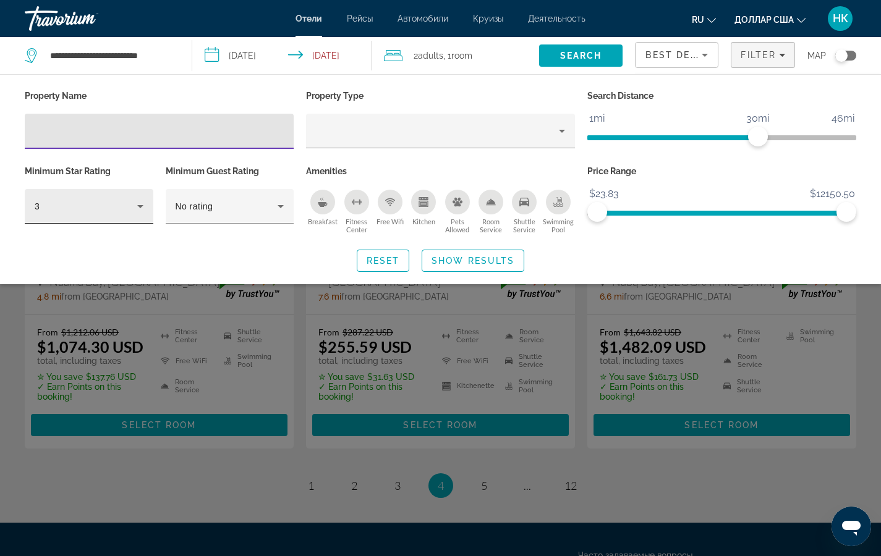
click at [124, 203] on div "3" at bounding box center [86, 206] width 103 height 15
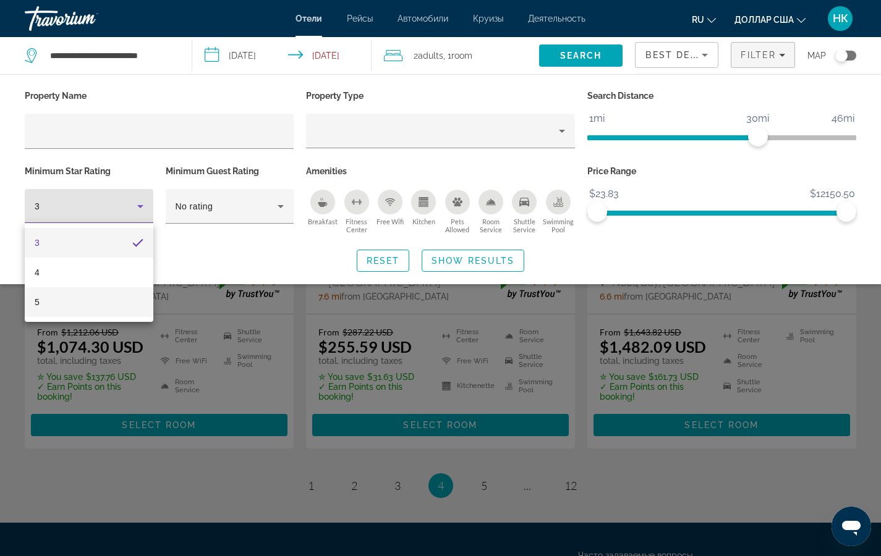
click at [46, 301] on mat-option "5" at bounding box center [89, 302] width 129 height 30
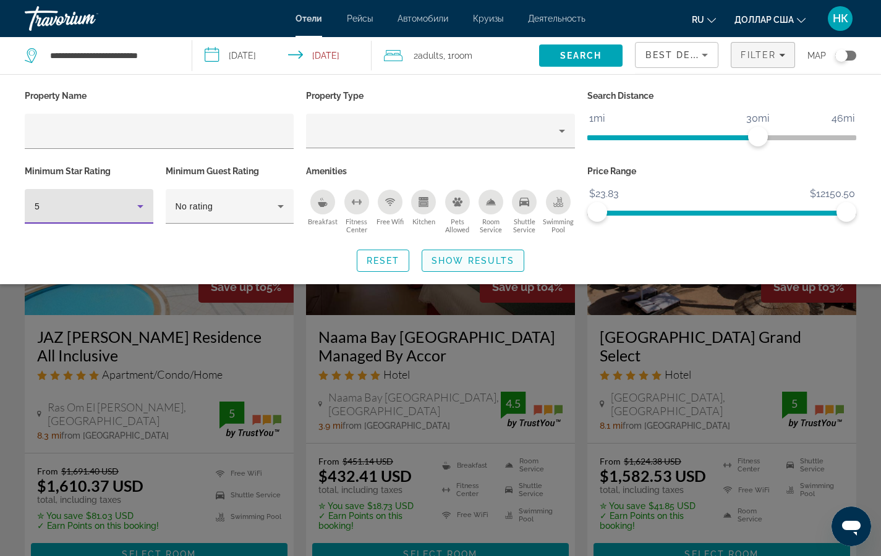
click at [448, 261] on span "Show Results" at bounding box center [472, 261] width 83 height 10
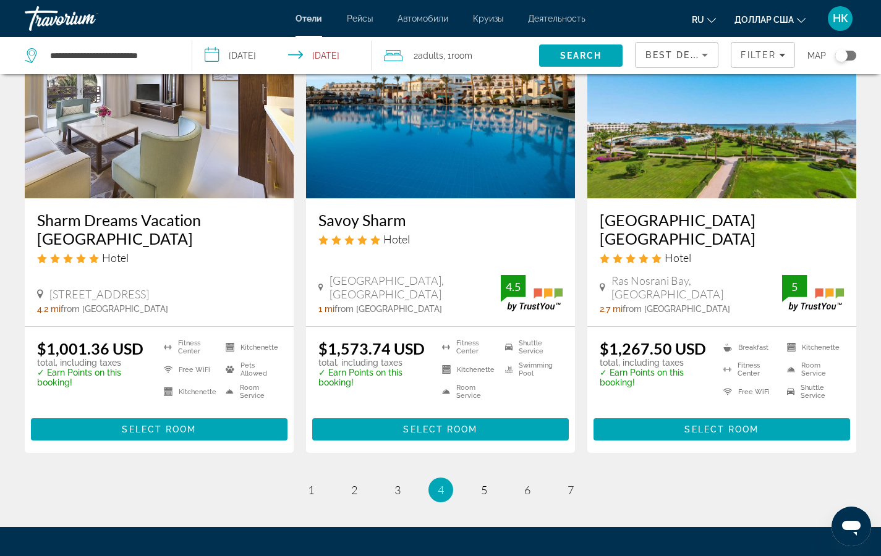
scroll to position [1592, 0]
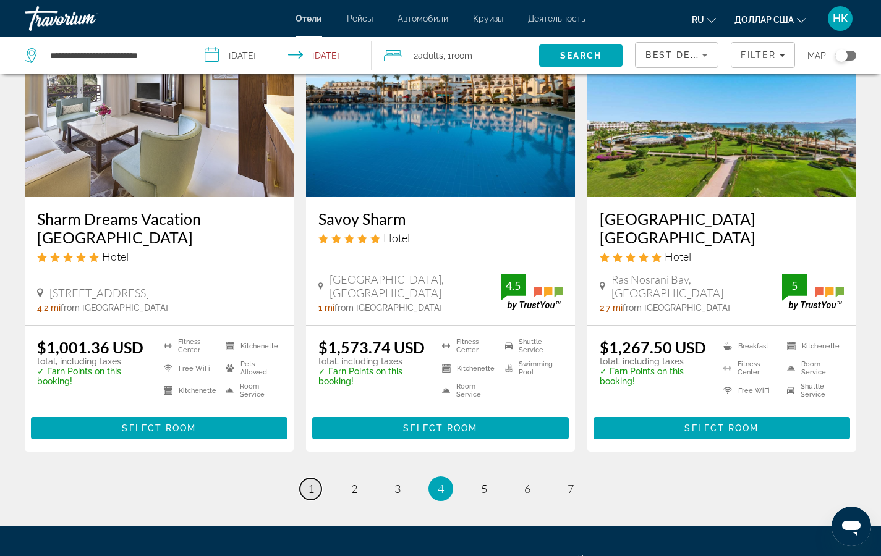
click at [313, 482] on span "1" at bounding box center [311, 489] width 6 height 14
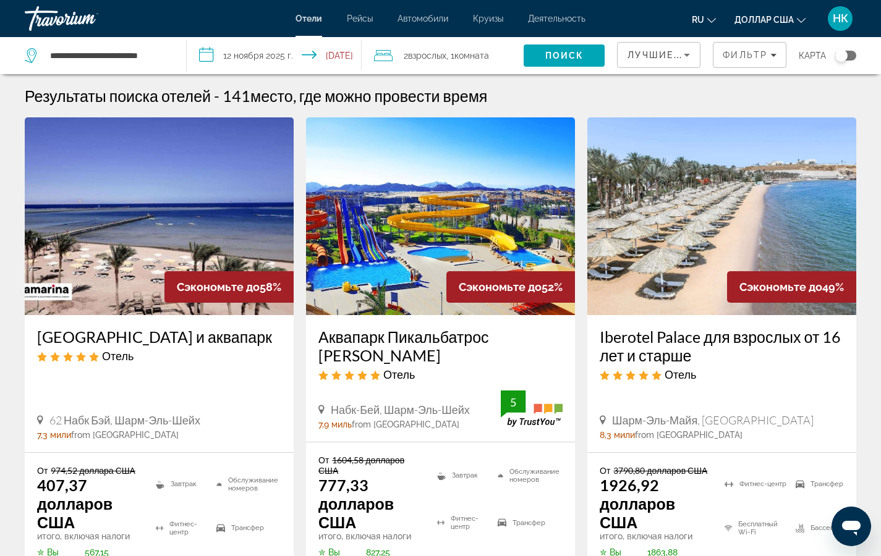
click at [251, 53] on input "**********" at bounding box center [276, 57] width 179 height 41
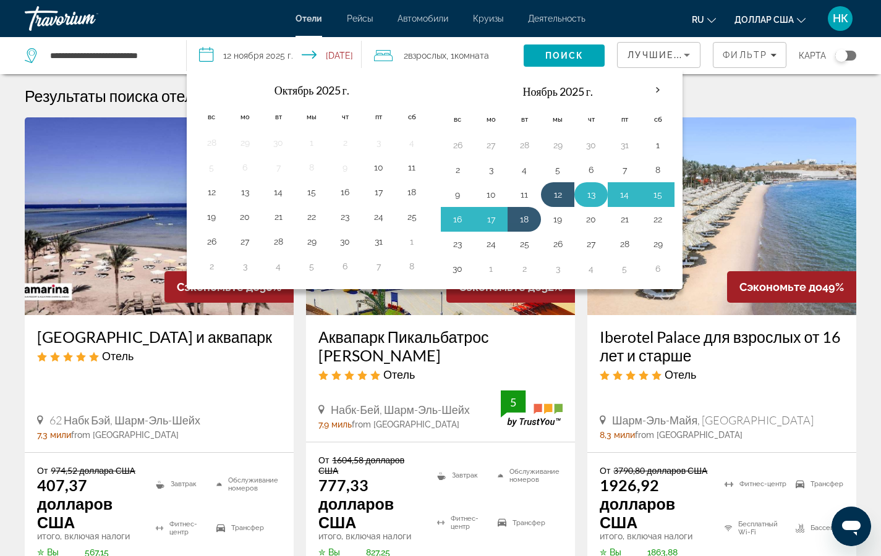
click at [592, 192] on button "13" at bounding box center [591, 194] width 20 height 17
click at [562, 219] on button "19" at bounding box center [558, 219] width 20 height 17
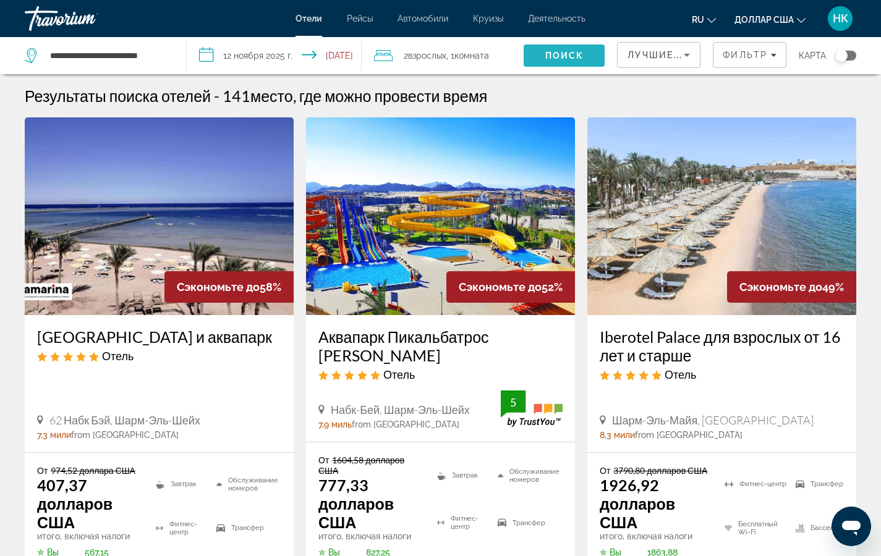
click at [569, 54] on font "Поиск" at bounding box center [564, 56] width 39 height 10
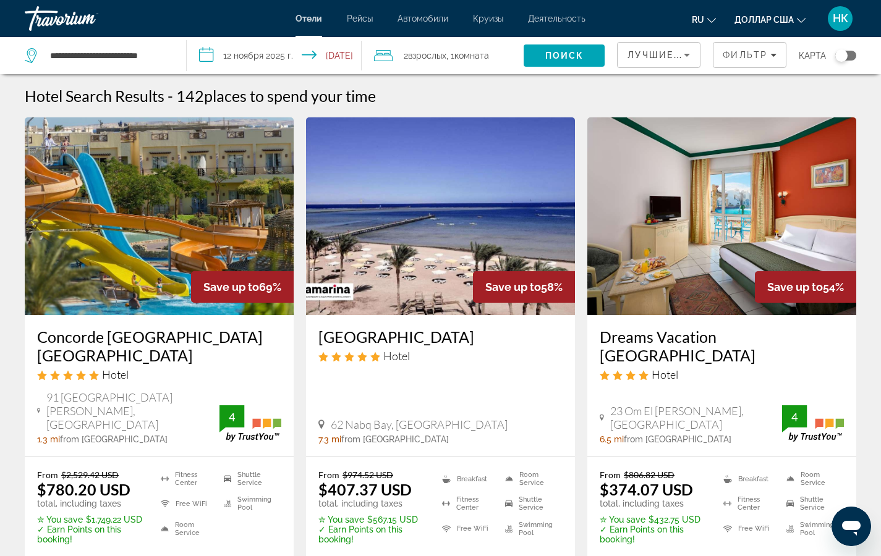
click at [209, 47] on input "**********" at bounding box center [276, 57] width 179 height 41
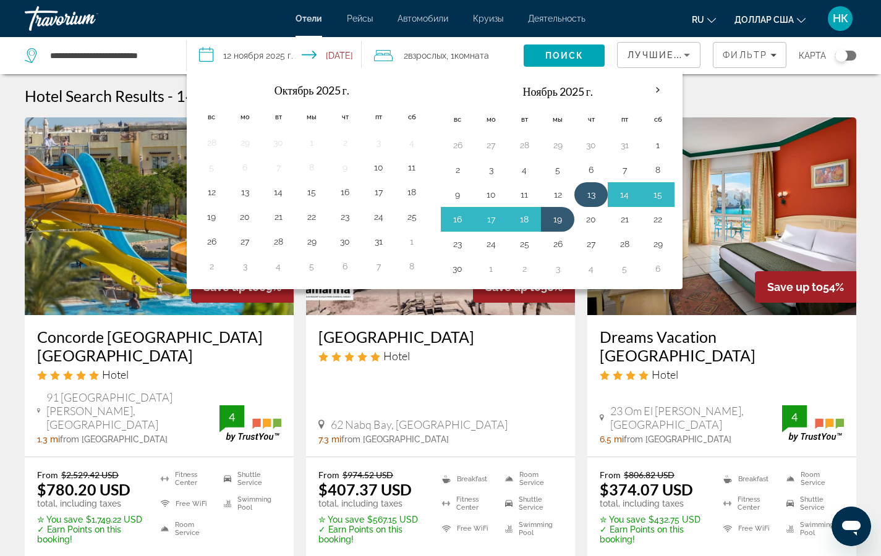
click at [592, 198] on button "13" at bounding box center [591, 194] width 20 height 17
click at [558, 221] on button "19" at bounding box center [558, 219] width 20 height 17
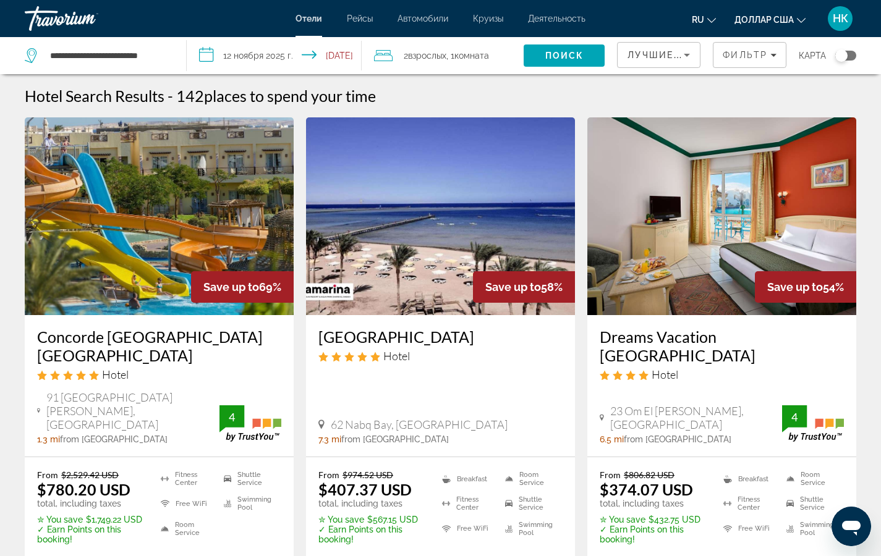
click at [204, 49] on input "**********" at bounding box center [276, 57] width 179 height 41
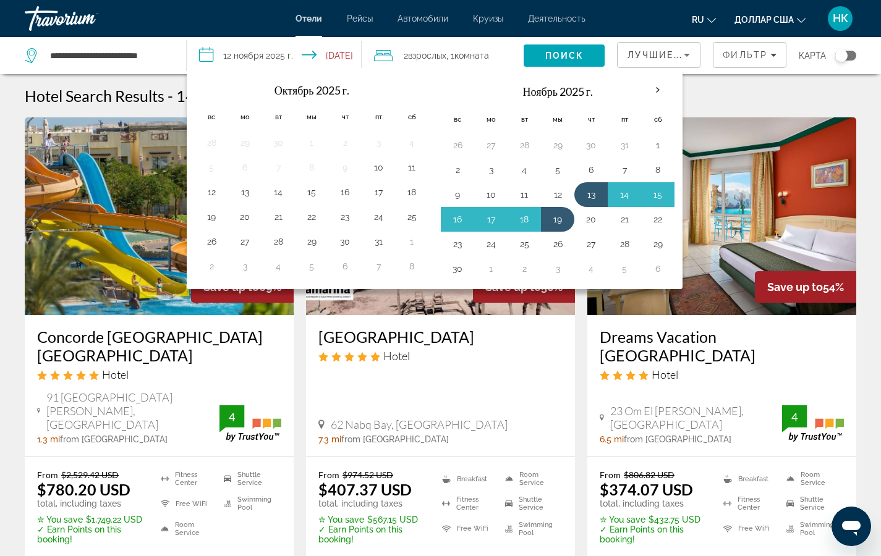
click at [235, 48] on input "**********" at bounding box center [276, 57] width 179 height 41
click at [590, 195] on button "13" at bounding box center [591, 194] width 20 height 17
click at [559, 219] on button "19" at bounding box center [558, 219] width 20 height 17
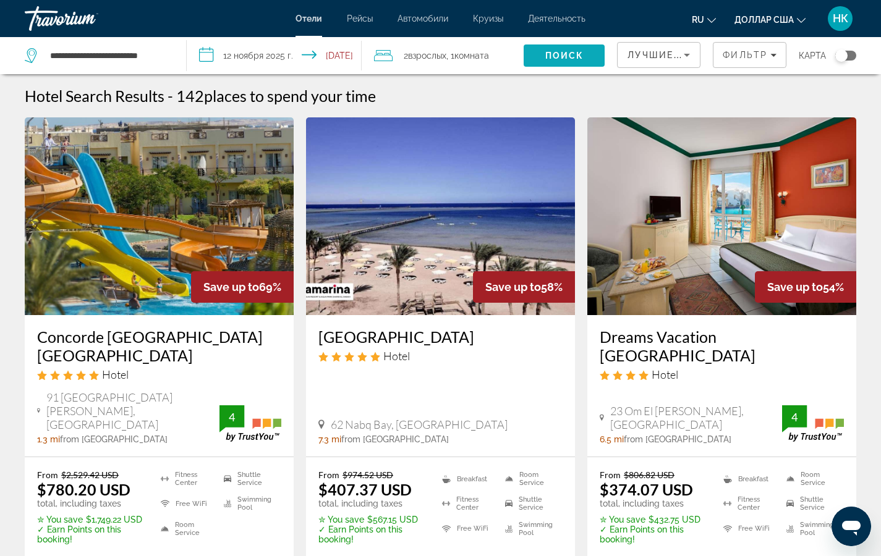
click at [563, 54] on font "Поиск" at bounding box center [564, 56] width 39 height 10
click at [205, 47] on input "**********" at bounding box center [276, 57] width 179 height 41
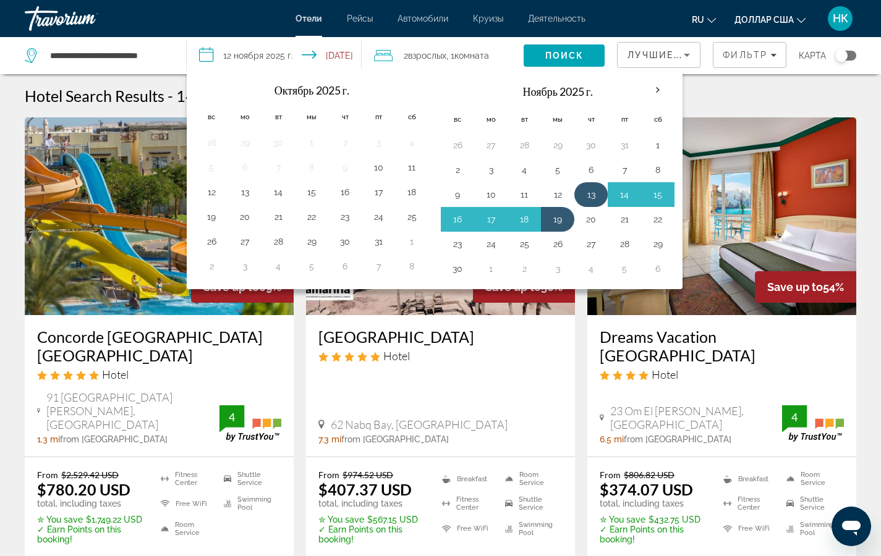
click at [597, 198] on button "13" at bounding box center [591, 194] width 20 height 17
click at [561, 218] on button "19" at bounding box center [558, 219] width 20 height 17
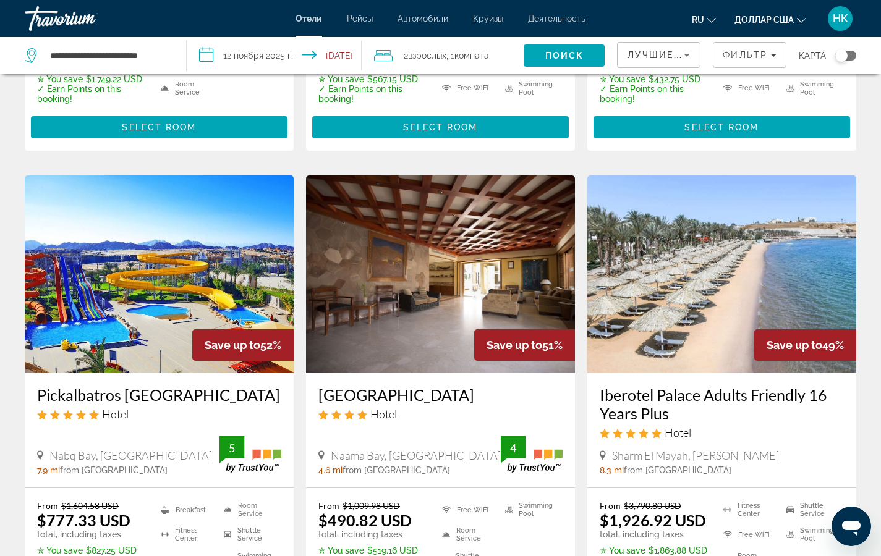
scroll to position [446, 0]
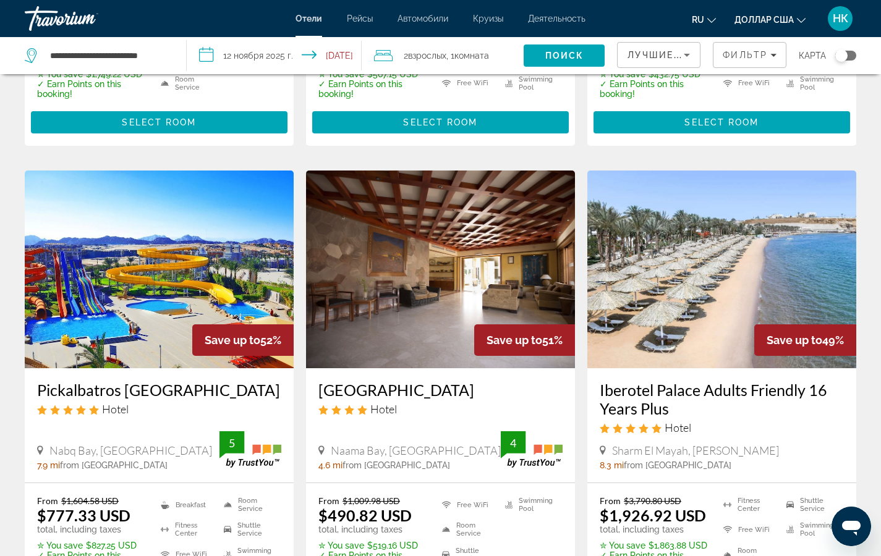
click at [206, 48] on input "**********" at bounding box center [276, 57] width 179 height 41
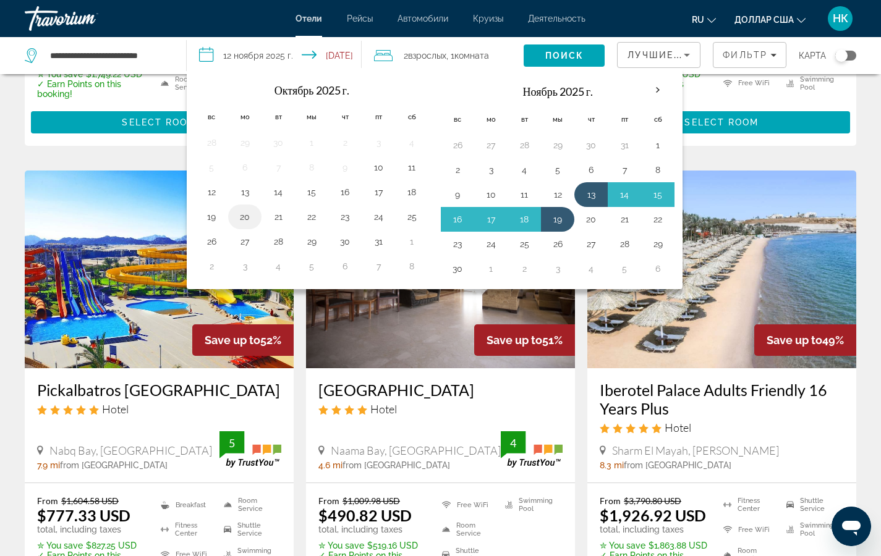
click at [251, 217] on button "20" at bounding box center [245, 216] width 20 height 17
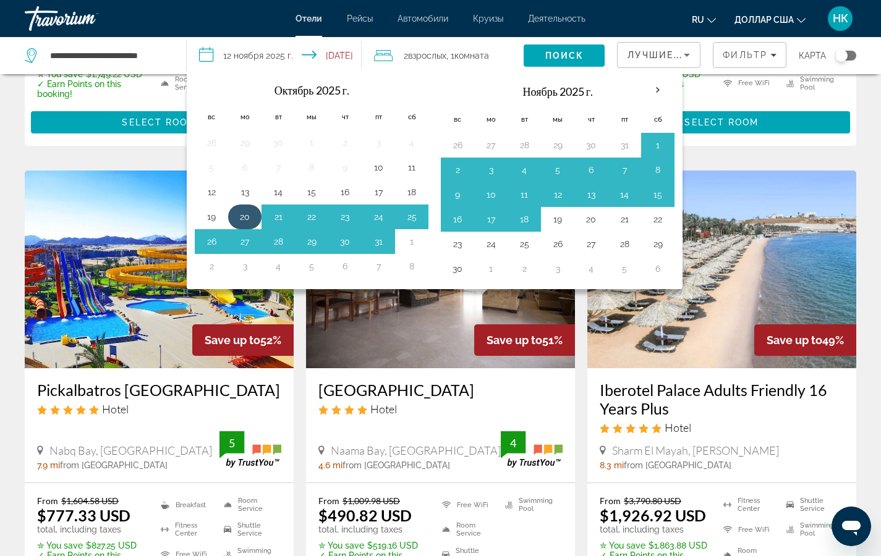
click at [251, 217] on button "20" at bounding box center [245, 216] width 20 height 17
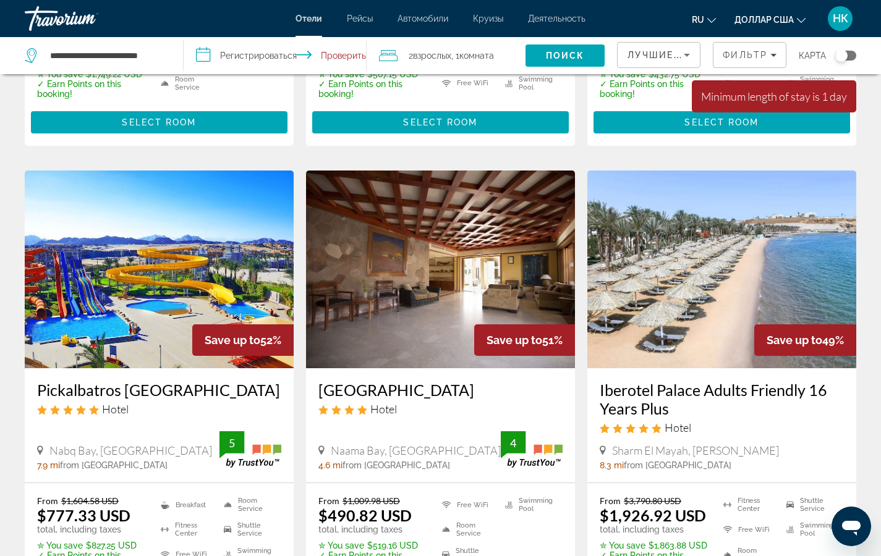
click at [203, 60] on input "**********" at bounding box center [278, 57] width 188 height 41
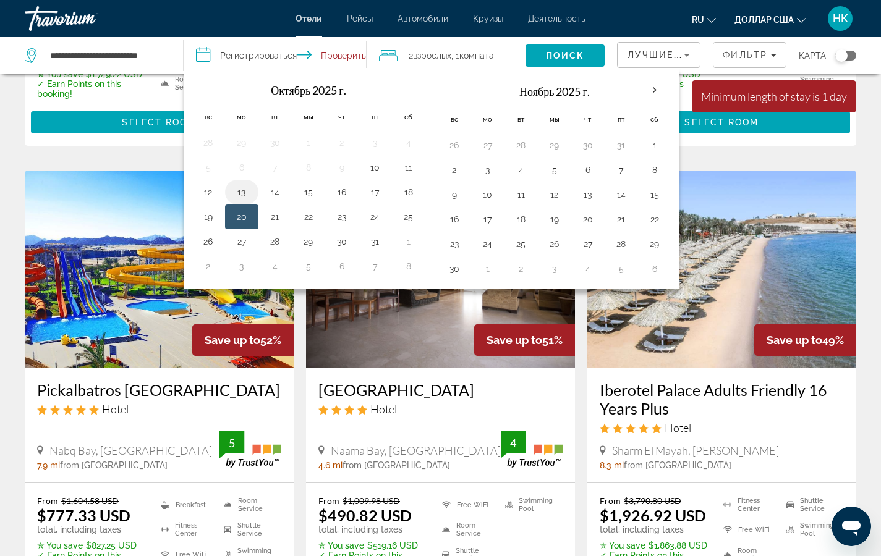
click at [240, 192] on button "13" at bounding box center [242, 192] width 20 height 17
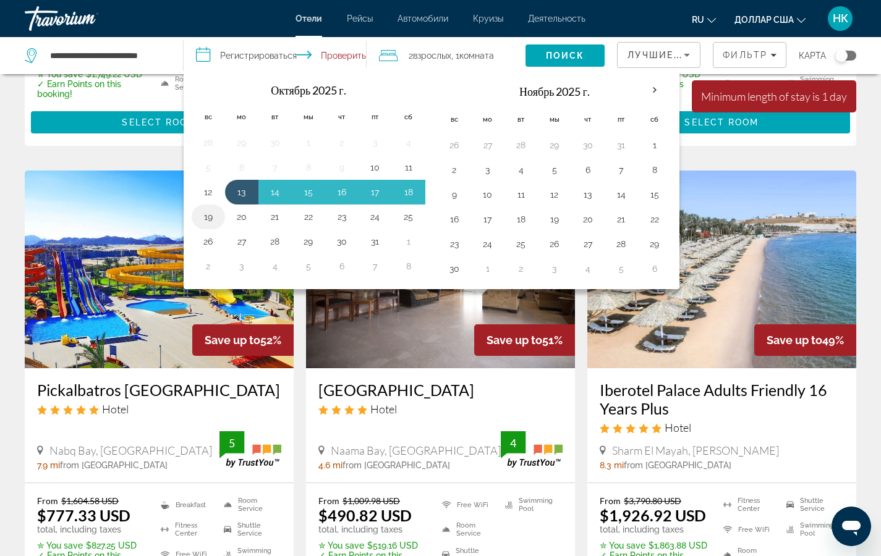
click at [212, 215] on button "19" at bounding box center [208, 216] width 20 height 17
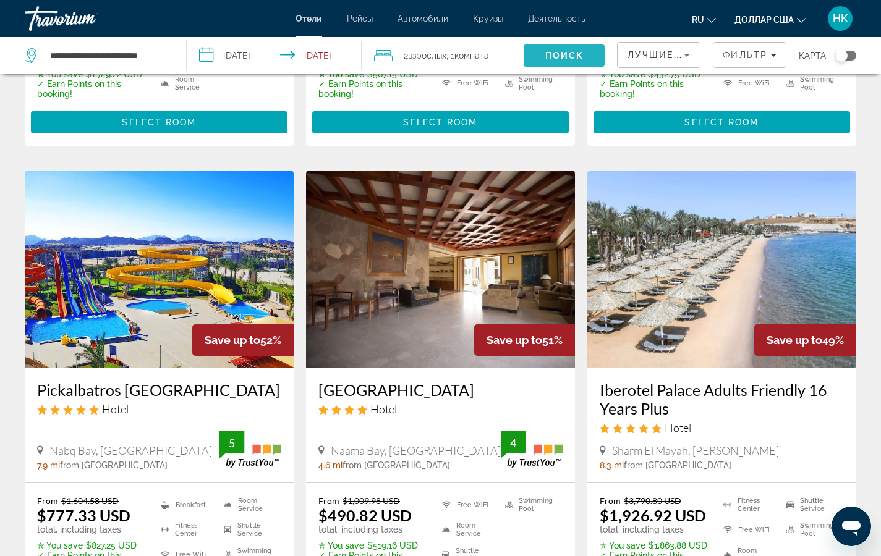
click at [561, 54] on font "Поиск" at bounding box center [564, 56] width 39 height 10
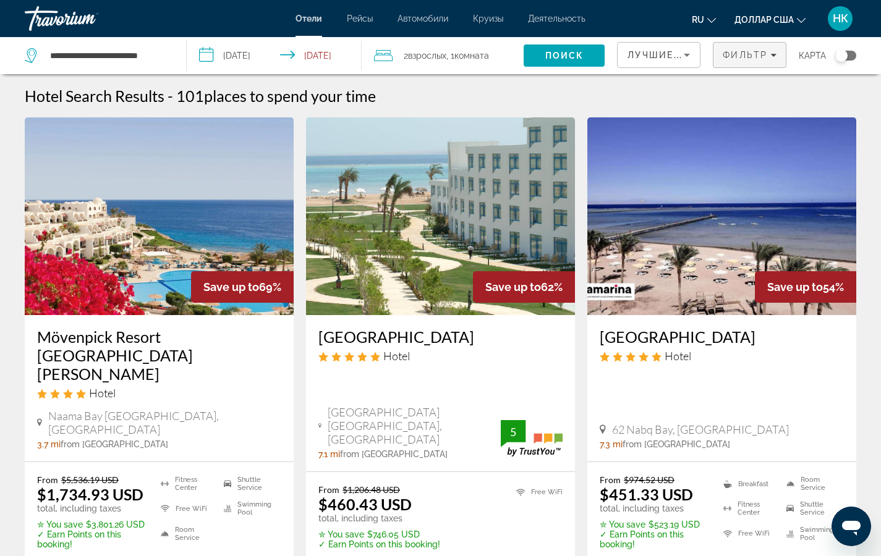
click at [738, 57] on font "Фильтр" at bounding box center [745, 55] width 45 height 10
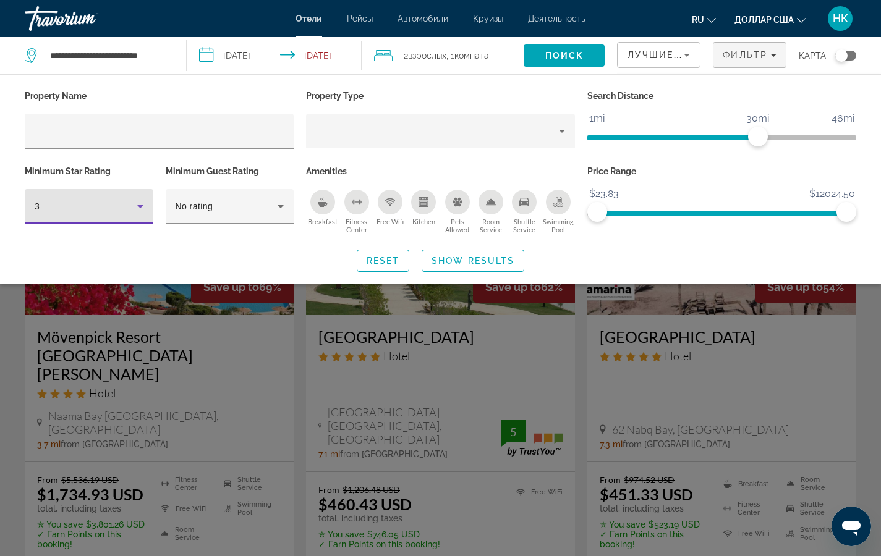
click at [137, 208] on icon "Hotel Filters" at bounding box center [140, 206] width 15 height 15
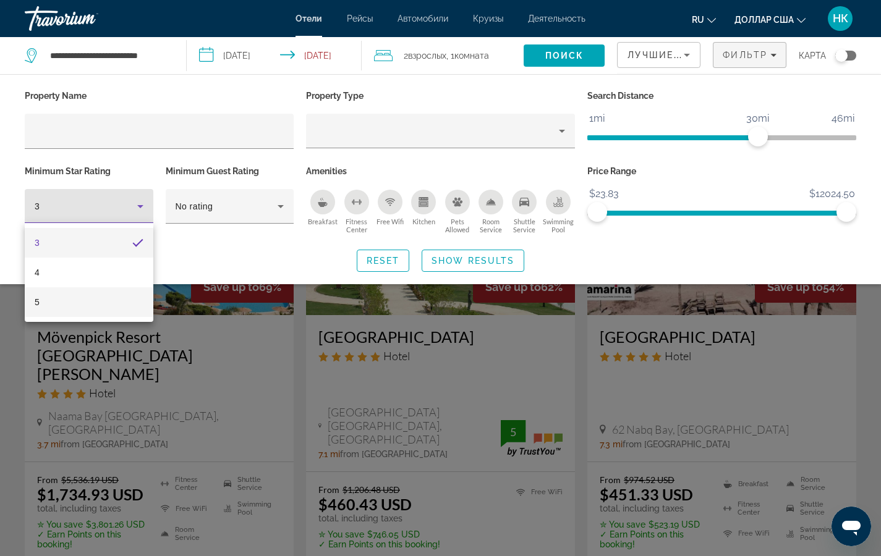
click at [49, 297] on mat-option "5" at bounding box center [89, 302] width 129 height 30
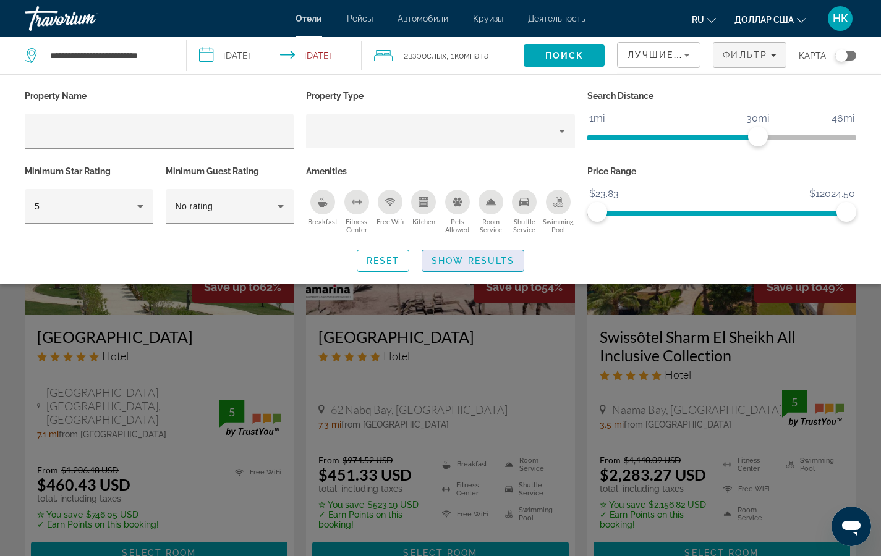
click at [462, 253] on span "Виджет поиска" at bounding box center [472, 261] width 101 height 30
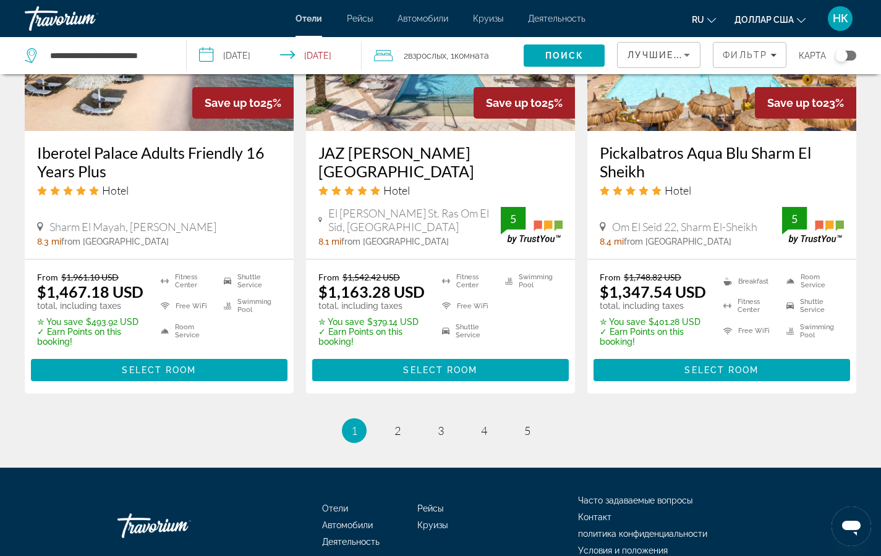
scroll to position [1683, 0]
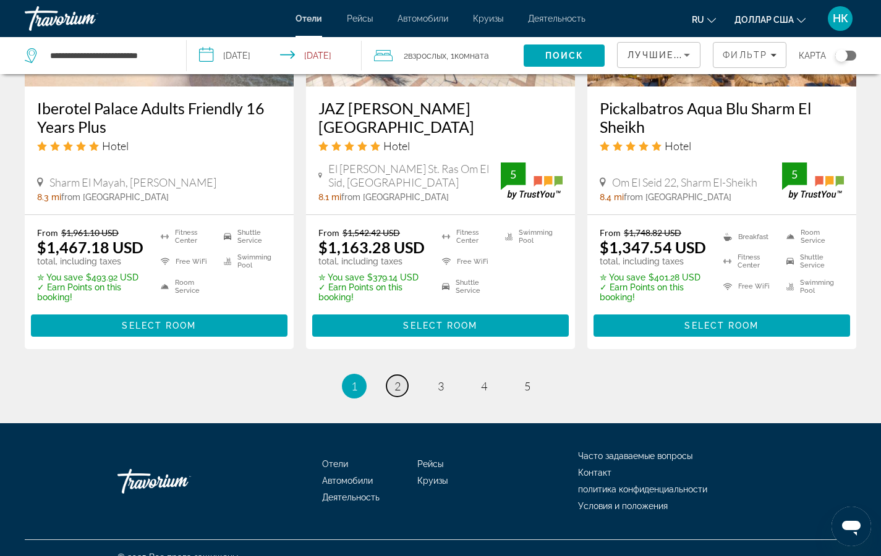
click at [397, 380] on span "2" at bounding box center [397, 387] width 6 height 14
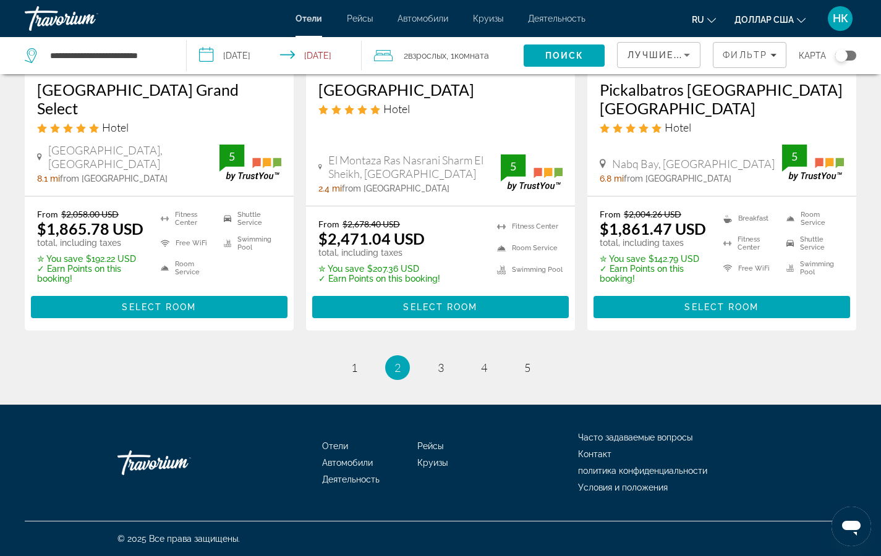
scroll to position [1710, 0]
click at [438, 375] on span "3" at bounding box center [441, 368] width 6 height 14
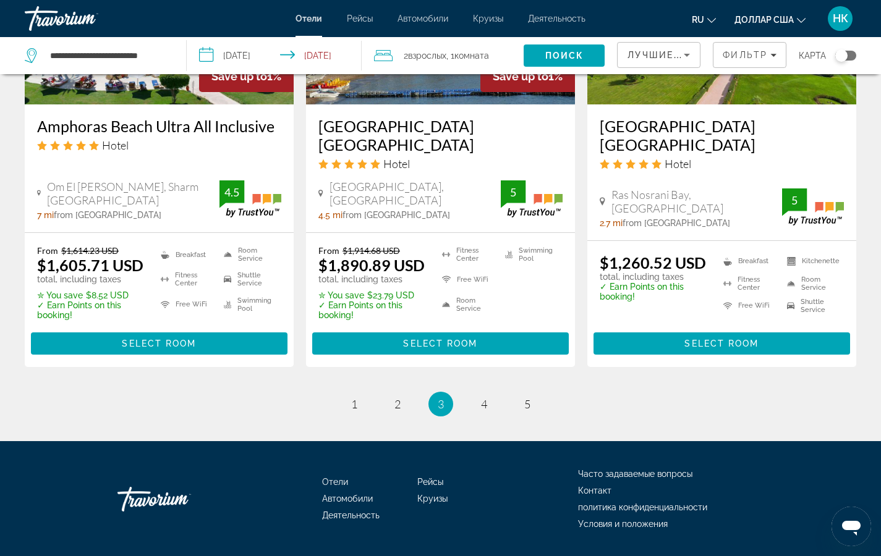
scroll to position [1701, 0]
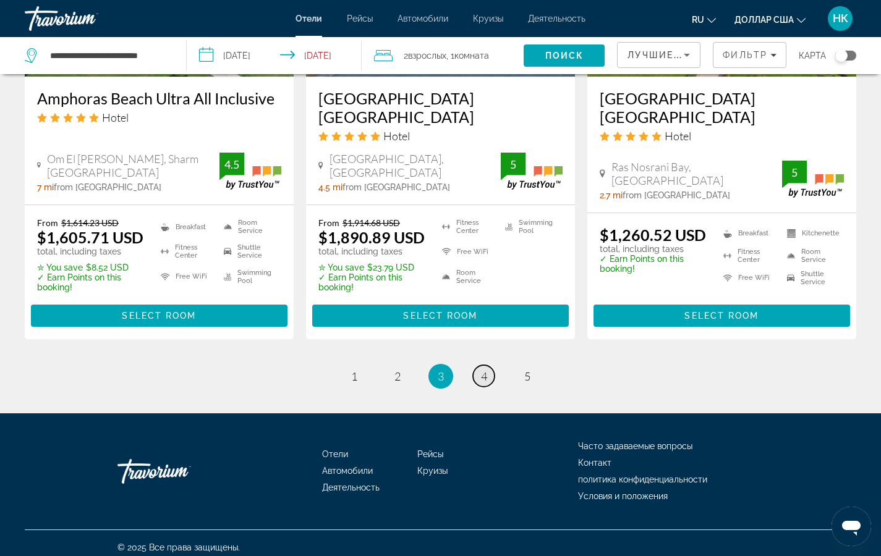
click at [483, 370] on span "4" at bounding box center [484, 377] width 6 height 14
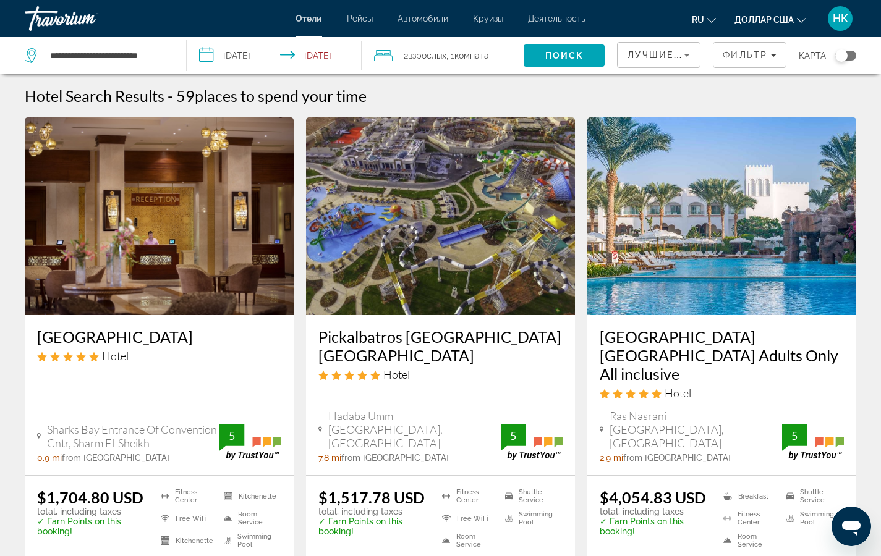
click at [203, 59] on input "**********" at bounding box center [276, 57] width 179 height 41
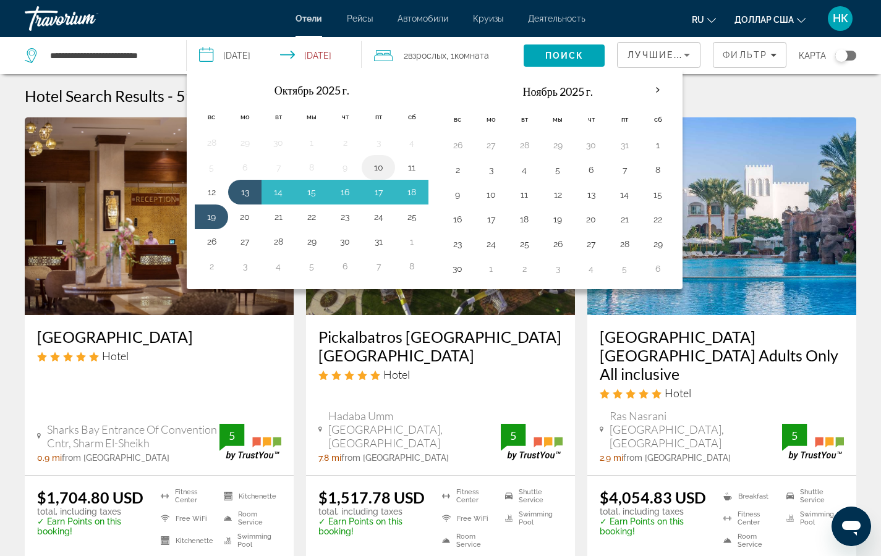
click at [382, 164] on button "10" at bounding box center [378, 167] width 20 height 17
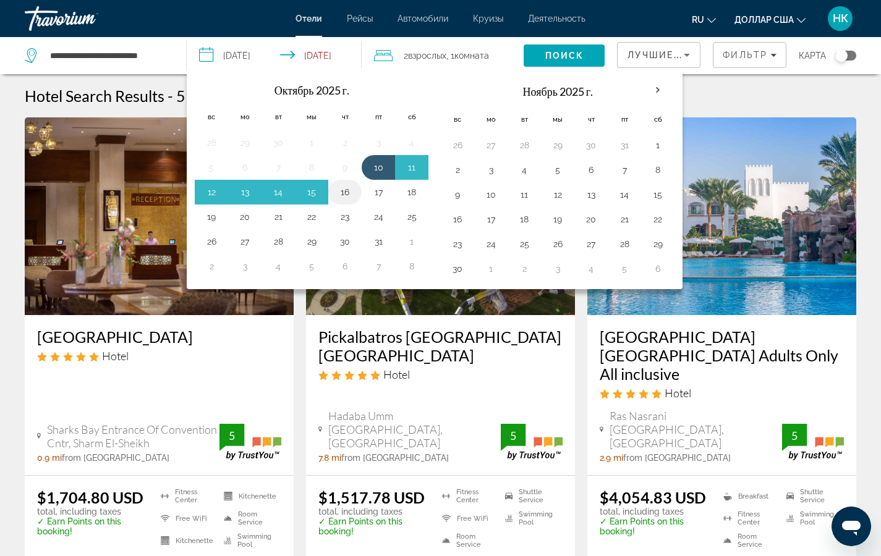
click at [351, 189] on button "16" at bounding box center [345, 192] width 20 height 17
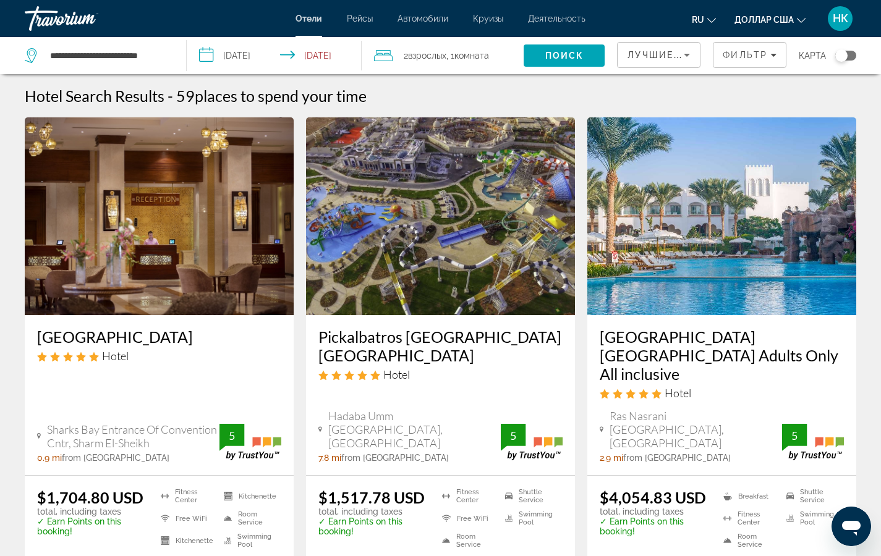
click at [211, 54] on input "**********" at bounding box center [276, 57] width 179 height 41
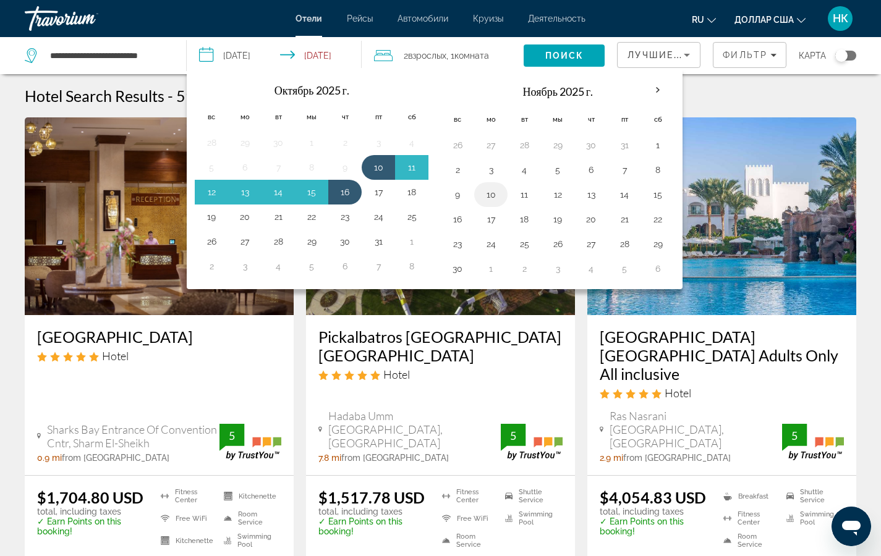
click at [492, 199] on button "10" at bounding box center [491, 194] width 20 height 17
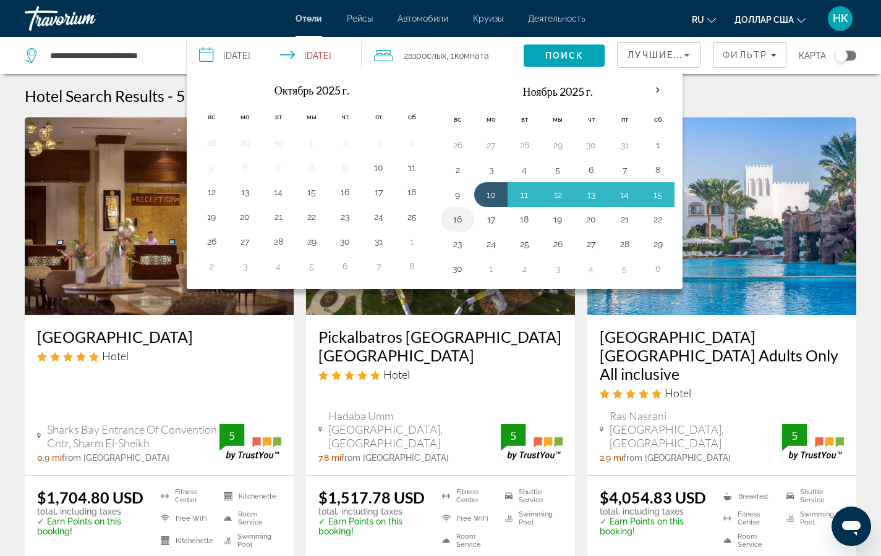
click at [458, 220] on button "16" at bounding box center [458, 219] width 20 height 17
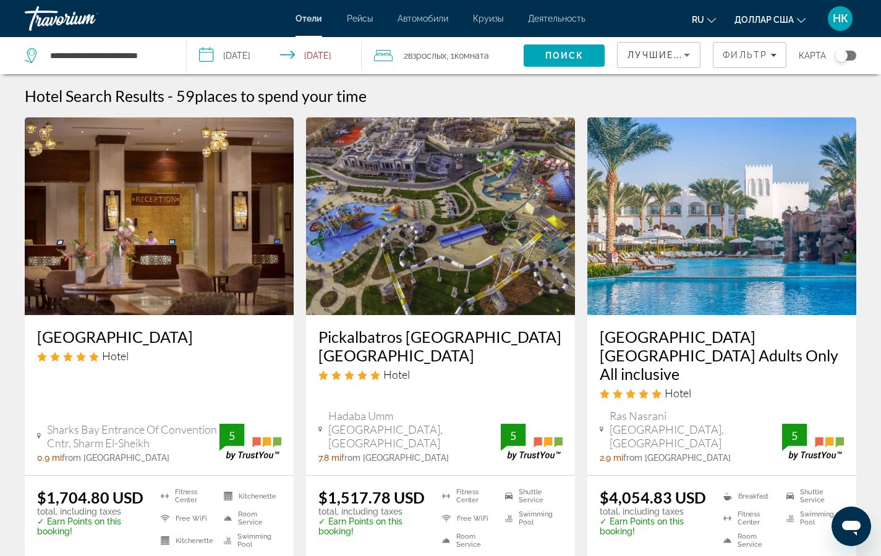
click at [246, 57] on input "**********" at bounding box center [276, 57] width 179 height 41
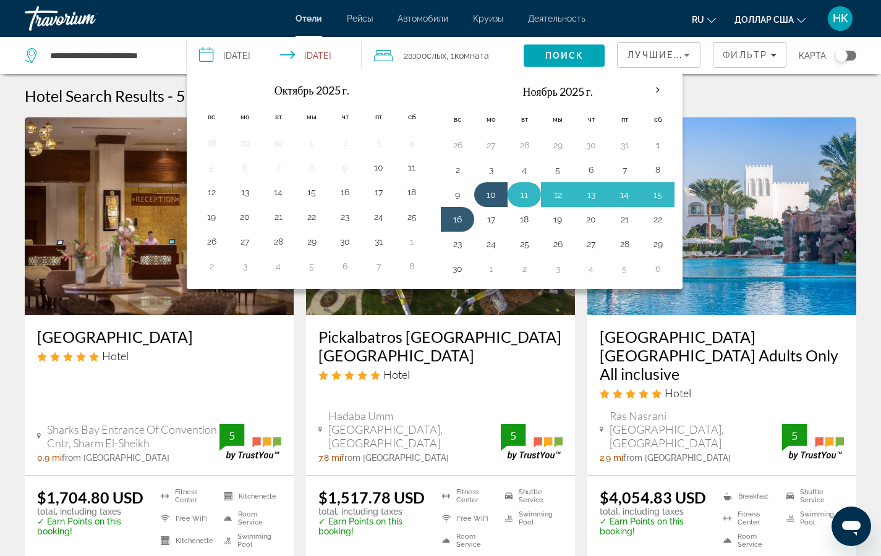
click at [524, 197] on button "11" at bounding box center [524, 194] width 20 height 17
click at [493, 223] on button "17" at bounding box center [491, 219] width 20 height 17
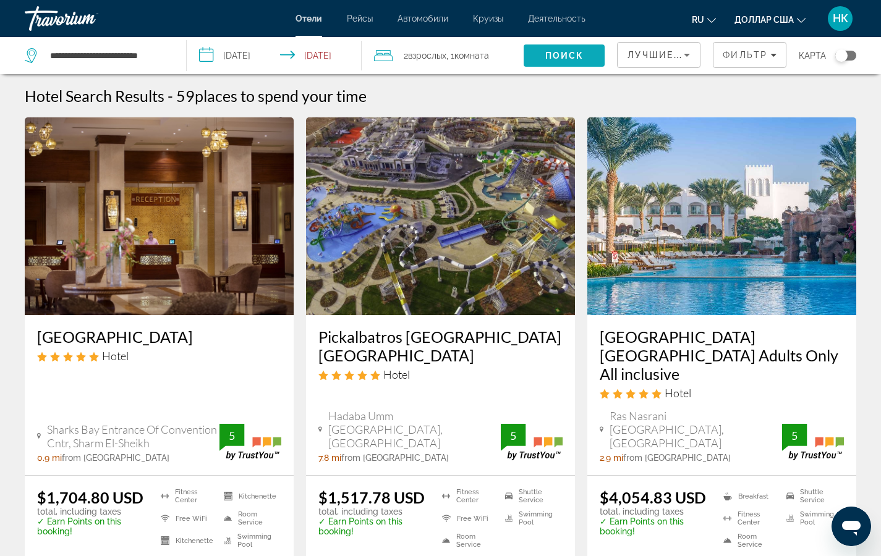
click at [556, 52] on font "Поиск" at bounding box center [564, 56] width 39 height 10
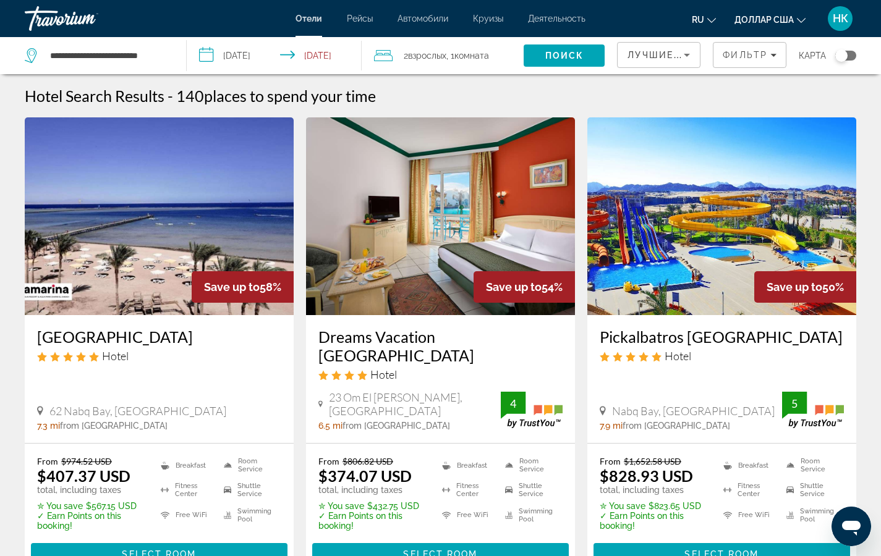
click at [211, 54] on input "**********" at bounding box center [276, 57] width 179 height 41
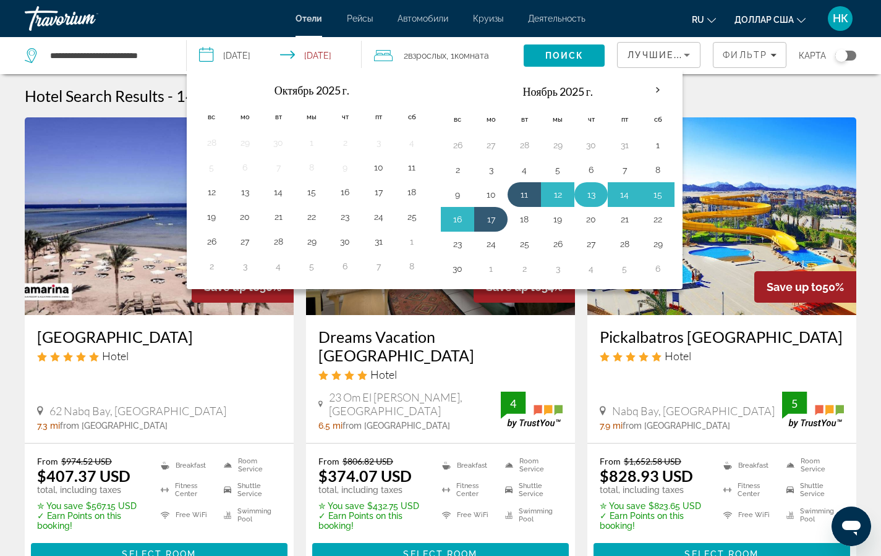
click at [598, 195] on button "13" at bounding box center [591, 194] width 20 height 17
click at [566, 218] on button "19" at bounding box center [558, 219] width 20 height 17
type input "**********"
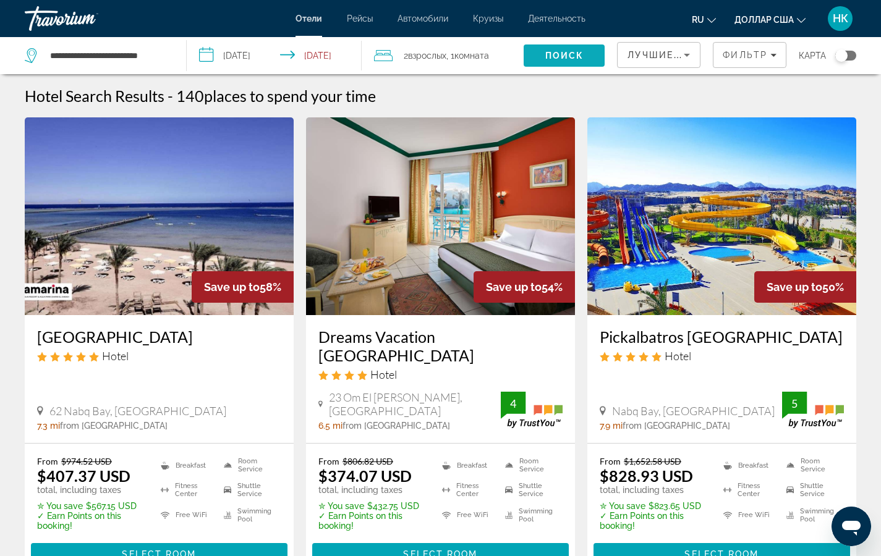
click at [543, 57] on span "Поиск" at bounding box center [564, 56] width 81 height 30
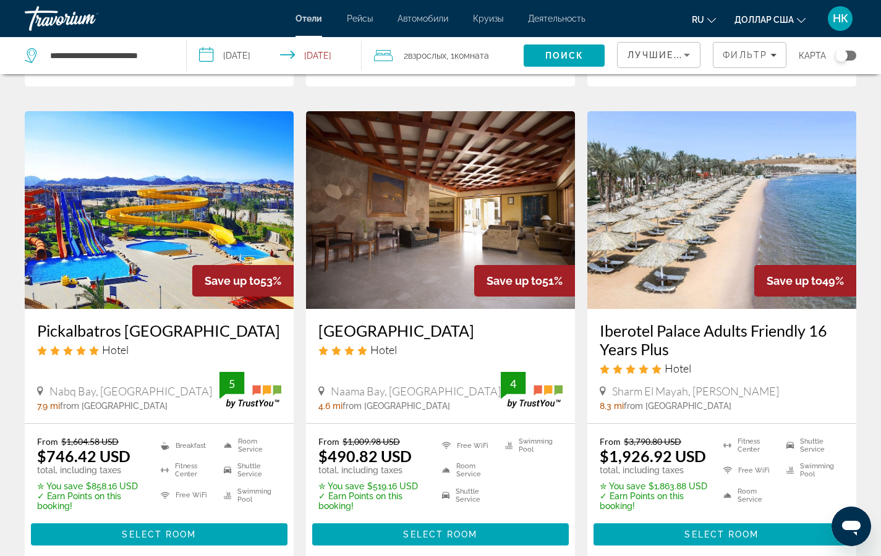
scroll to position [514, 0]
